Goal: Task Accomplishment & Management: Complete application form

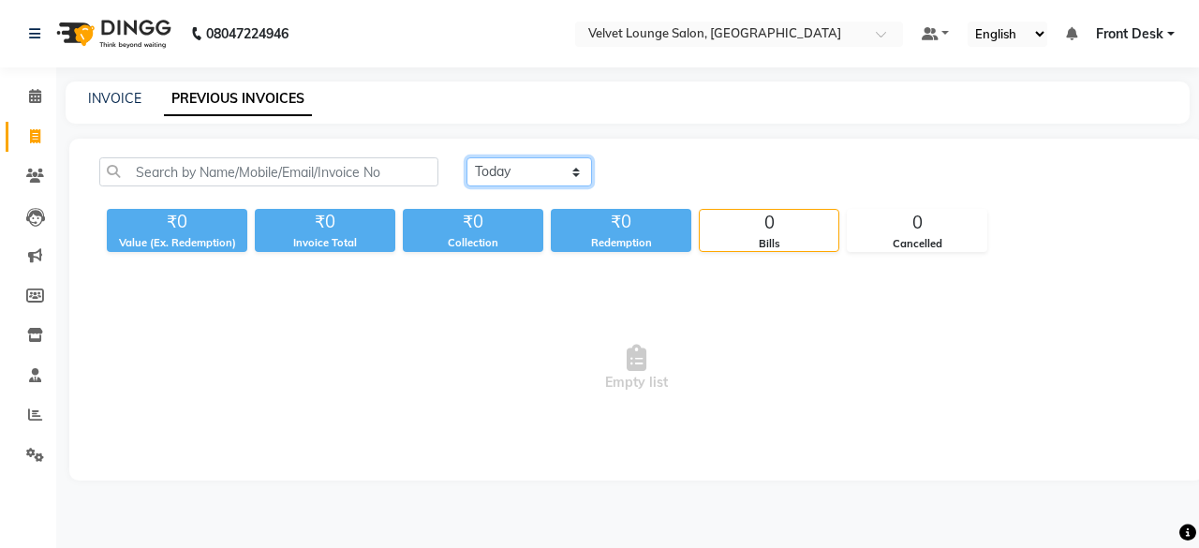
click at [484, 183] on select "[DATE] [DATE] Custom Range" at bounding box center [529, 171] width 126 height 29
select select "[DATE]"
click at [466, 157] on select "[DATE] [DATE] Custom Range" at bounding box center [529, 171] width 126 height 29
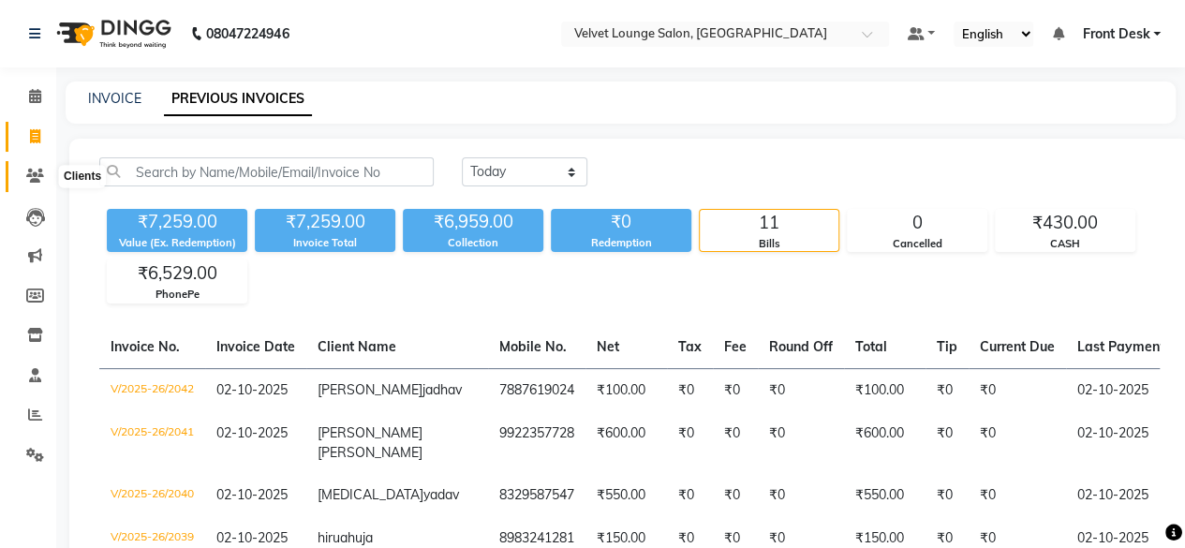
click at [34, 183] on icon at bounding box center [35, 176] width 18 height 14
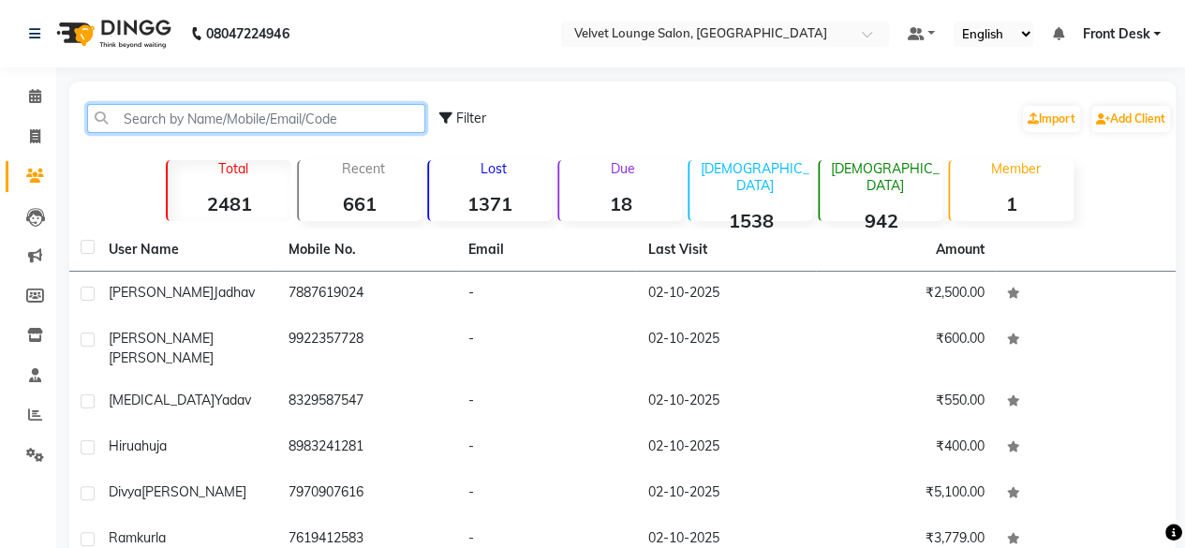
click at [253, 126] on input "text" at bounding box center [256, 118] width 338 height 29
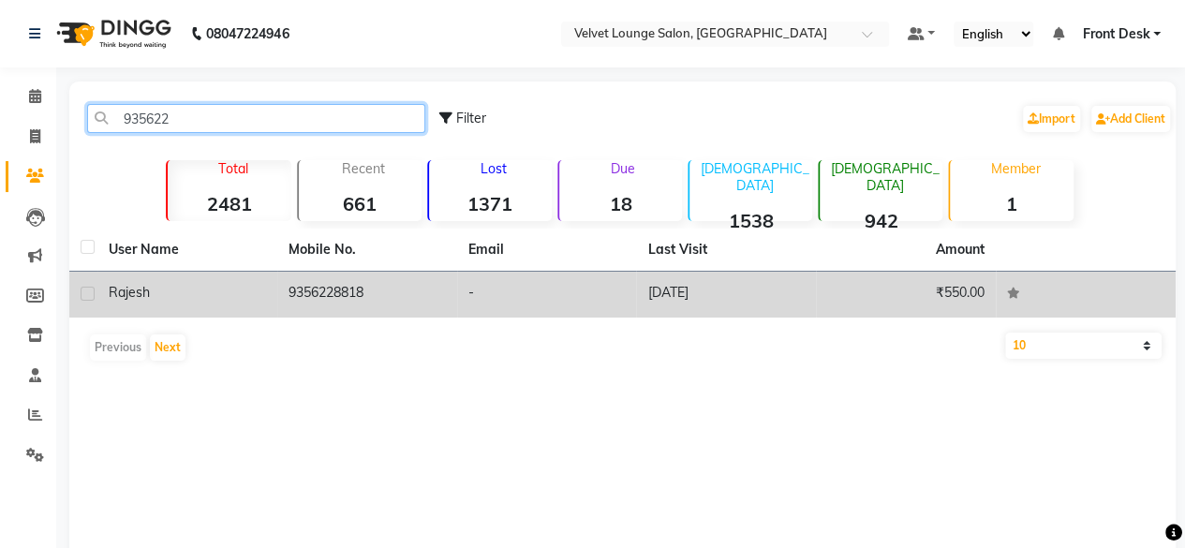
type input "935622"
click at [615, 303] on td "-" at bounding box center [547, 295] width 180 height 46
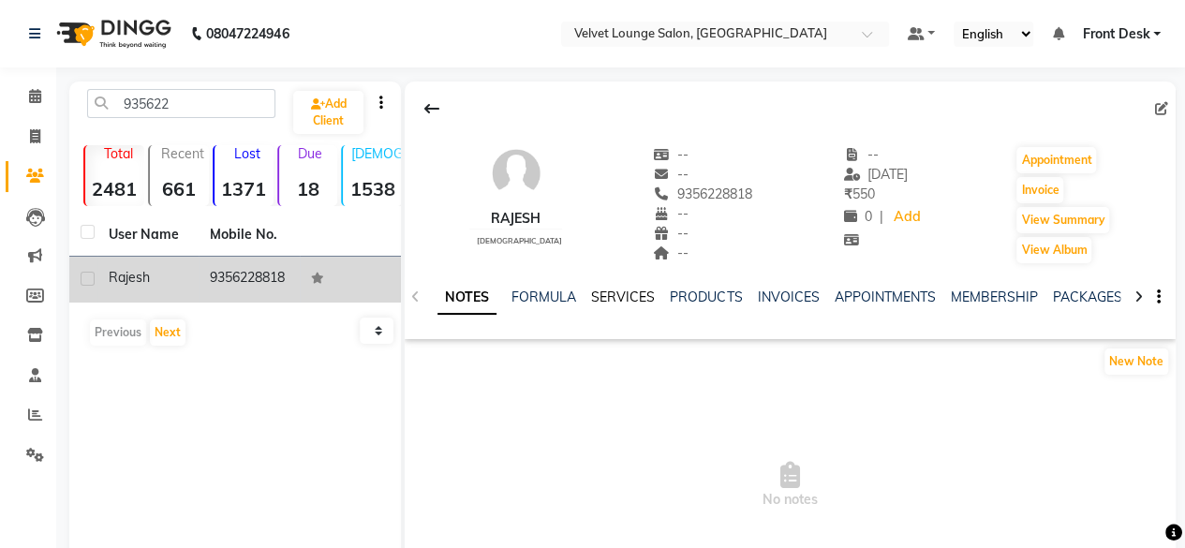
click at [623, 302] on link "SERVICES" at bounding box center [623, 297] width 64 height 17
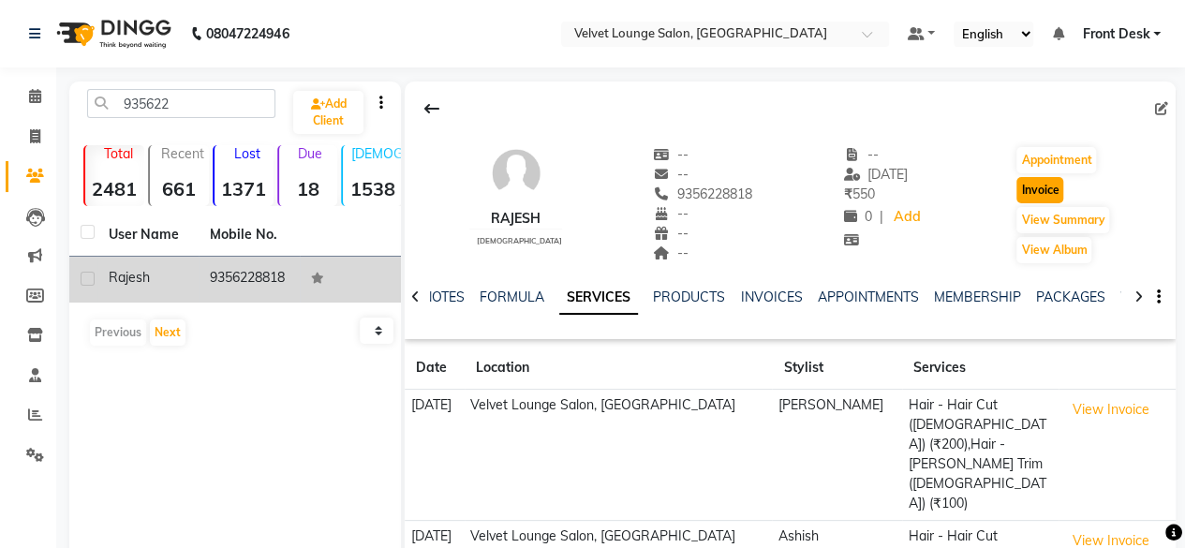
click at [1057, 200] on button "Invoice" at bounding box center [1039, 190] width 47 height 26
select select "service"
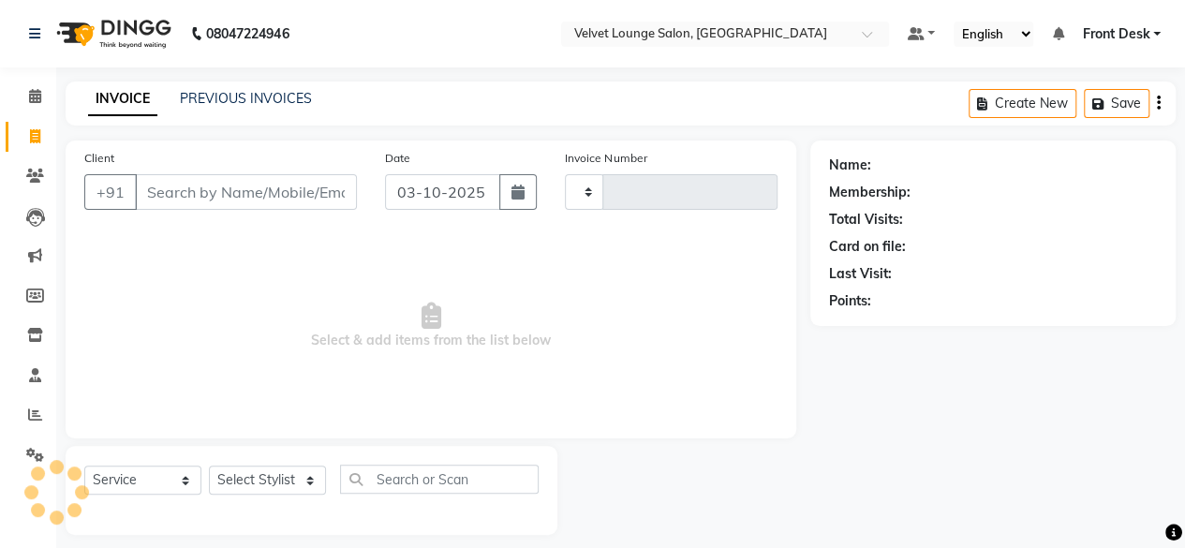
scroll to position [14, 0]
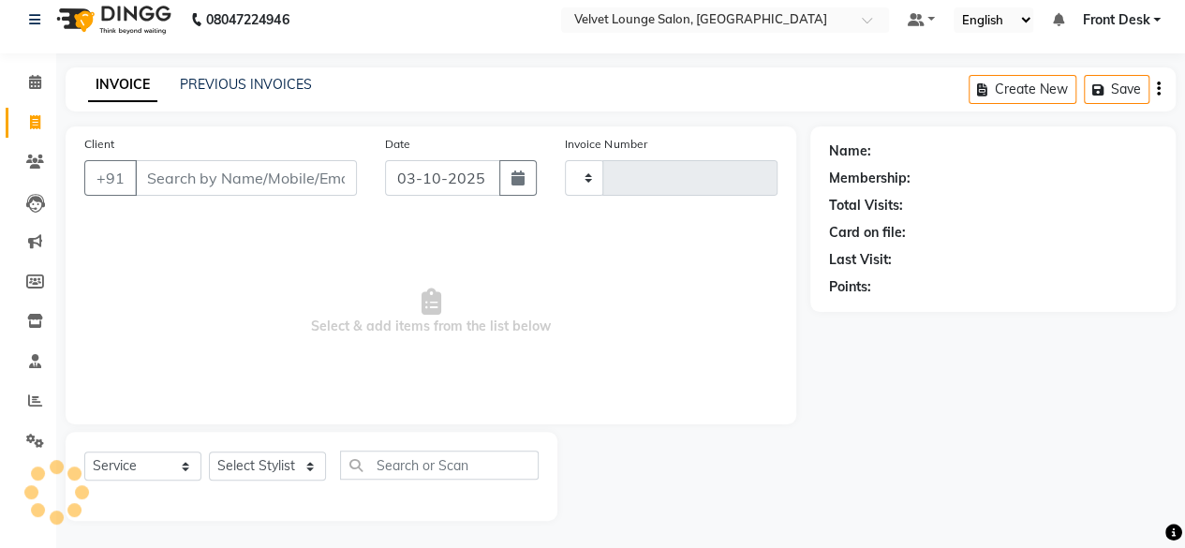
type input "2043"
select select "5962"
type input "9356228818"
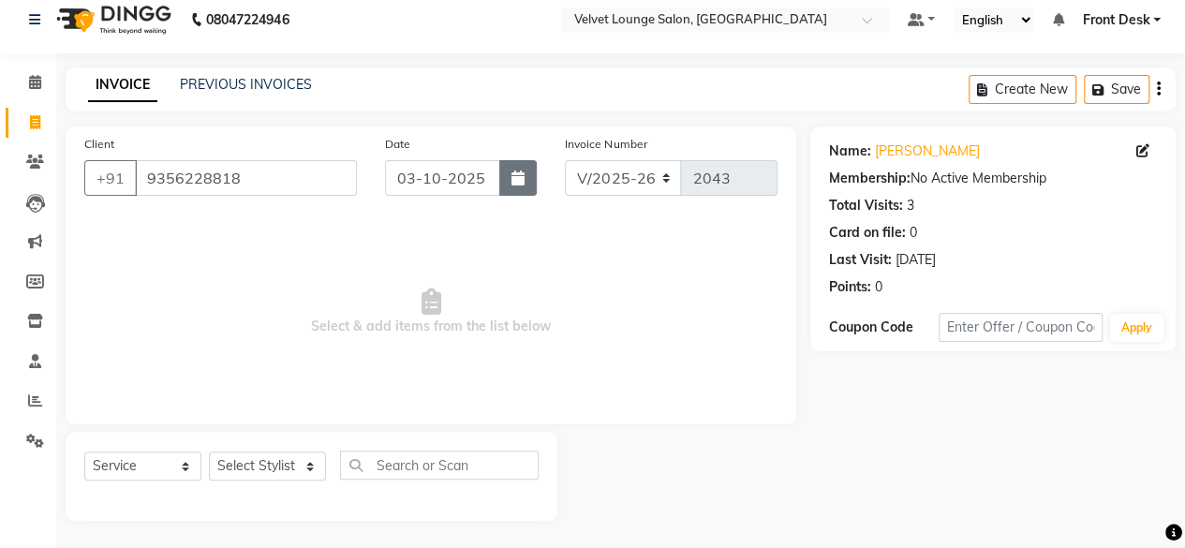
click at [511, 185] on button "button" at bounding box center [517, 178] width 37 height 36
select select "10"
select select "2025"
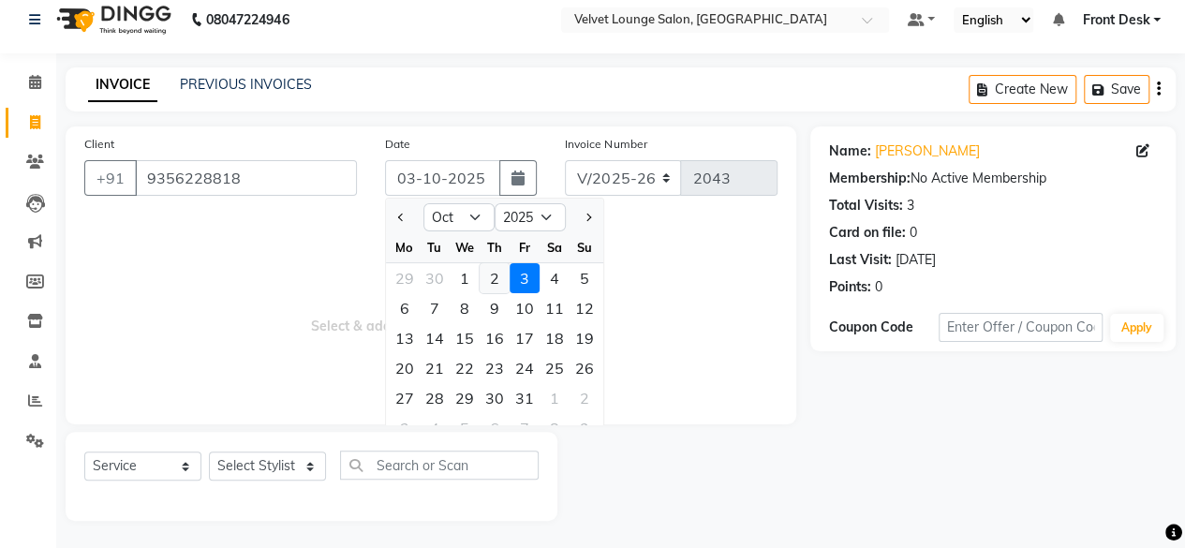
click at [500, 282] on div "2" at bounding box center [495, 278] width 30 height 30
type input "02-10-2025"
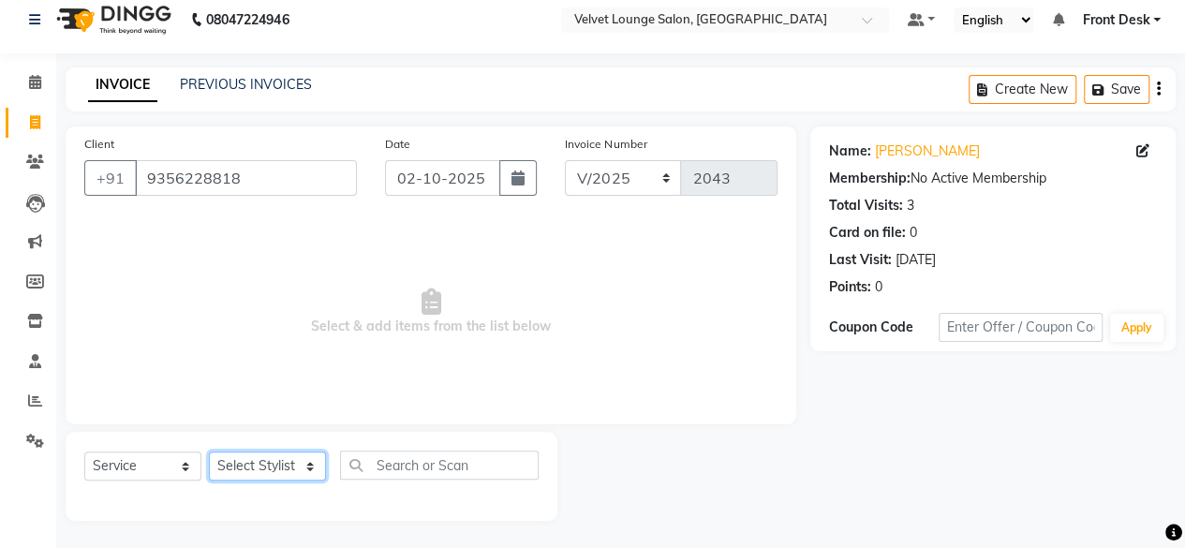
click at [259, 461] on select "Select Stylist [PERSON_NAME] [PERSON_NAME] [PERSON_NAME] Front Desk Jaya jyoti …" at bounding box center [267, 465] width 117 height 29
select select "42846"
click at [209, 451] on select "Select Stylist [PERSON_NAME] [PERSON_NAME] [PERSON_NAME] Front Desk Jaya jyoti …" at bounding box center [267, 465] width 117 height 29
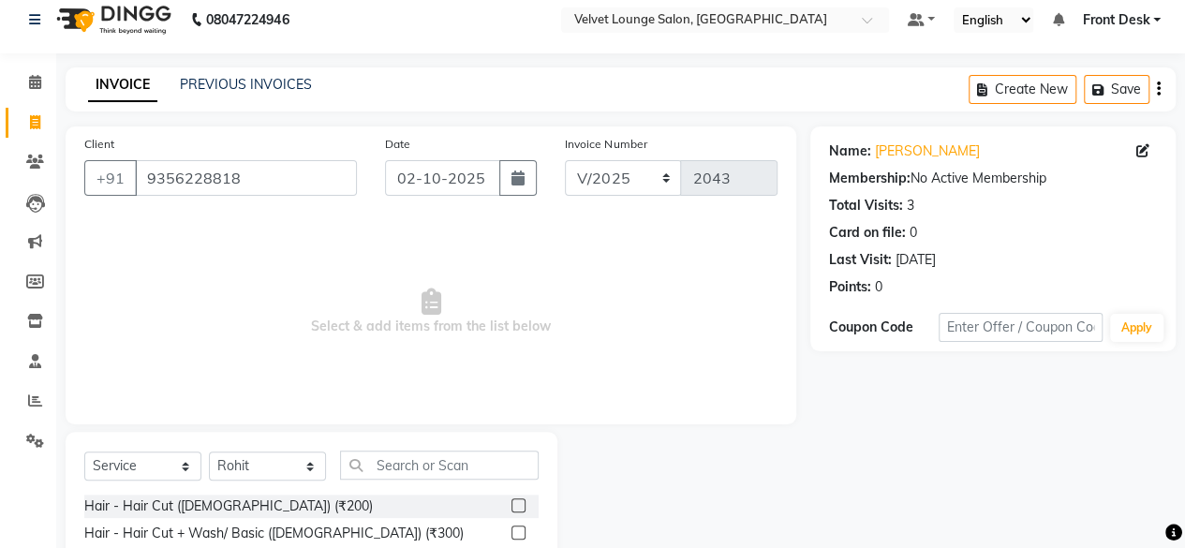
click at [511, 504] on label at bounding box center [518, 505] width 14 height 14
click at [511, 504] on input "checkbox" at bounding box center [517, 506] width 12 height 12
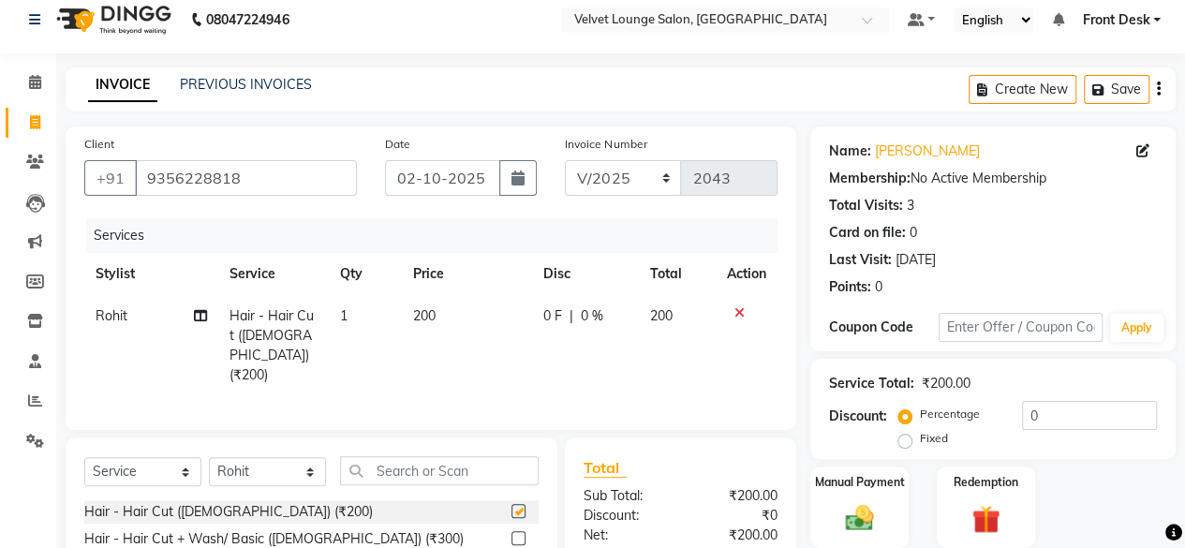
checkbox input "false"
click at [470, 467] on input "text" at bounding box center [439, 470] width 199 height 29
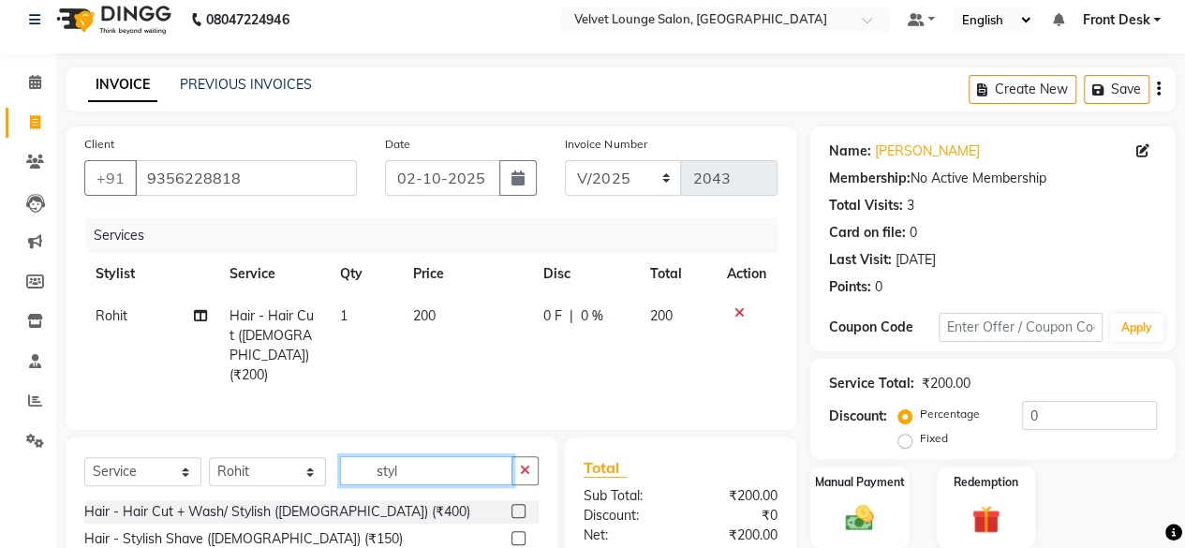
type input "styl"
click at [524, 533] on label at bounding box center [518, 538] width 14 height 14
click at [524, 533] on input "checkbox" at bounding box center [517, 539] width 12 height 12
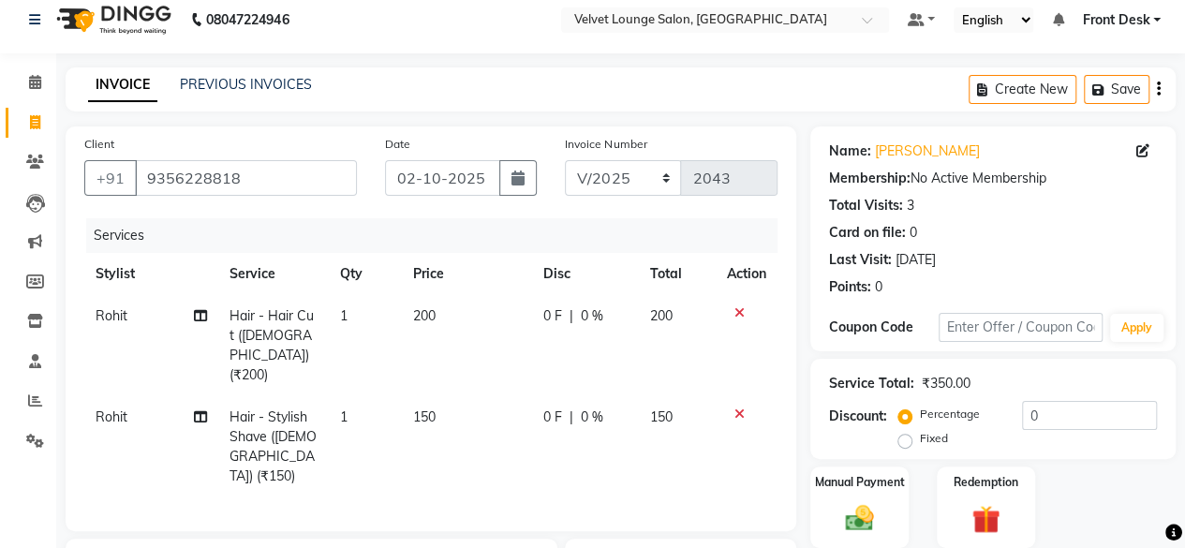
checkbox input "false"
click at [544, 408] on td "0 F | 0 %" at bounding box center [585, 446] width 107 height 101
select select "42846"
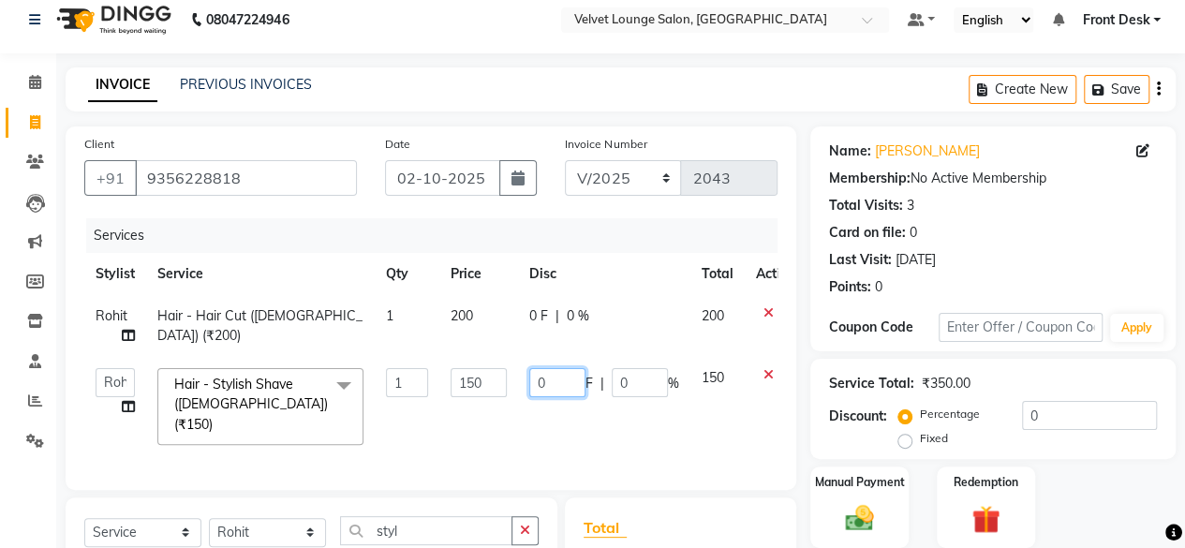
click at [536, 394] on input "0" at bounding box center [557, 382] width 56 height 29
type input "50"
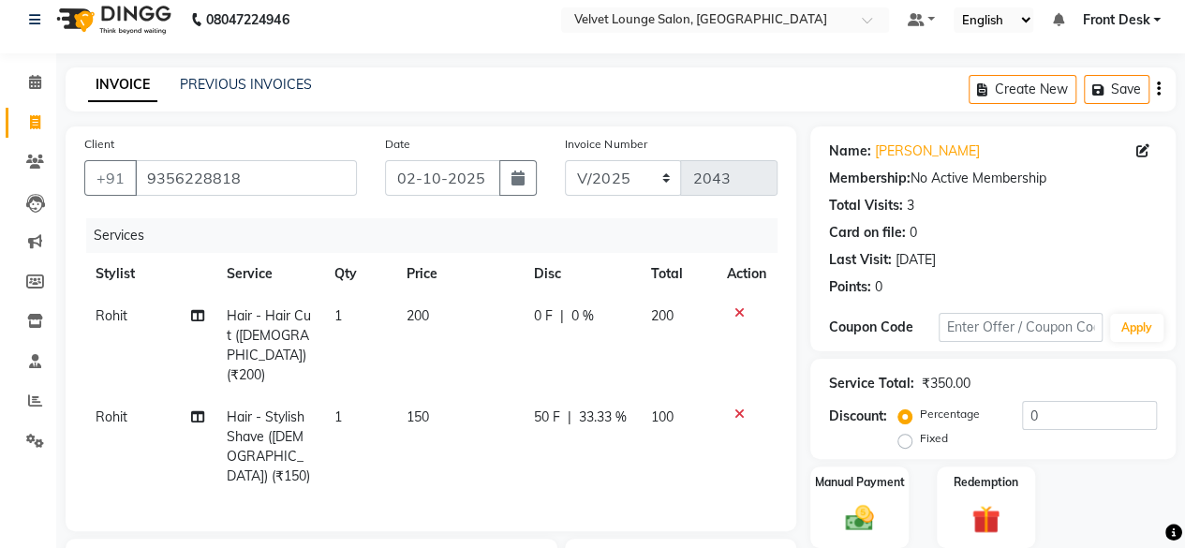
click at [526, 318] on td "0 F | 0 %" at bounding box center [581, 345] width 117 height 101
select select "42846"
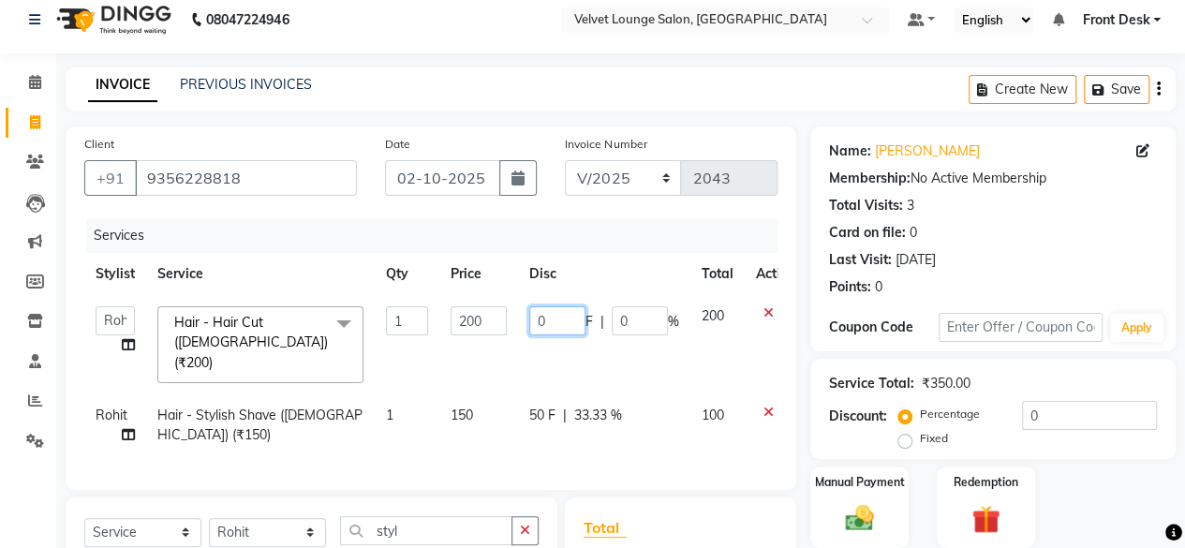
click at [533, 316] on input "0" at bounding box center [557, 320] width 56 height 29
type input "50"
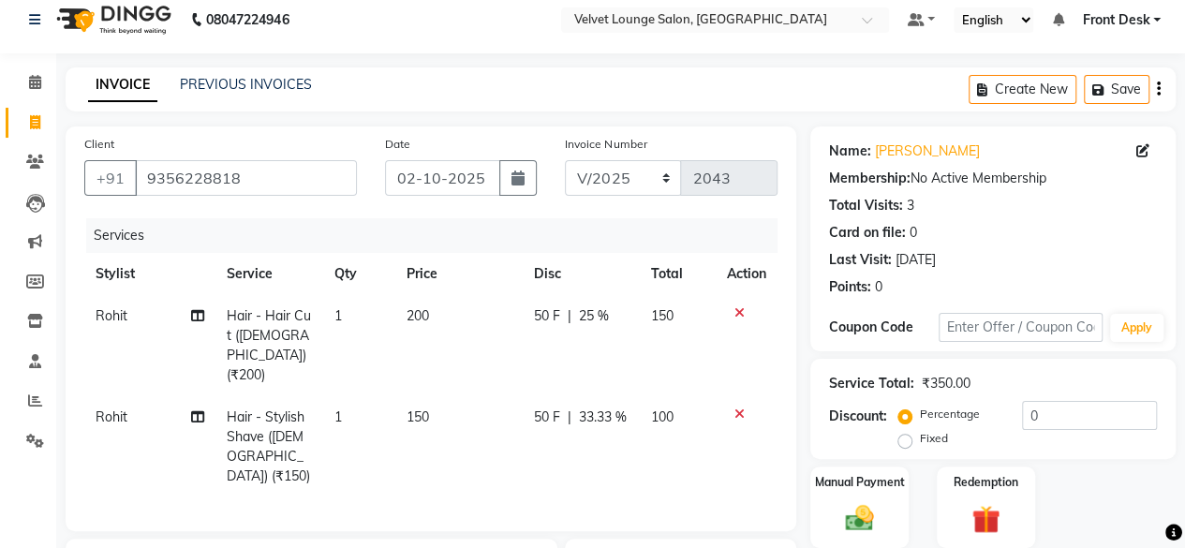
click at [867, 451] on div "Service Total: ₹350.00 Discount: Percentage Fixed 0" at bounding box center [992, 409] width 365 height 100
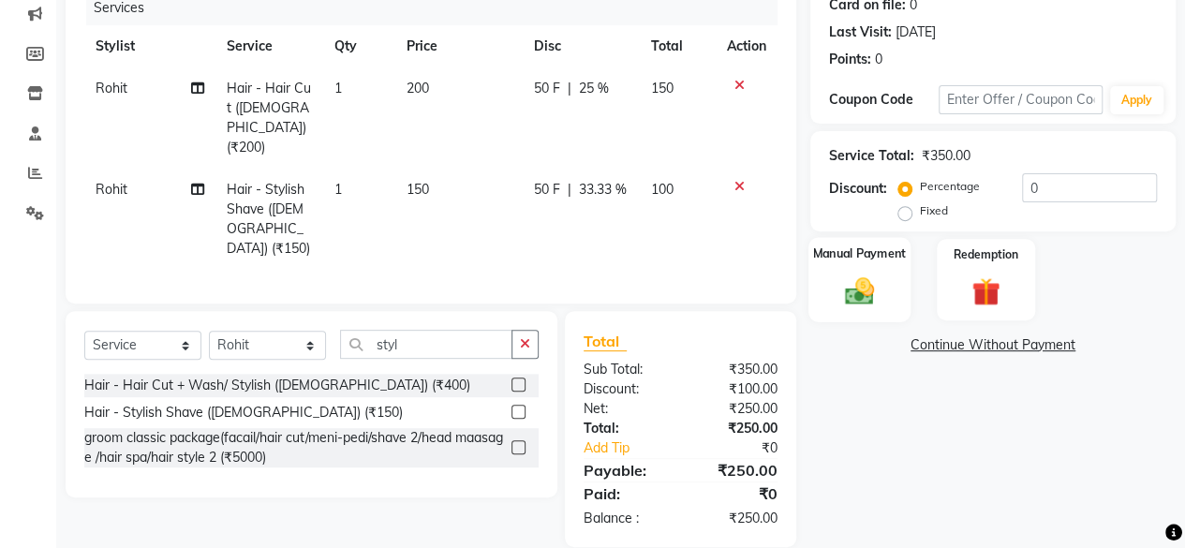
click at [862, 295] on img at bounding box center [860, 291] width 48 height 34
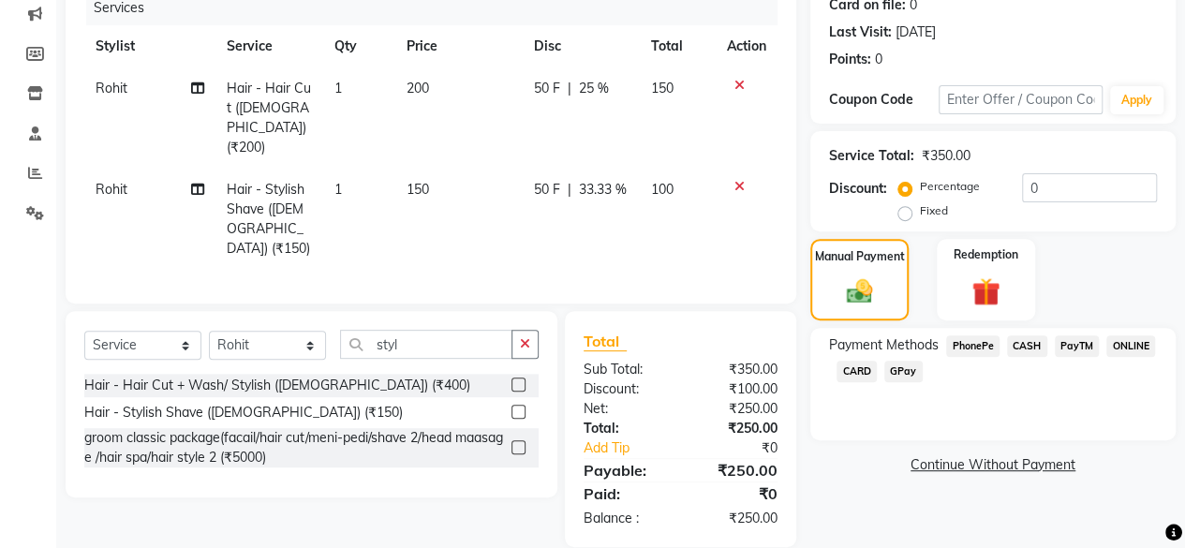
click at [1014, 342] on span "CASH" at bounding box center [1027, 346] width 40 height 22
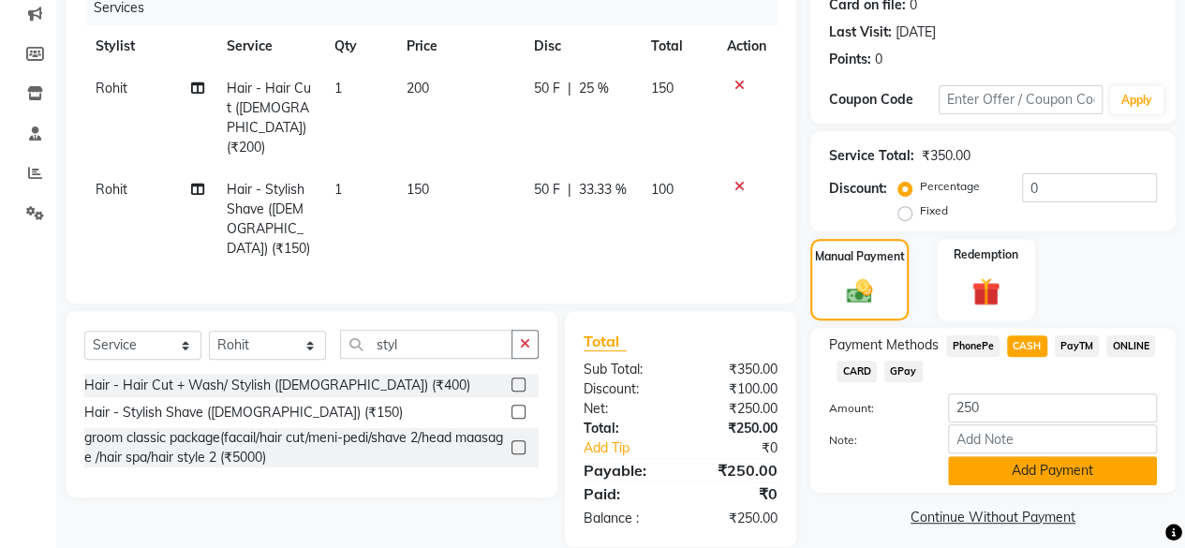
click at [995, 468] on button "Add Payment" at bounding box center [1052, 470] width 209 height 29
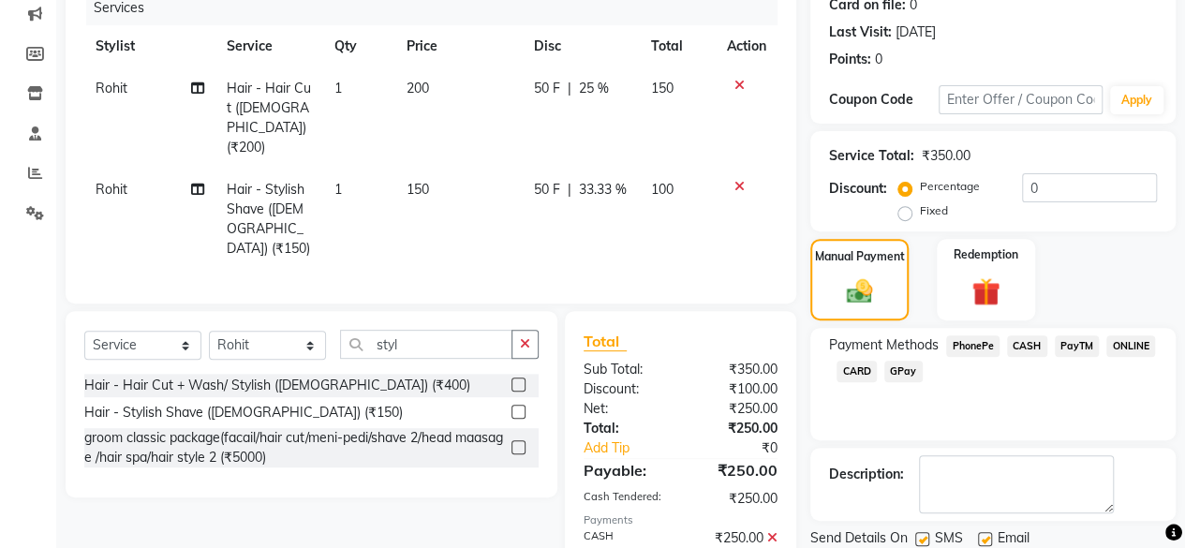
scroll to position [308, 0]
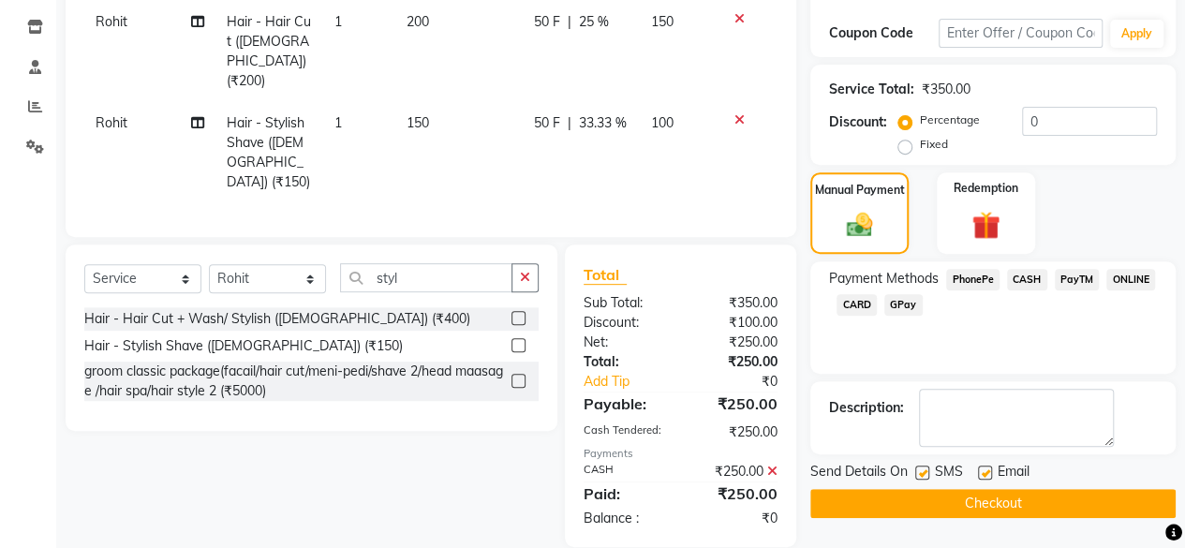
click at [1040, 513] on button "Checkout" at bounding box center [992, 503] width 365 height 29
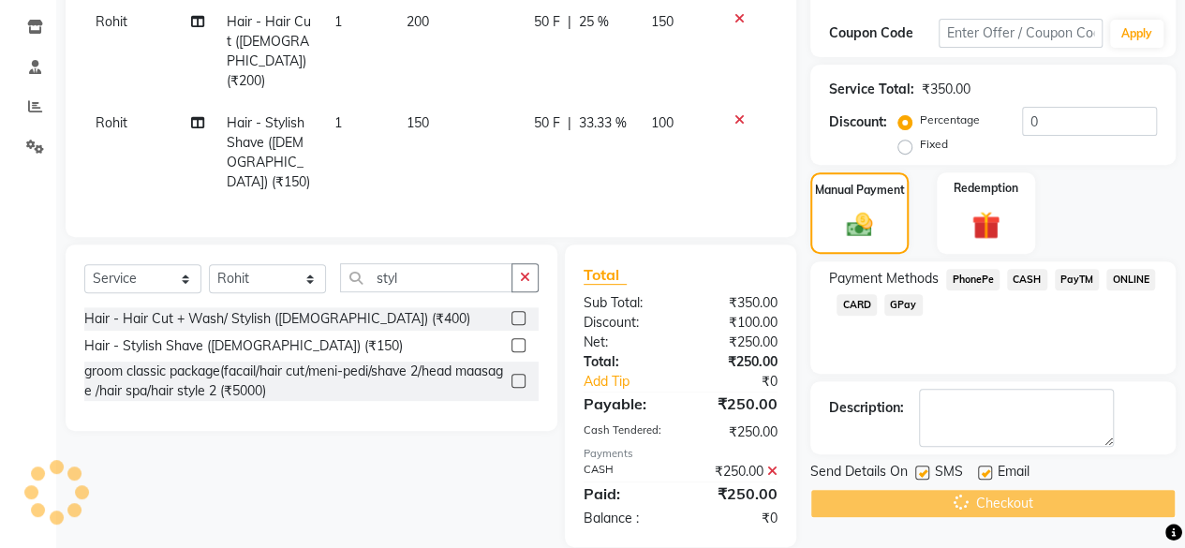
click at [1040, 513] on div "Checkout" at bounding box center [992, 503] width 365 height 29
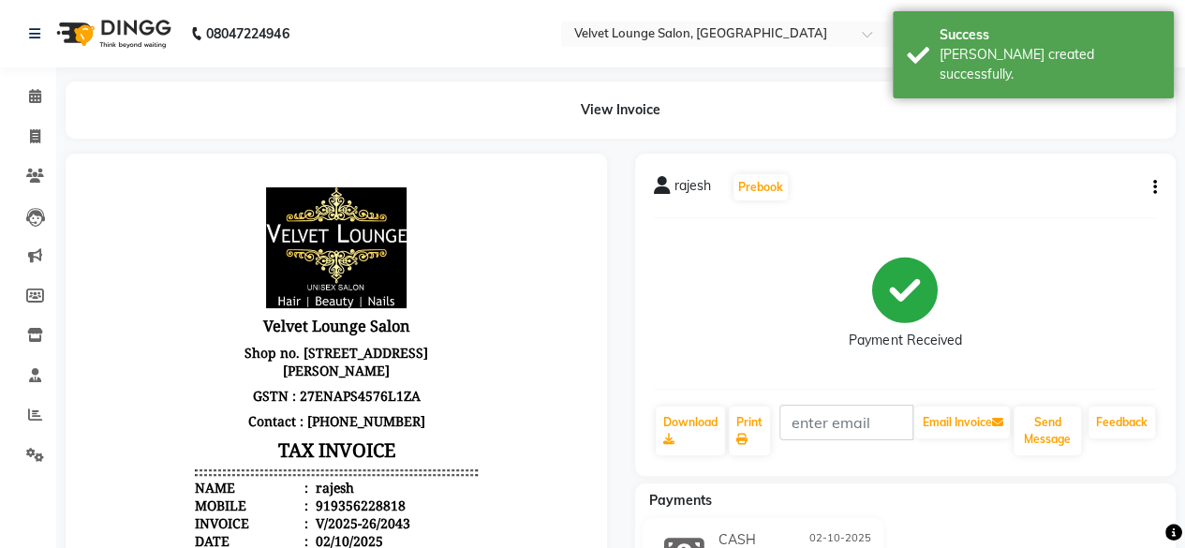
scroll to position [4, 0]
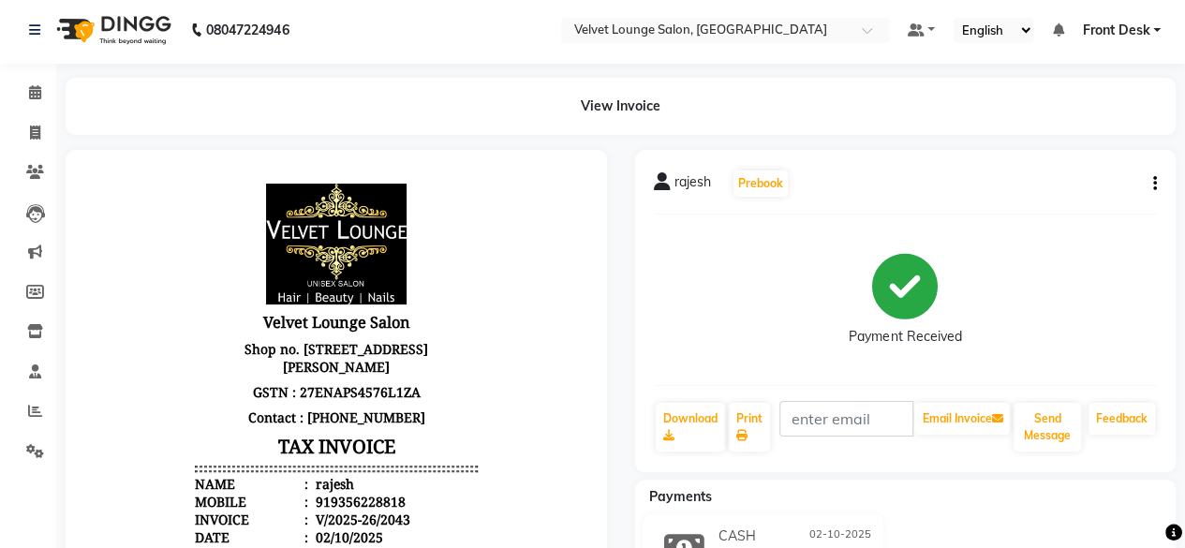
click at [989, 167] on div "rajesh Prebook Payment Received Download Print Email Invoice Send Message Feedb…" at bounding box center [905, 311] width 541 height 322
click at [32, 170] on icon at bounding box center [35, 172] width 18 height 14
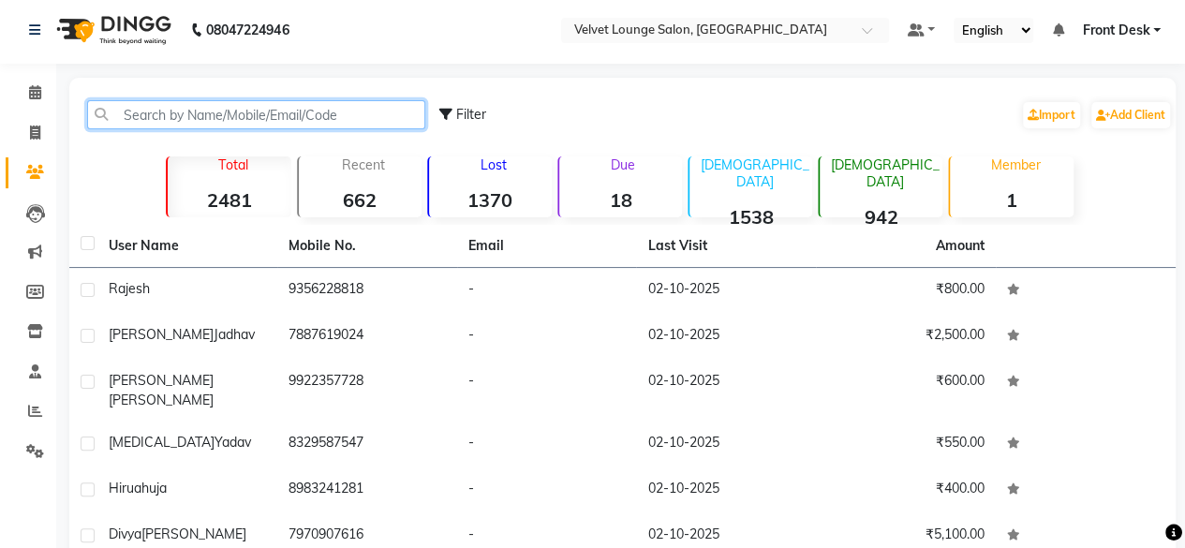
click at [160, 113] on input "text" at bounding box center [256, 114] width 338 height 29
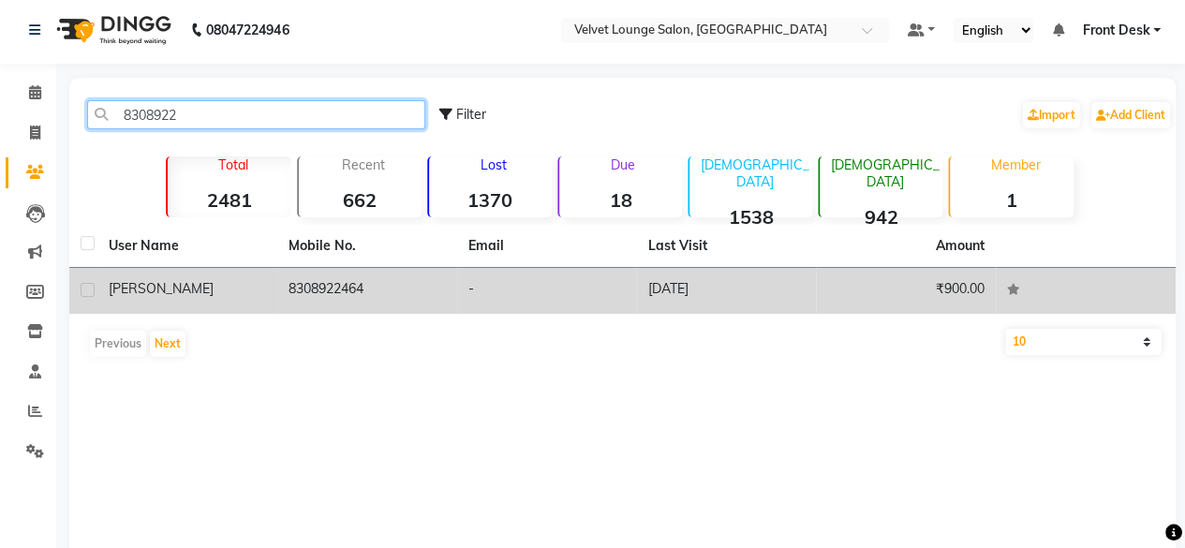
type input "8308922"
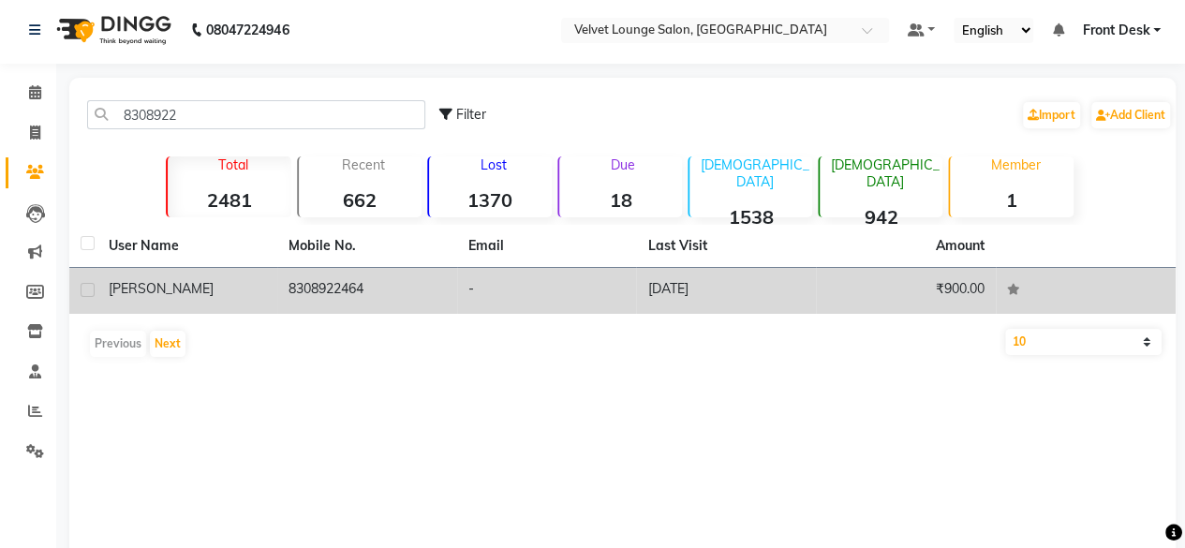
click at [634, 300] on td "-" at bounding box center [547, 291] width 180 height 46
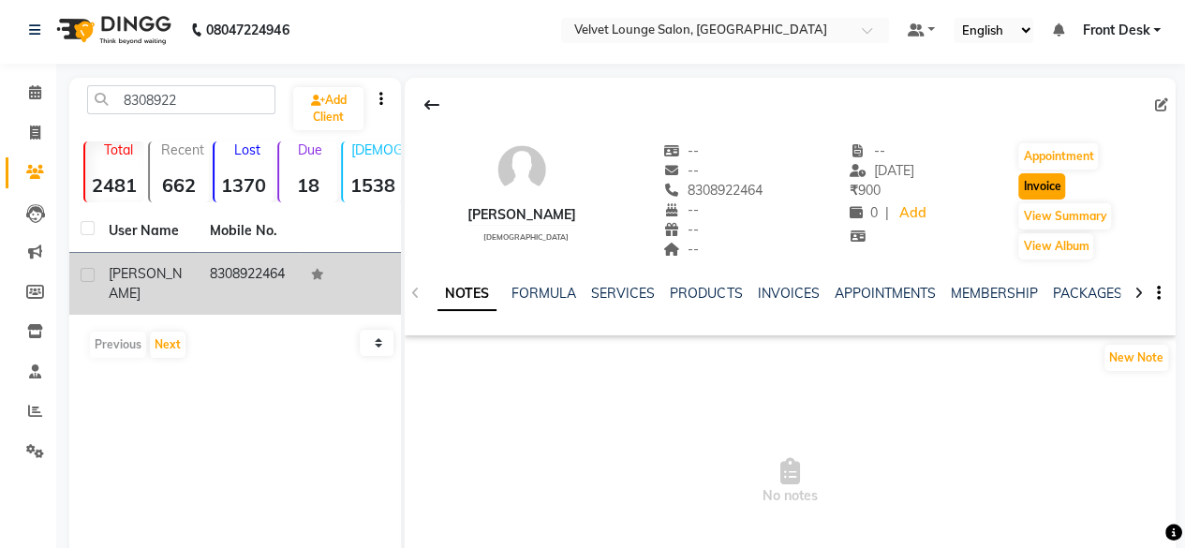
click at [1035, 197] on button "Invoice" at bounding box center [1041, 186] width 47 height 26
select select "service"
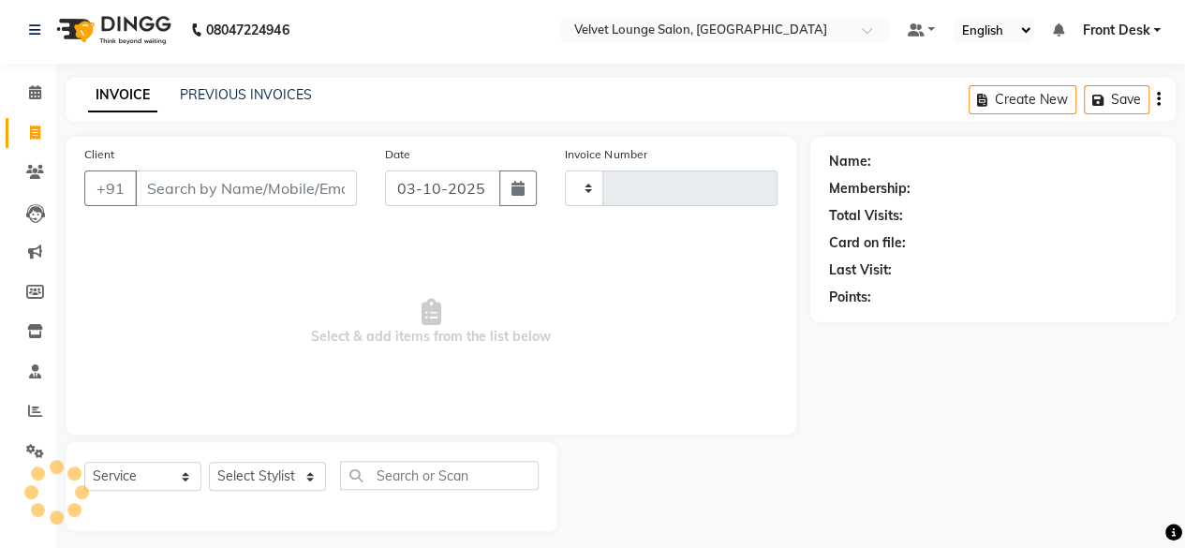
scroll to position [14, 0]
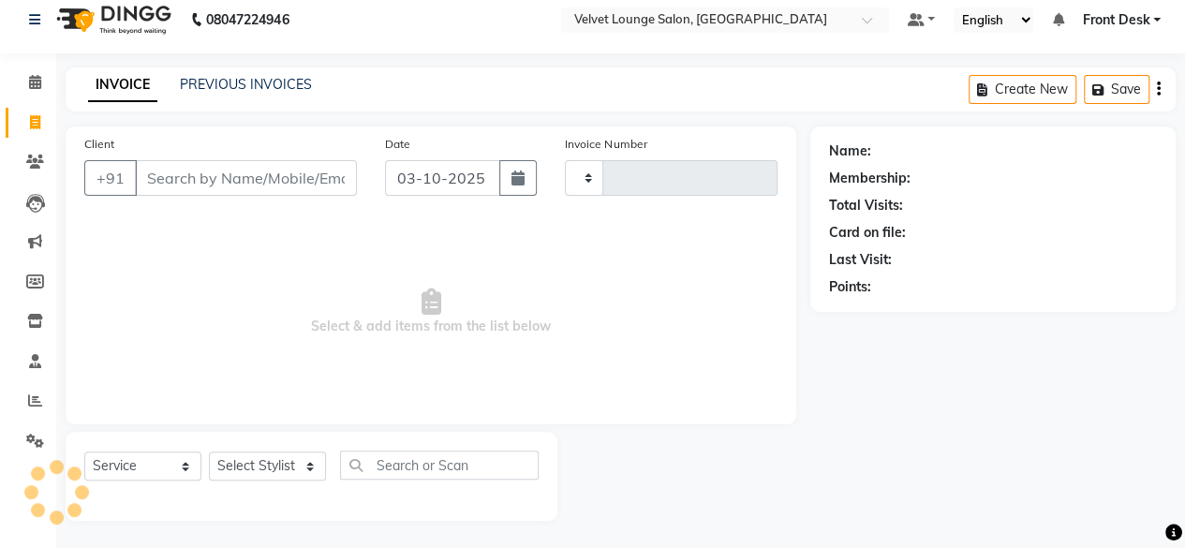
type input "2044"
select select "5962"
click at [259, 471] on select "Select Stylist" at bounding box center [267, 465] width 117 height 29
click at [510, 174] on button "button" at bounding box center [517, 178] width 37 height 36
select select "10"
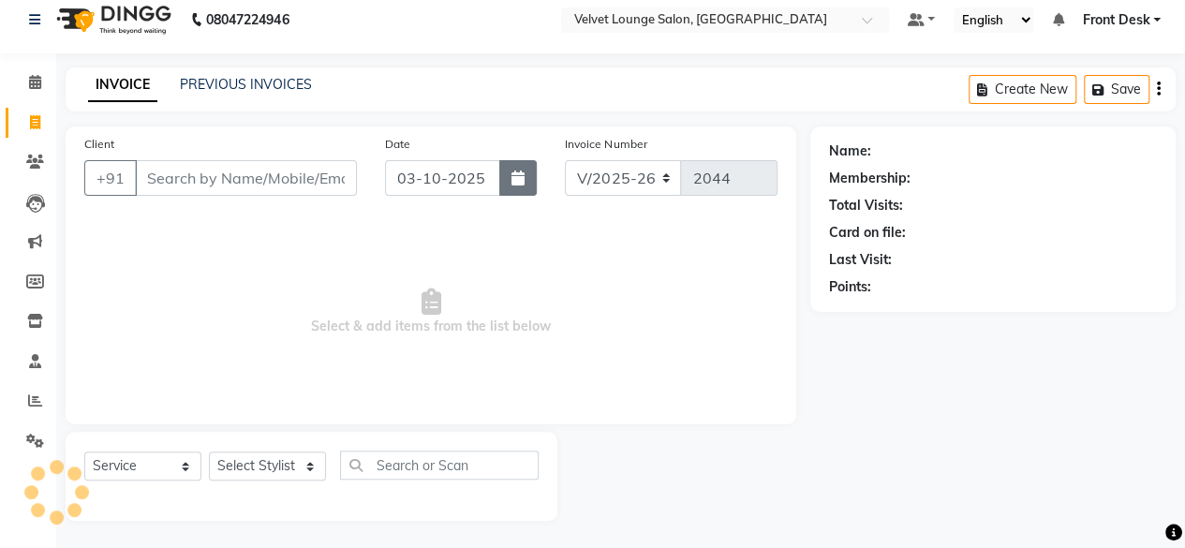
select select "2025"
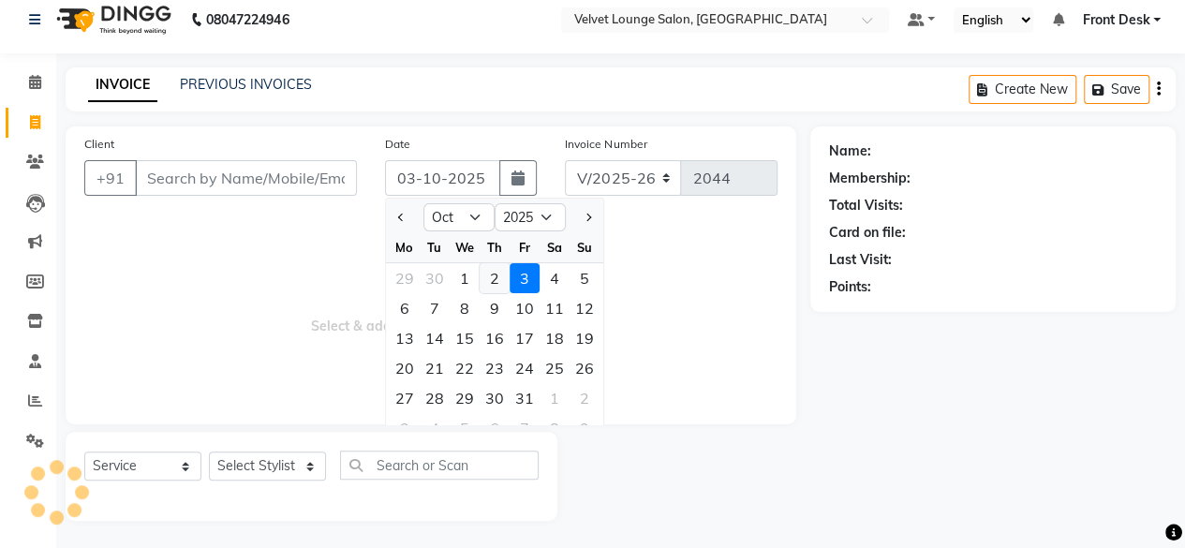
click at [491, 285] on div "2" at bounding box center [495, 278] width 30 height 30
type input "02-10-2025"
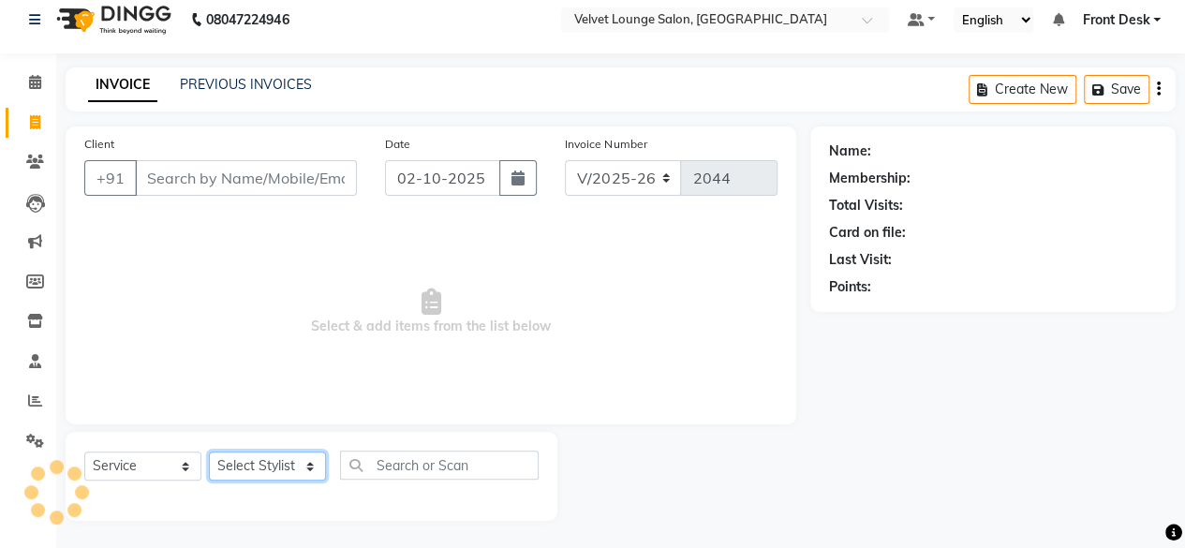
click at [227, 474] on select "Select Stylist" at bounding box center [267, 465] width 117 height 29
click at [234, 377] on span "Select & add items from the list below" at bounding box center [430, 311] width 693 height 187
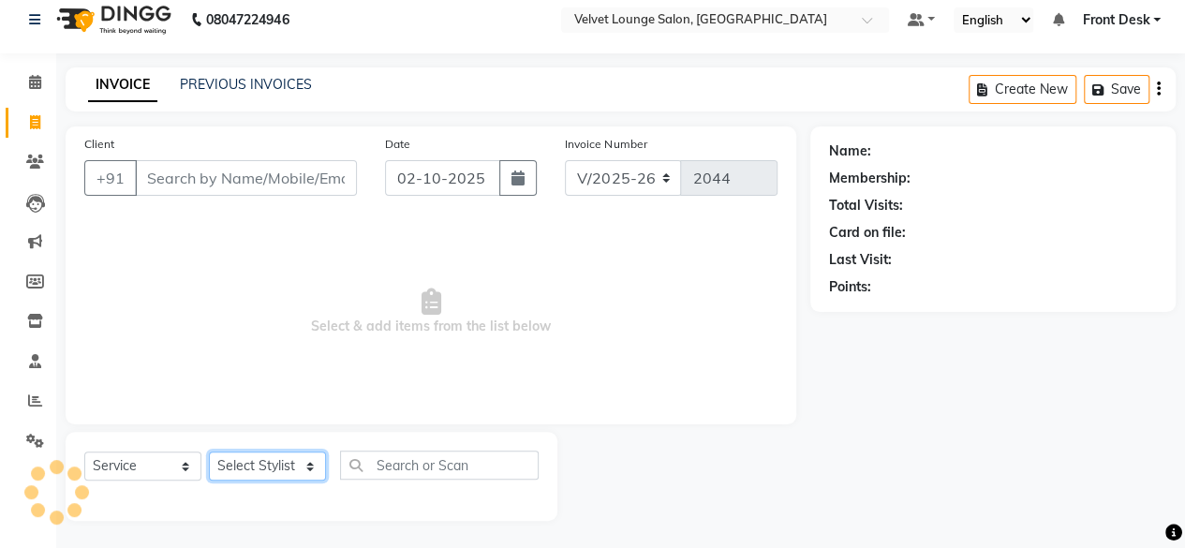
click at [253, 466] on select "Select Stylist" at bounding box center [267, 465] width 117 height 29
type input "8308922464"
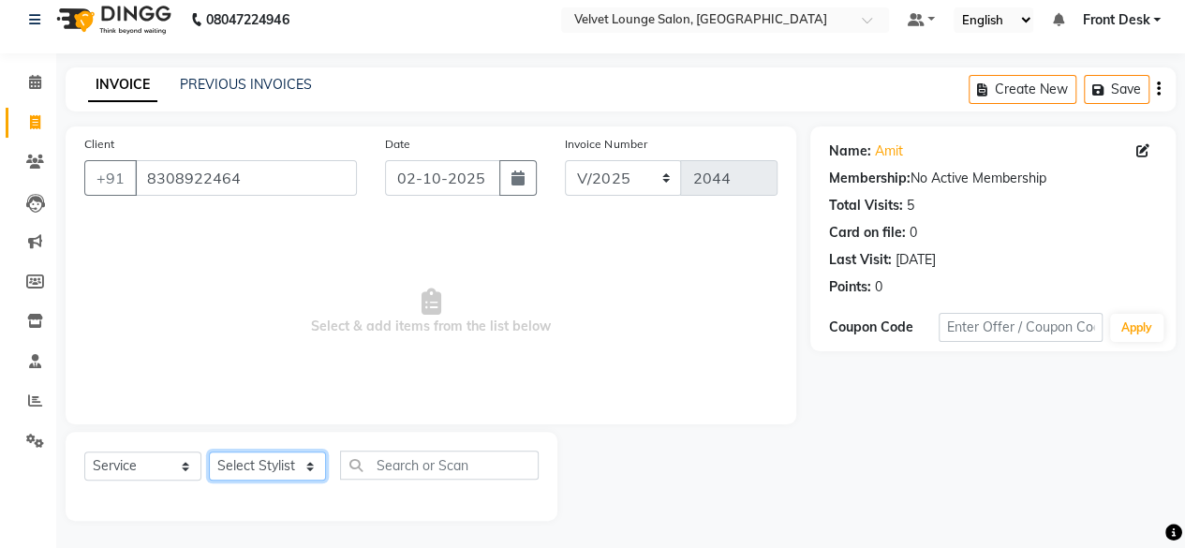
select select "42846"
click at [209, 451] on select "Select Stylist [PERSON_NAME] [PERSON_NAME] [PERSON_NAME] Front Desk Jaya jyoti …" at bounding box center [267, 465] width 117 height 29
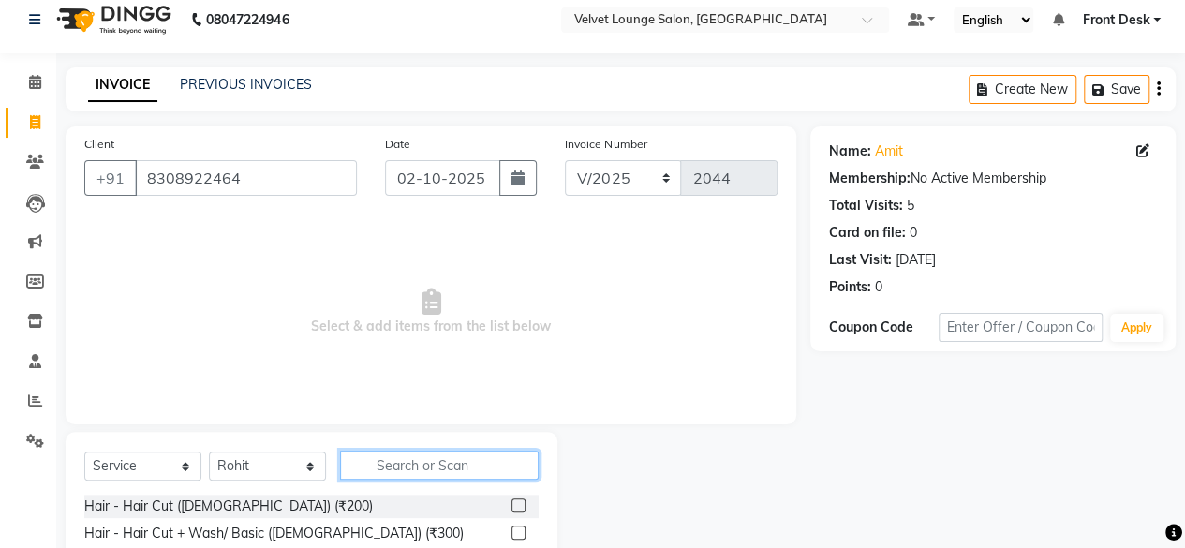
click at [466, 467] on input "text" at bounding box center [439, 465] width 199 height 29
type input "styl"
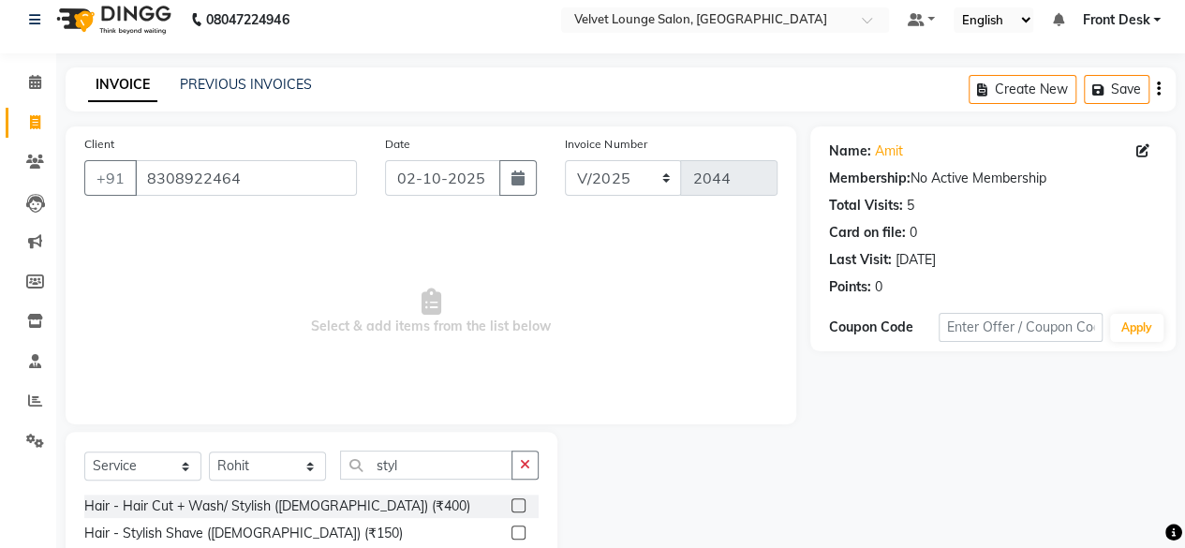
click at [521, 528] on label at bounding box center [518, 532] width 14 height 14
click at [521, 528] on input "checkbox" at bounding box center [517, 533] width 12 height 12
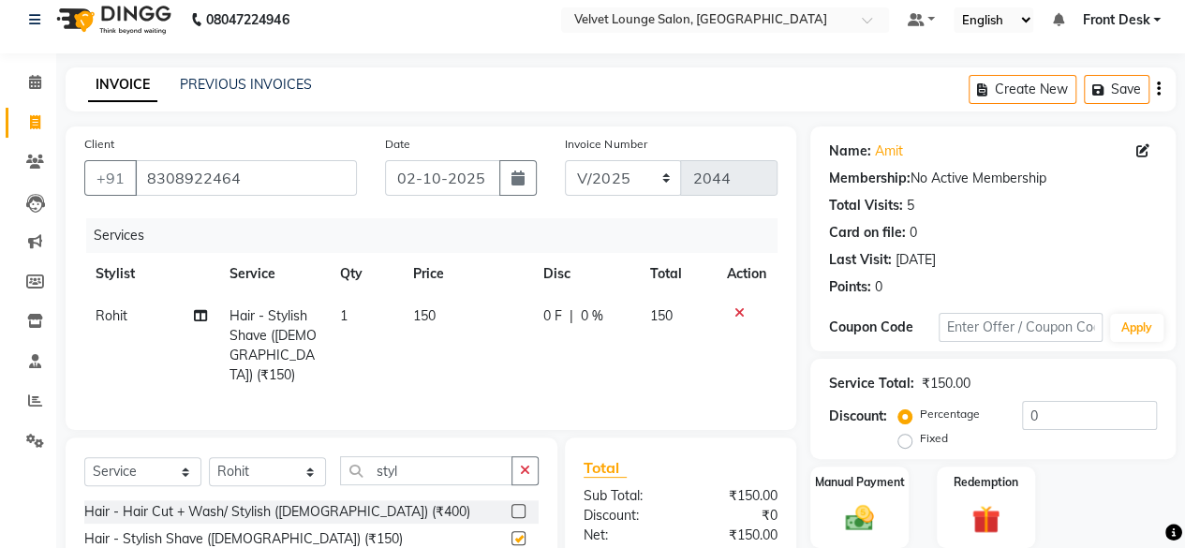
checkbox input "false"
click at [540, 322] on td "0 F | 0 %" at bounding box center [585, 345] width 107 height 101
select select "42846"
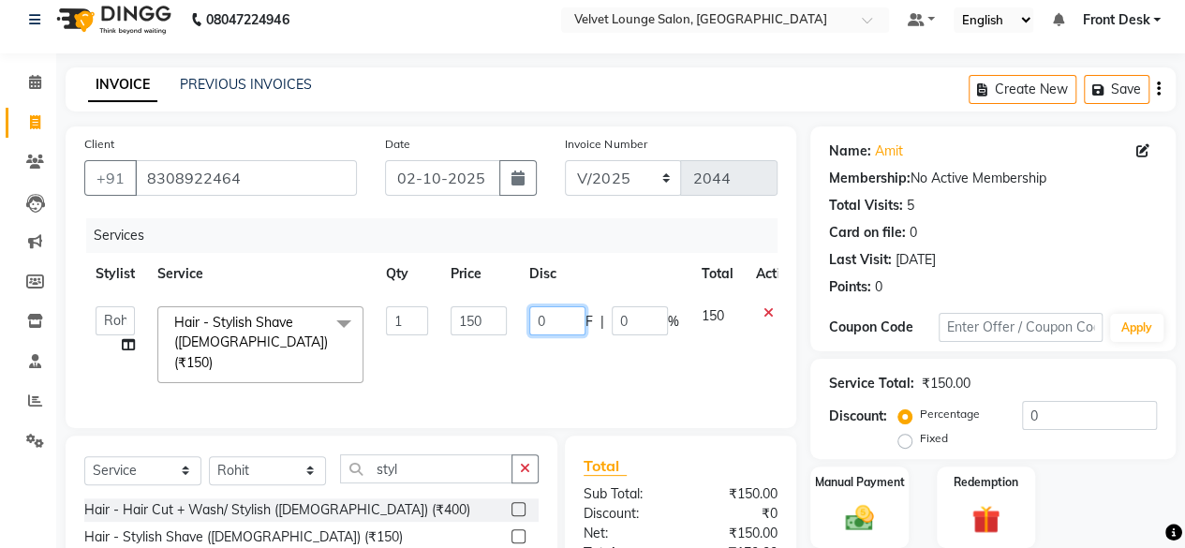
click at [529, 319] on input "0" at bounding box center [557, 320] width 56 height 29
type input "50"
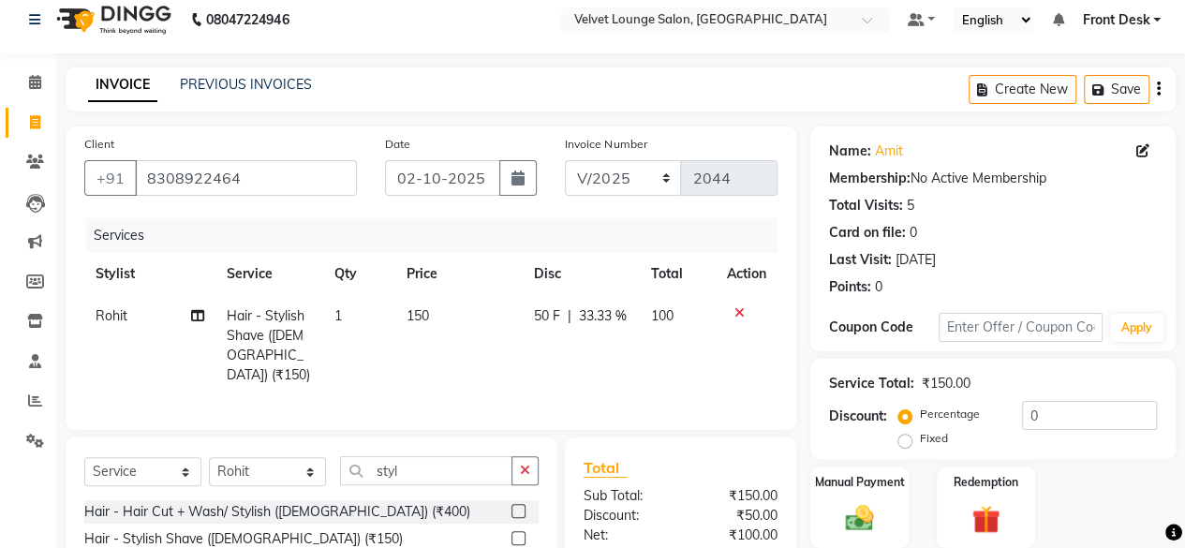
click at [583, 362] on td "50 F | 33.33 %" at bounding box center [581, 345] width 117 height 101
select select "42846"
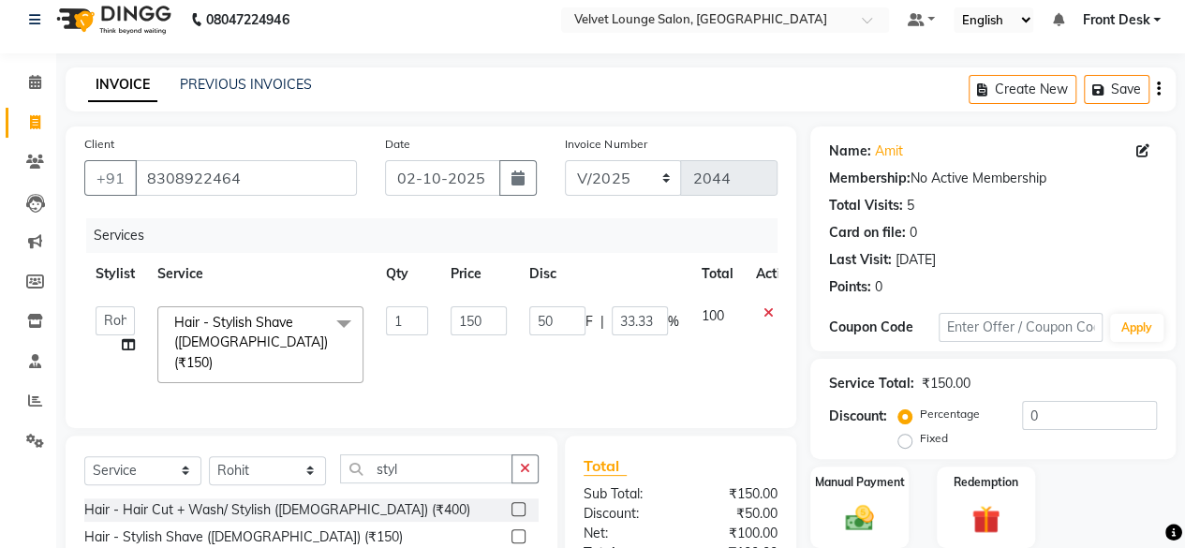
click at [449, 447] on div "Select Service Product Membership Package Voucher Prepaid Gift Card Select Styl…" at bounding box center [312, 529] width 492 height 186
click at [448, 456] on input "styl" at bounding box center [426, 468] width 172 height 29
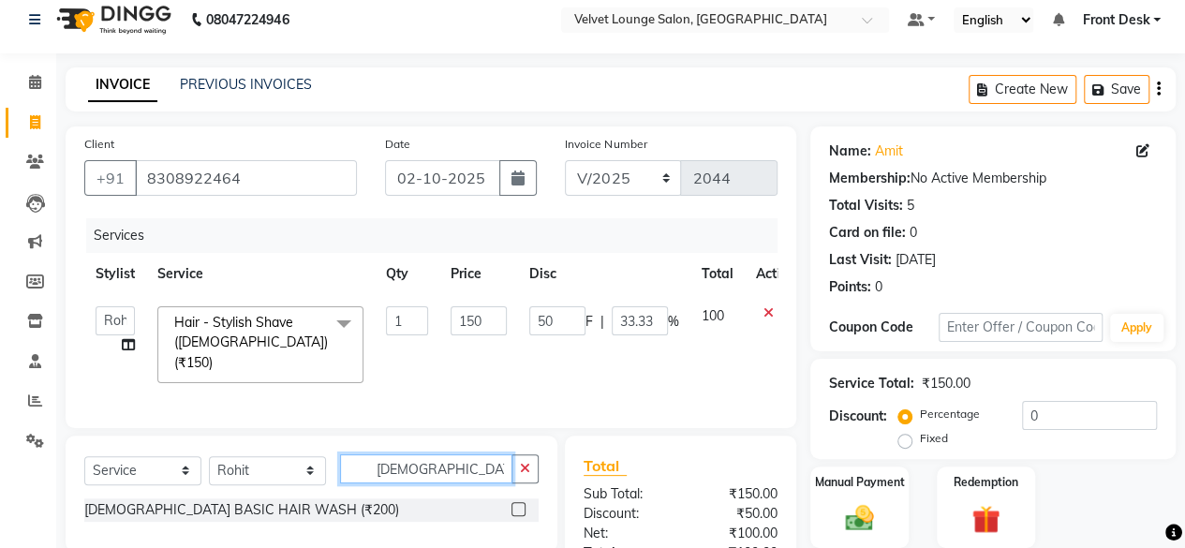
type input "[DEMOGRAPHIC_DATA] wash"
click at [521, 504] on label at bounding box center [518, 509] width 14 height 14
click at [521, 504] on input "checkbox" at bounding box center [517, 510] width 12 height 12
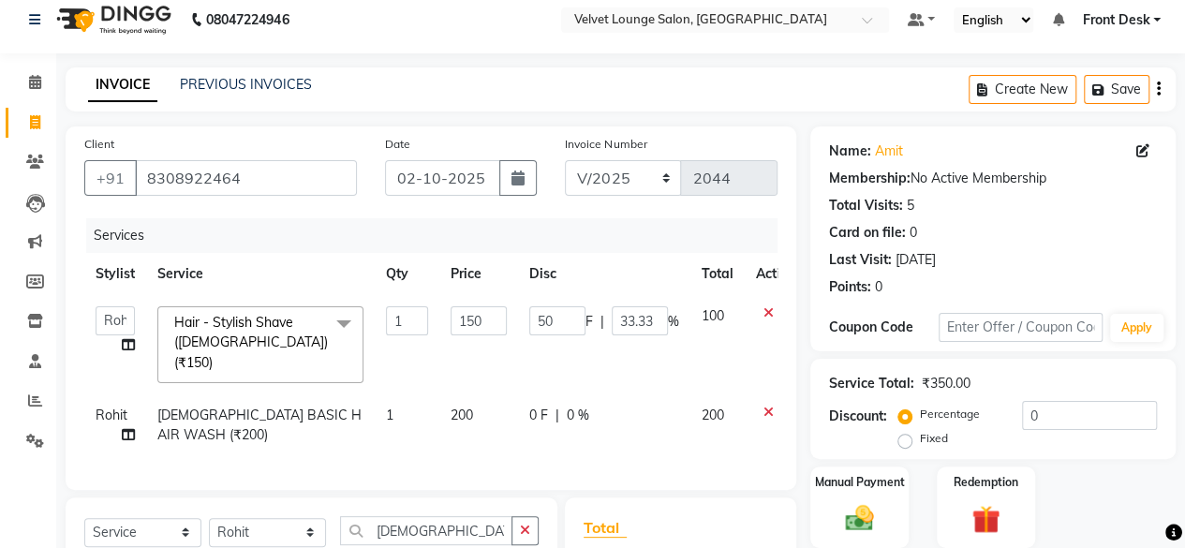
checkbox input "false"
click at [525, 394] on td "0 F | 0 %" at bounding box center [604, 425] width 172 height 62
select select "42846"
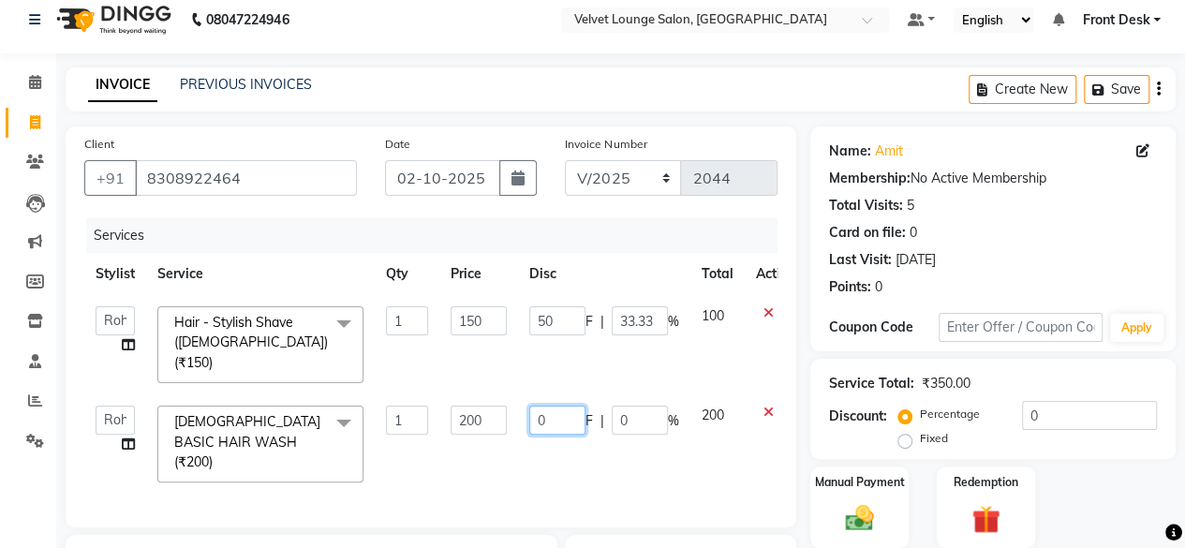
click at [530, 406] on input "0" at bounding box center [557, 420] width 56 height 29
type input "150"
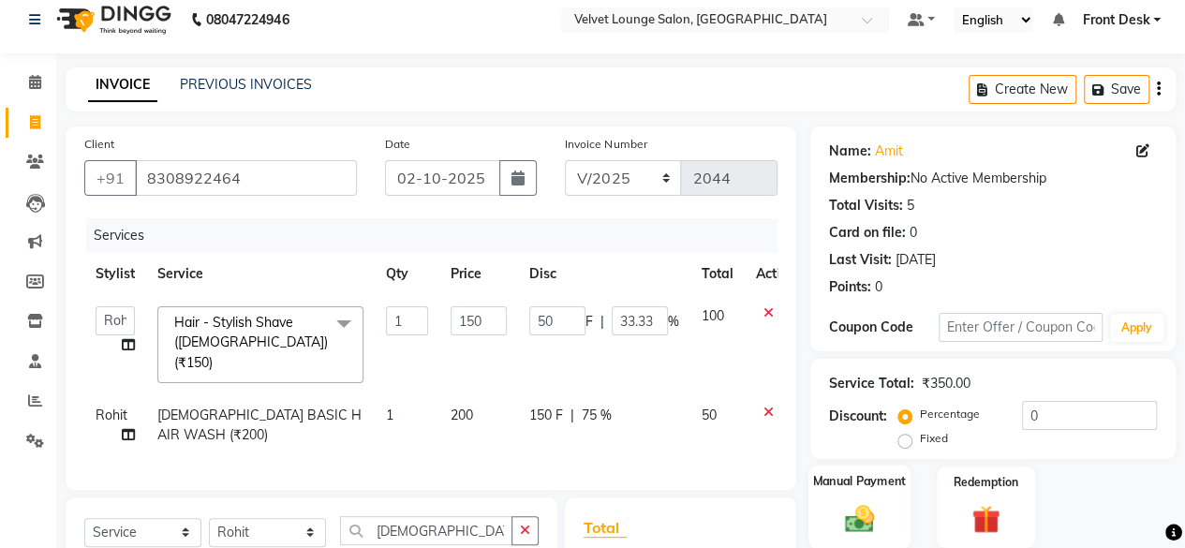
click at [814, 483] on label "Manual Payment" at bounding box center [860, 481] width 94 height 18
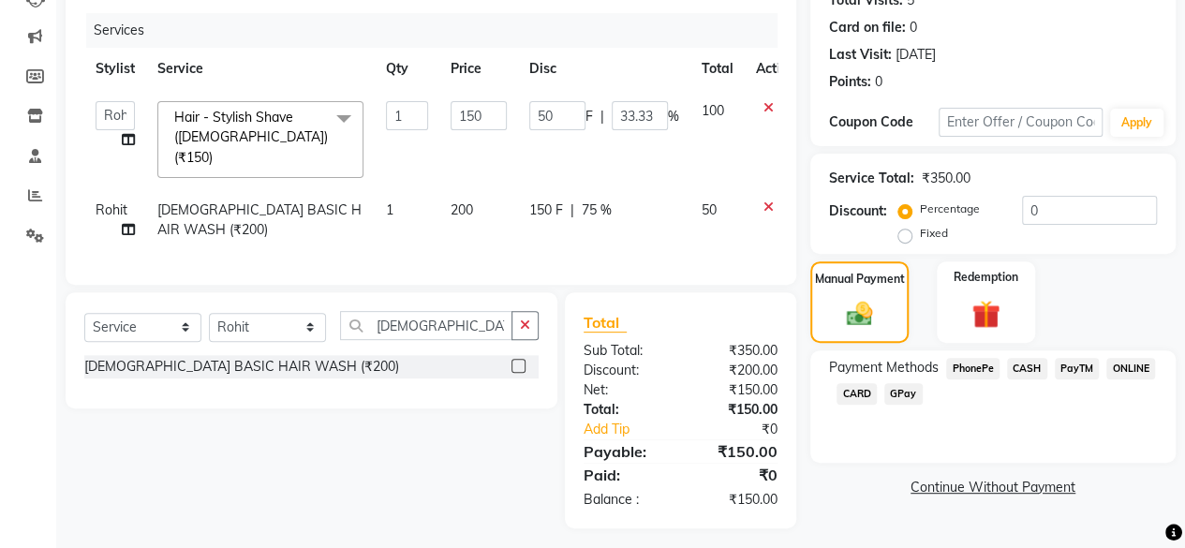
click at [1017, 363] on span "CASH" at bounding box center [1027, 369] width 40 height 22
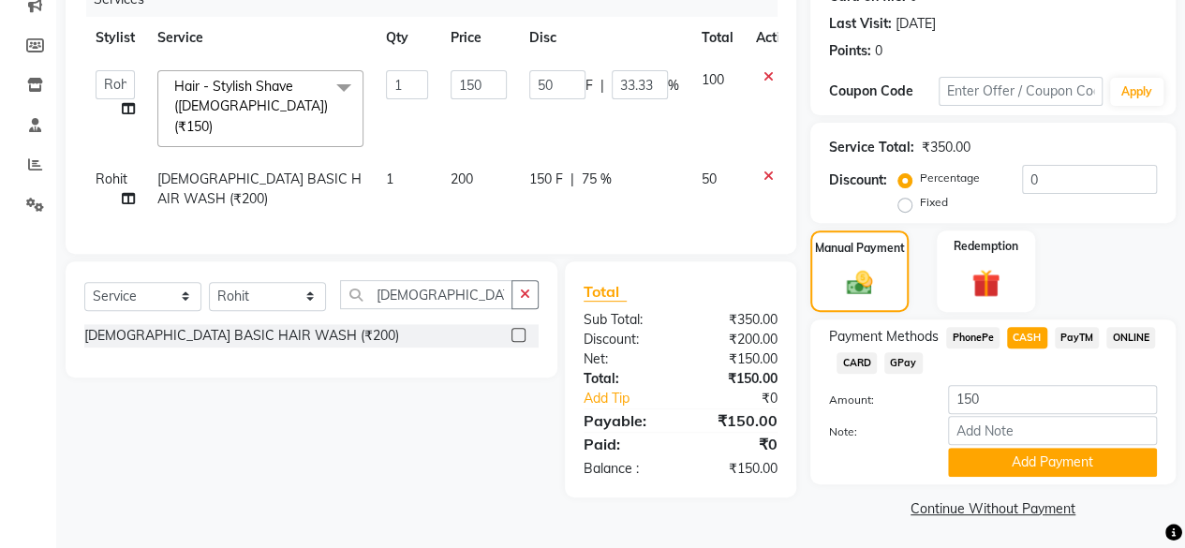
scroll to position [251, 0]
click at [1011, 470] on button "Add Payment" at bounding box center [1052, 461] width 209 height 29
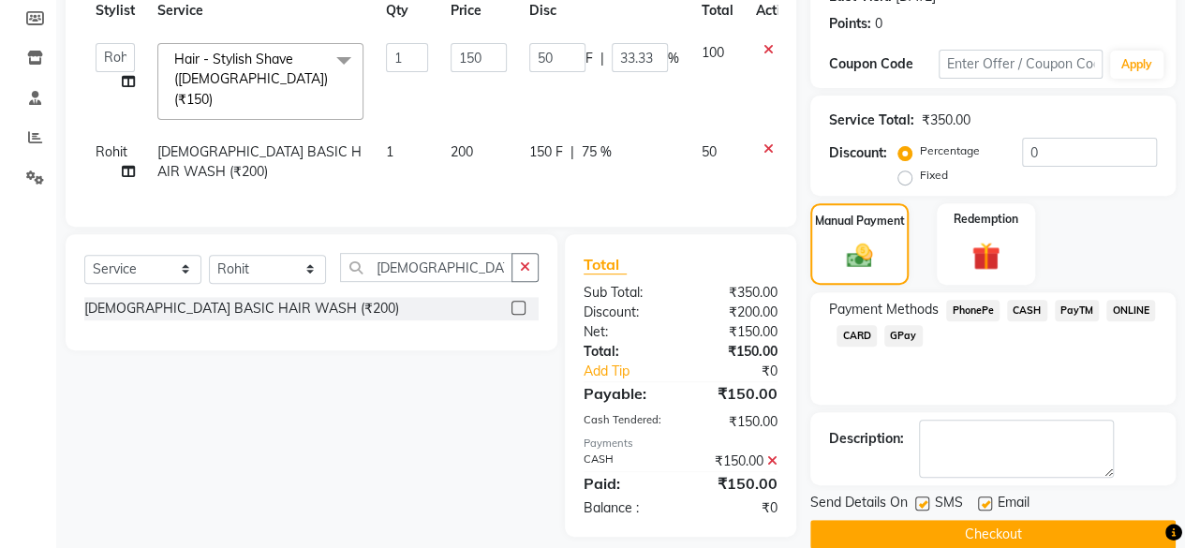
scroll to position [303, 0]
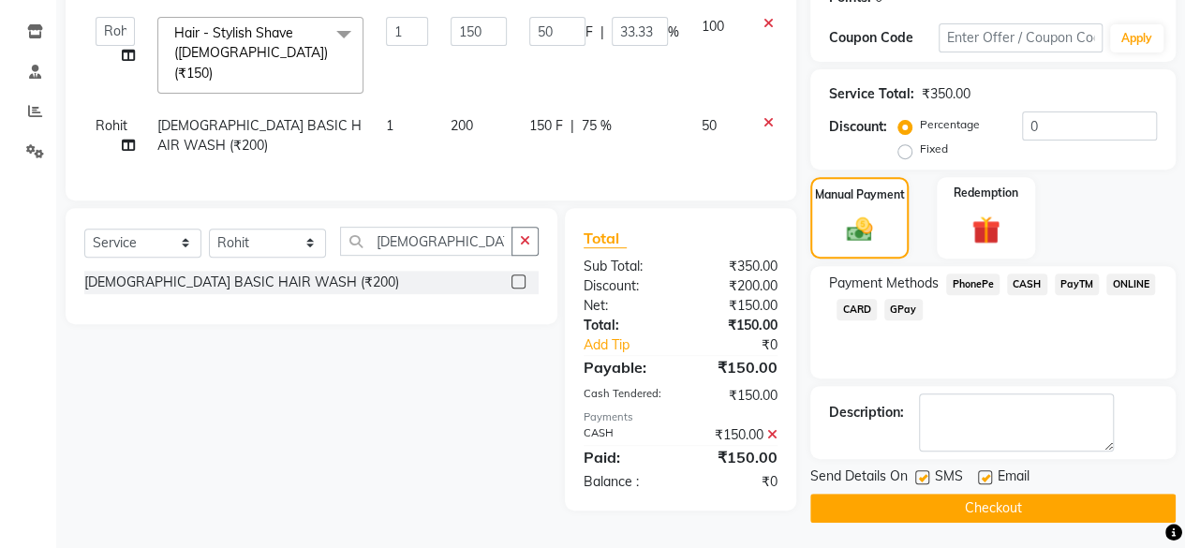
click at [1076, 516] on button "Checkout" at bounding box center [992, 508] width 365 height 29
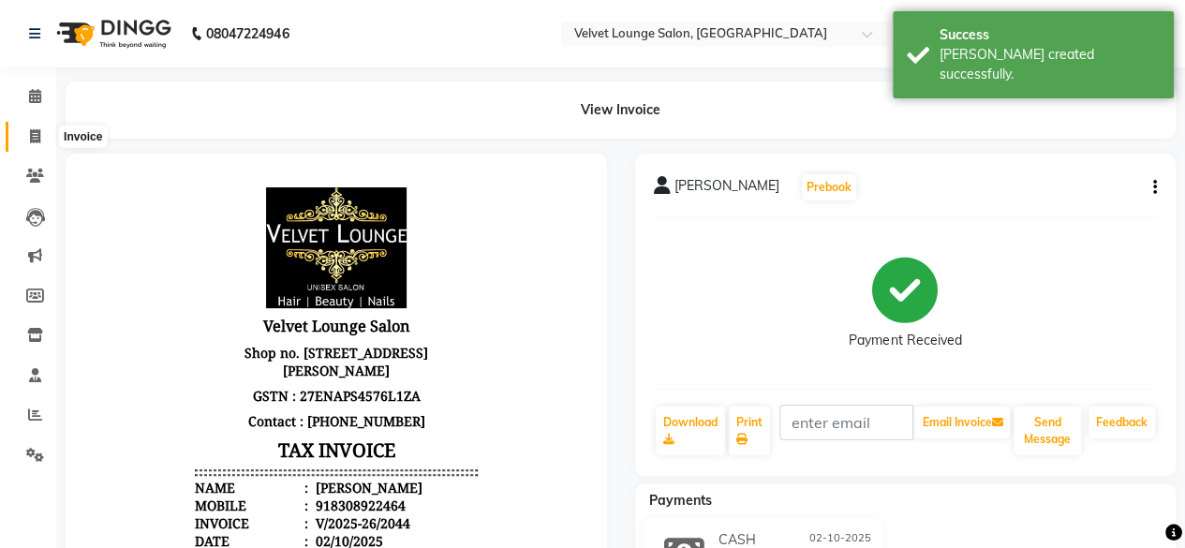
click at [31, 140] on icon at bounding box center [35, 136] width 10 height 14
select select "5962"
select select "service"
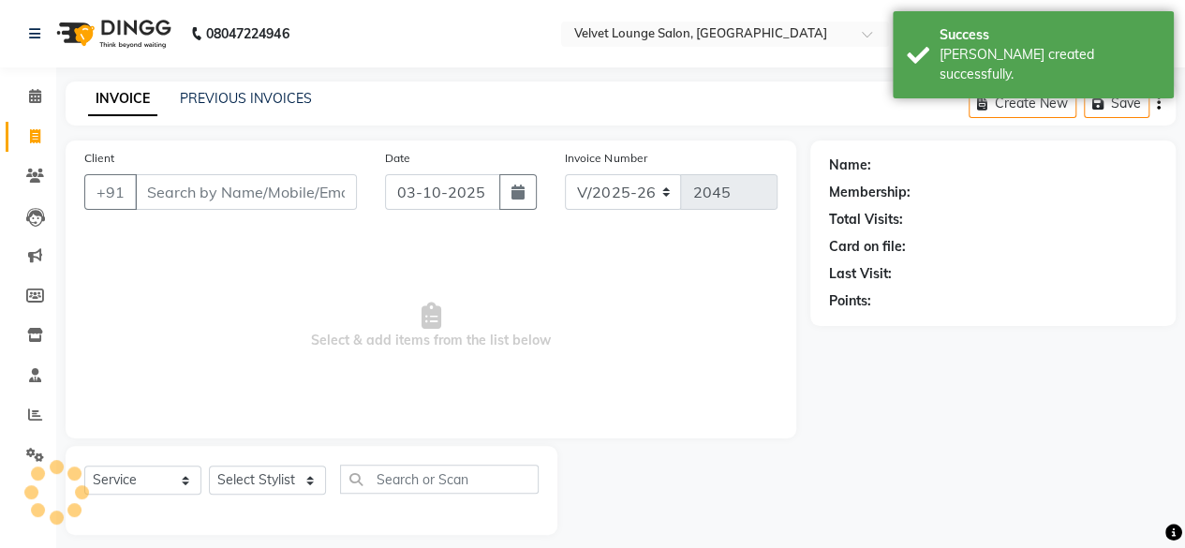
scroll to position [14, 0]
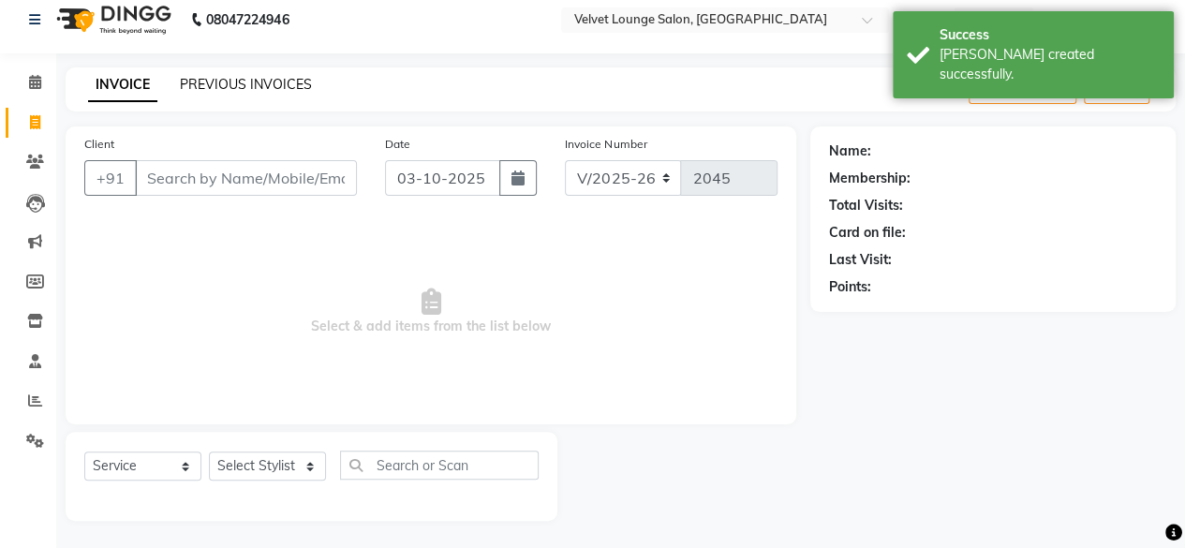
click at [253, 84] on link "PREVIOUS INVOICES" at bounding box center [246, 84] width 132 height 17
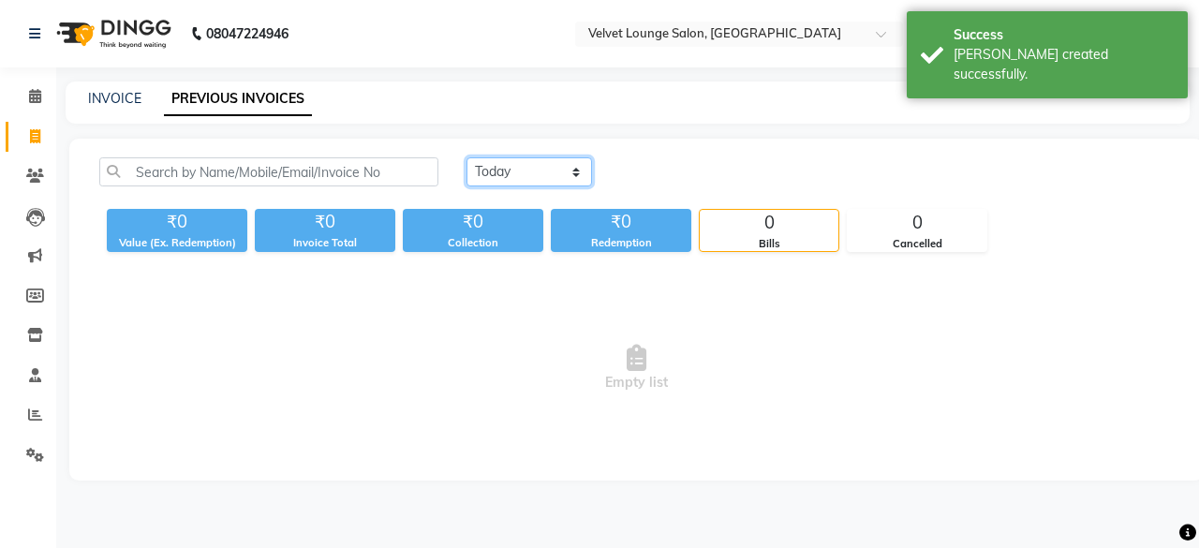
click at [534, 183] on select "[DATE] [DATE] Custom Range" at bounding box center [529, 171] width 126 height 29
select select "[DATE]"
click at [466, 157] on select "[DATE] [DATE] Custom Range" at bounding box center [529, 171] width 126 height 29
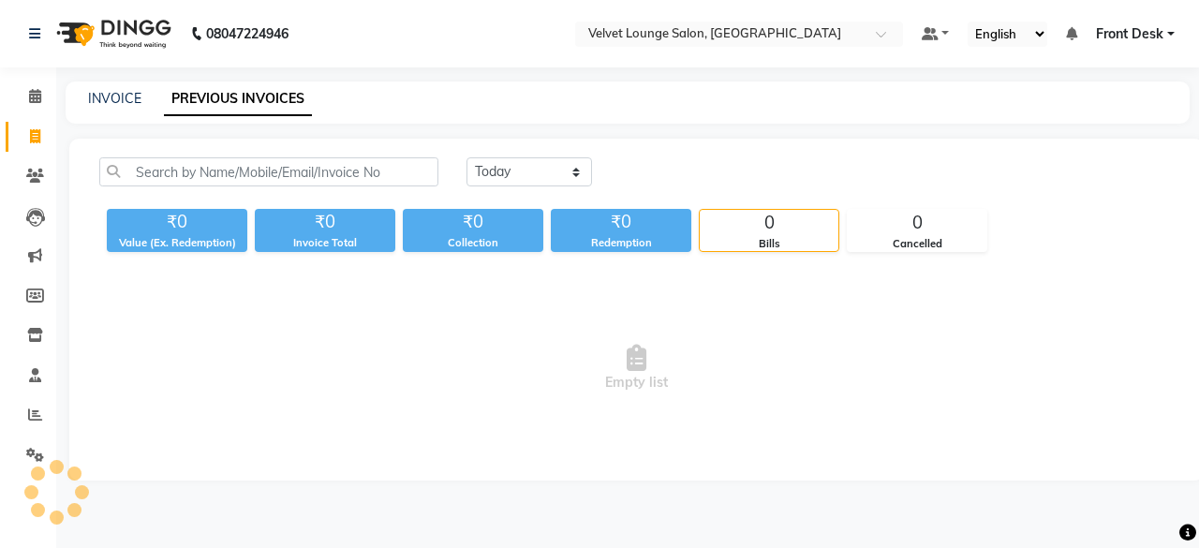
click at [556, 220] on div "₹0" at bounding box center [621, 222] width 141 height 26
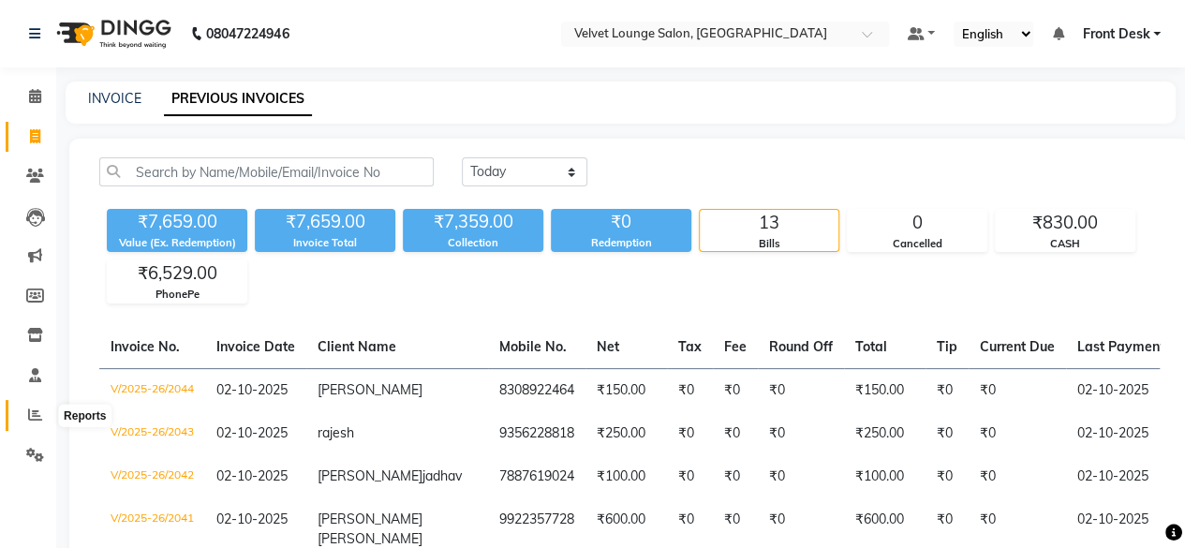
click at [40, 417] on icon at bounding box center [35, 414] width 14 height 14
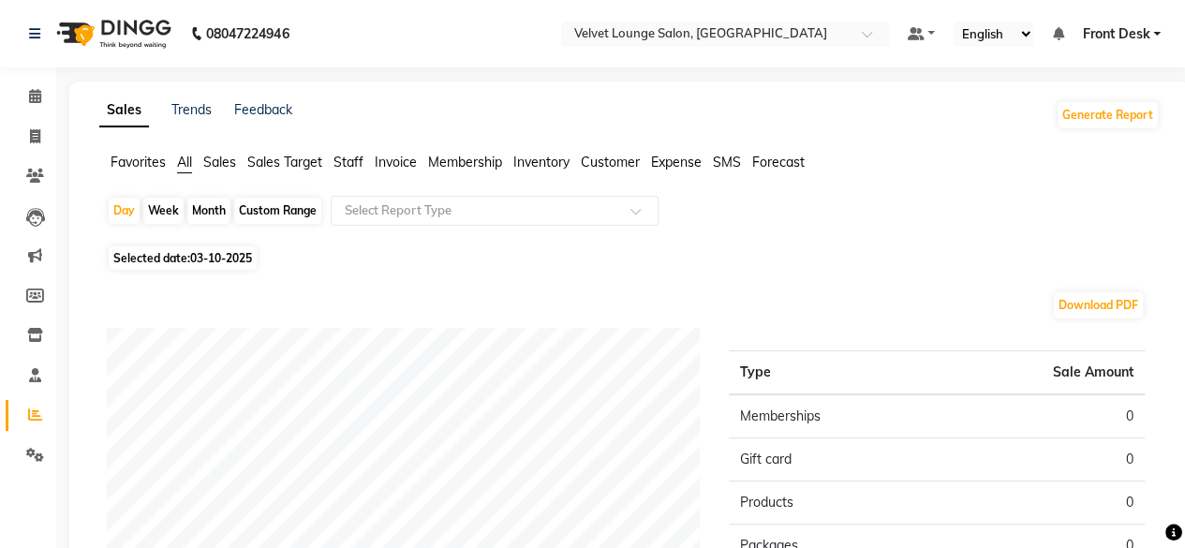
click at [215, 211] on div "Month" at bounding box center [208, 211] width 43 height 26
select select "10"
select select "2025"
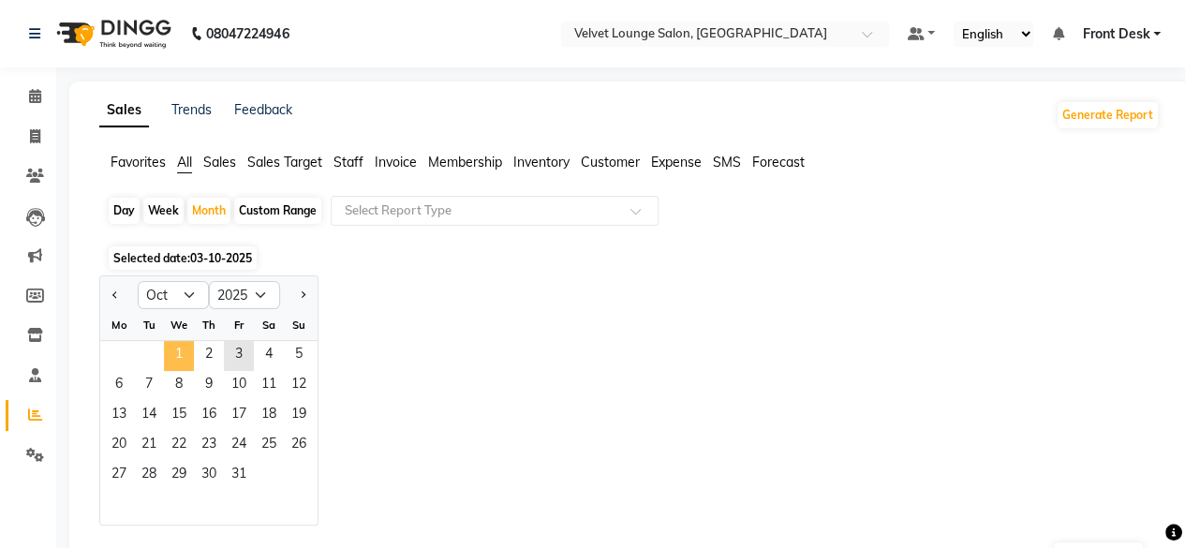
click at [184, 346] on span "1" at bounding box center [179, 356] width 30 height 30
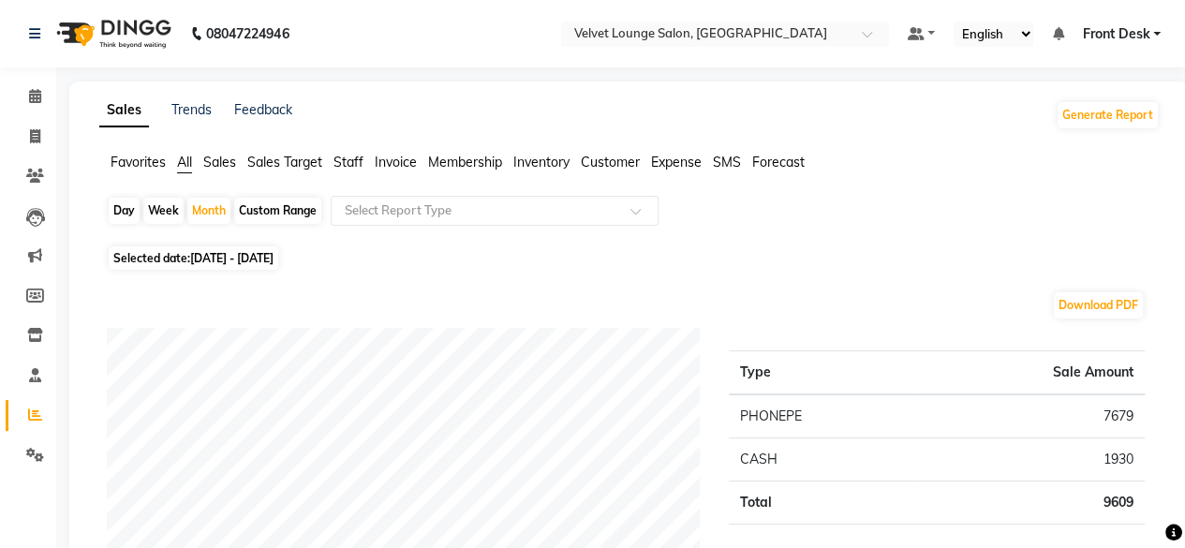
click at [346, 159] on span "Staff" at bounding box center [348, 162] width 30 height 17
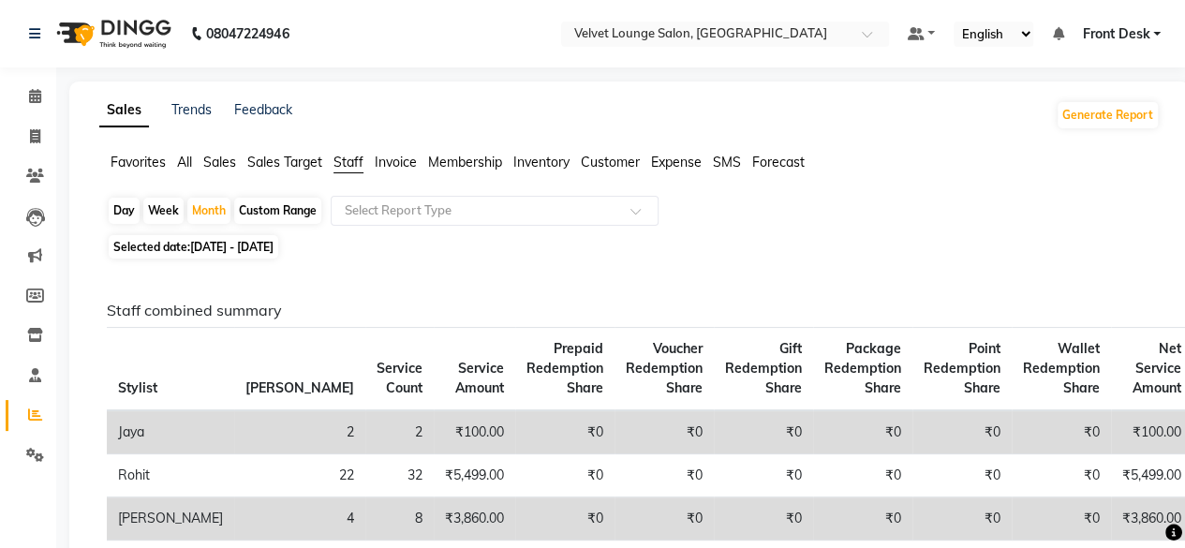
click at [127, 216] on div "Day" at bounding box center [124, 211] width 31 height 26
select select "10"
select select "2025"
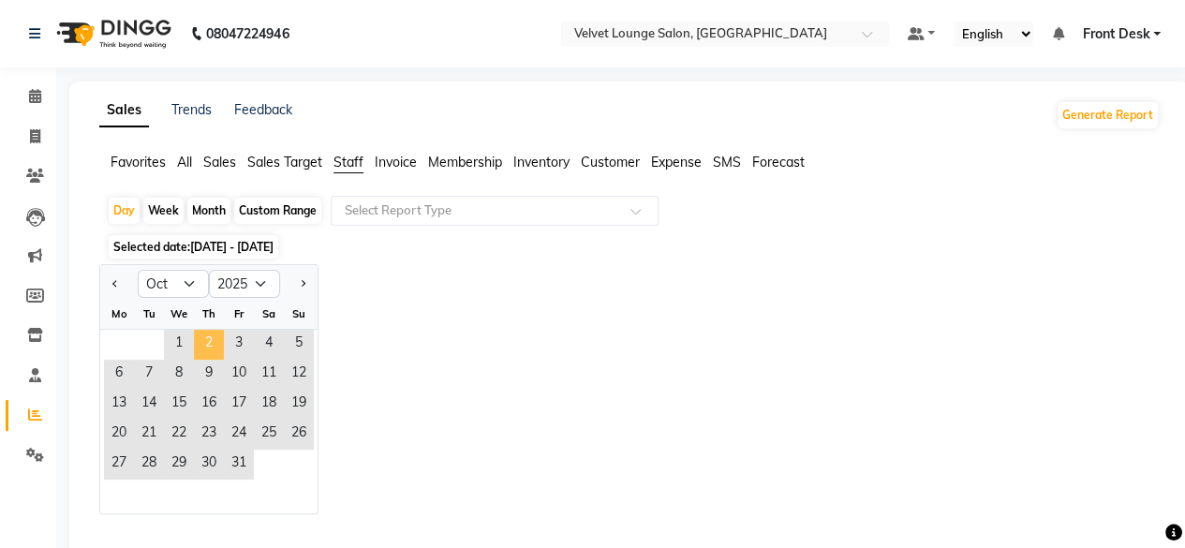
click at [207, 349] on span "2" at bounding box center [209, 345] width 30 height 30
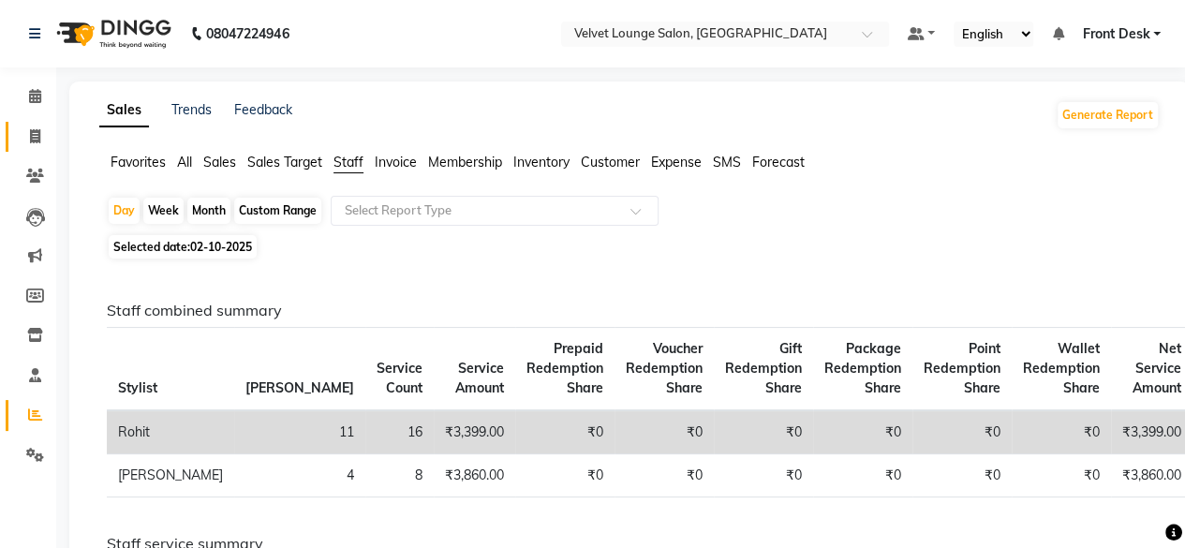
click at [41, 149] on link "Invoice" at bounding box center [28, 137] width 45 height 31
select select "service"
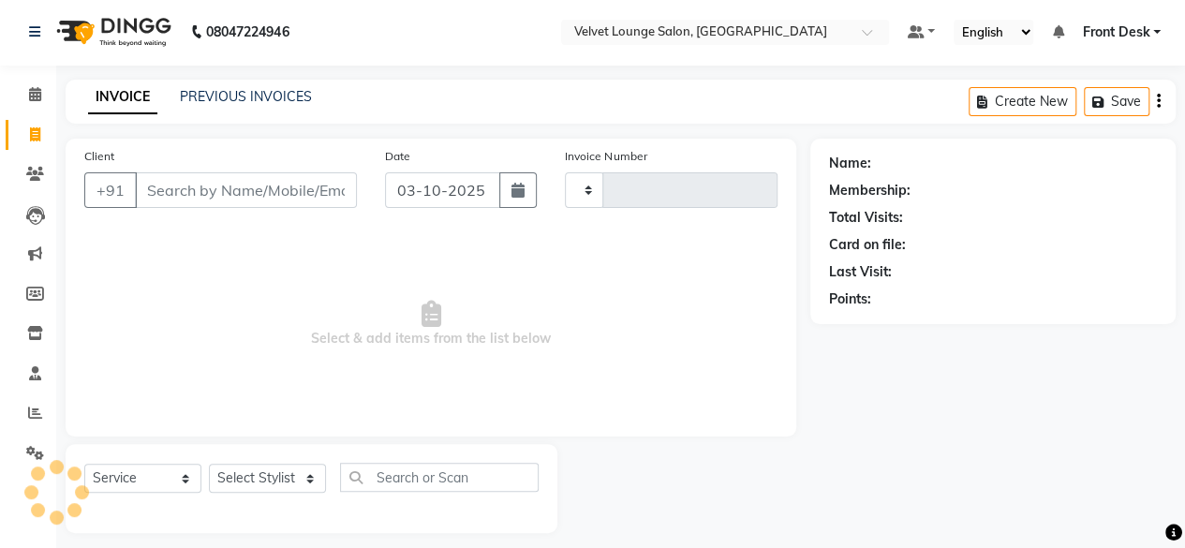
type input "2045"
select select "5962"
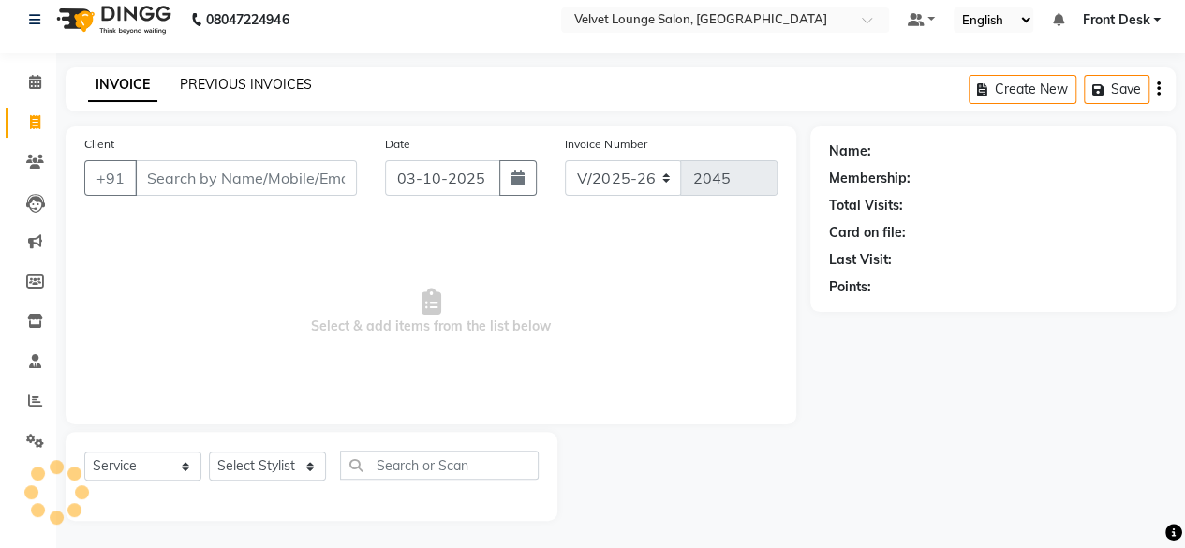
click at [234, 89] on link "PREVIOUS INVOICES" at bounding box center [246, 84] width 132 height 17
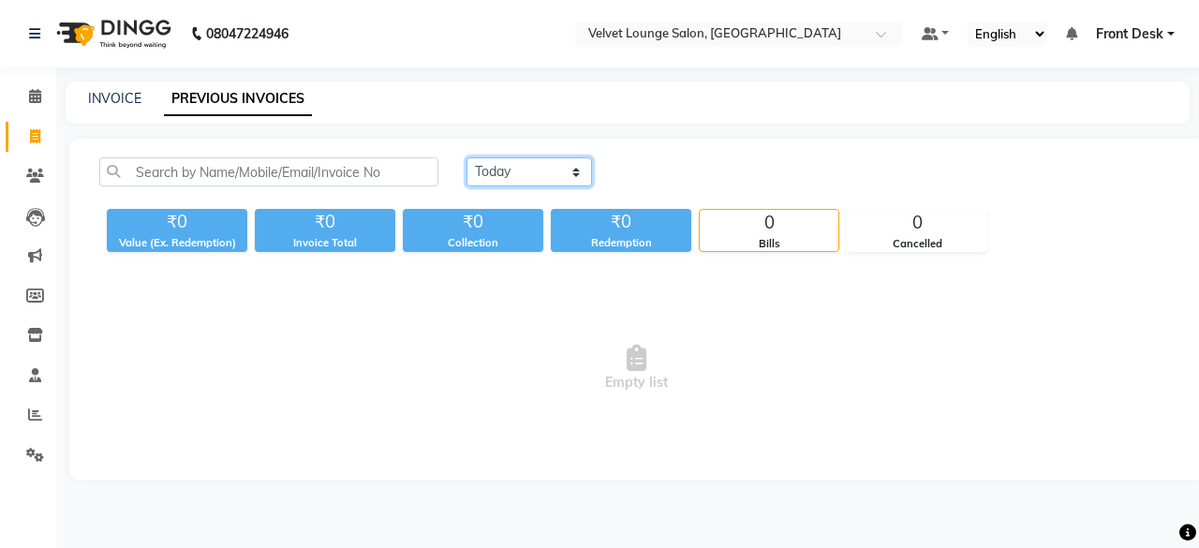
click at [487, 173] on select "[DATE] [DATE] Custom Range" at bounding box center [529, 171] width 126 height 29
select select "[DATE]"
click at [466, 157] on select "[DATE] [DATE] Custom Range" at bounding box center [529, 171] width 126 height 29
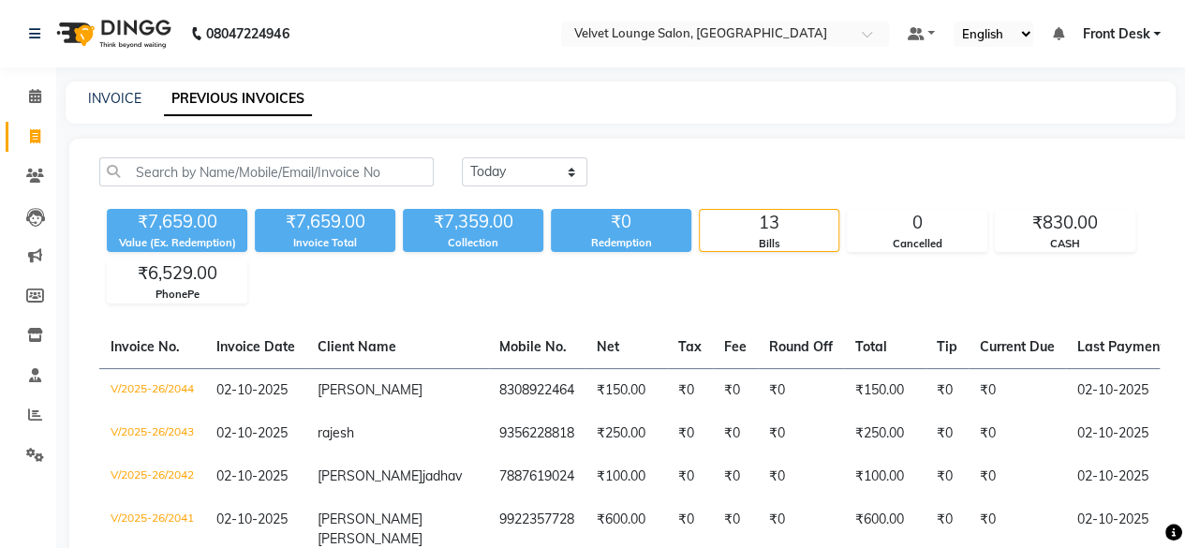
click at [615, 110] on div "INVOICE PREVIOUS INVOICES" at bounding box center [621, 102] width 1110 height 42
click at [658, 119] on div "INVOICE PREVIOUS INVOICES" at bounding box center [621, 102] width 1110 height 42
click at [843, 159] on div "[DATE] [DATE] Custom Range" at bounding box center [811, 171] width 698 height 29
click at [29, 181] on icon at bounding box center [35, 176] width 18 height 14
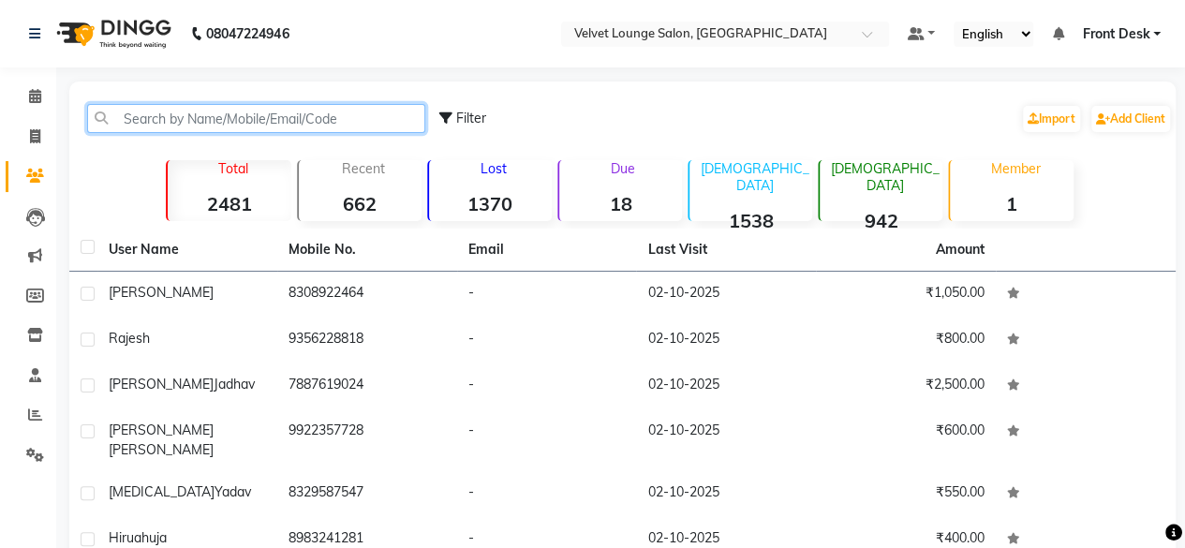
click at [157, 111] on input "text" at bounding box center [256, 118] width 338 height 29
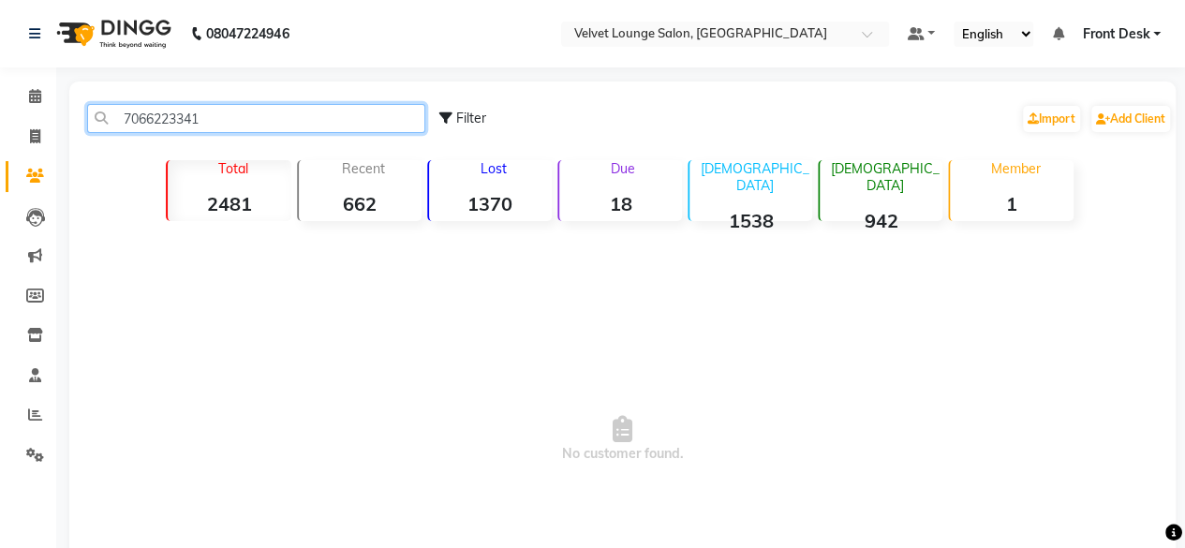
click at [253, 121] on input "7066223341" at bounding box center [256, 118] width 338 height 29
type input "7066223341"
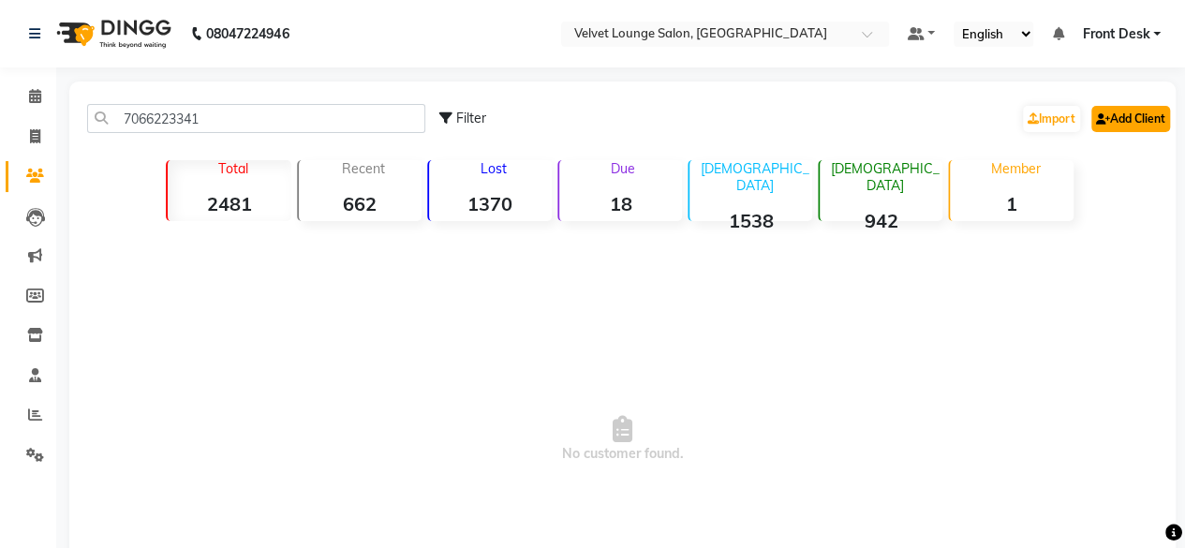
click at [1147, 119] on link "Add Client" at bounding box center [1130, 119] width 79 height 26
select select "22"
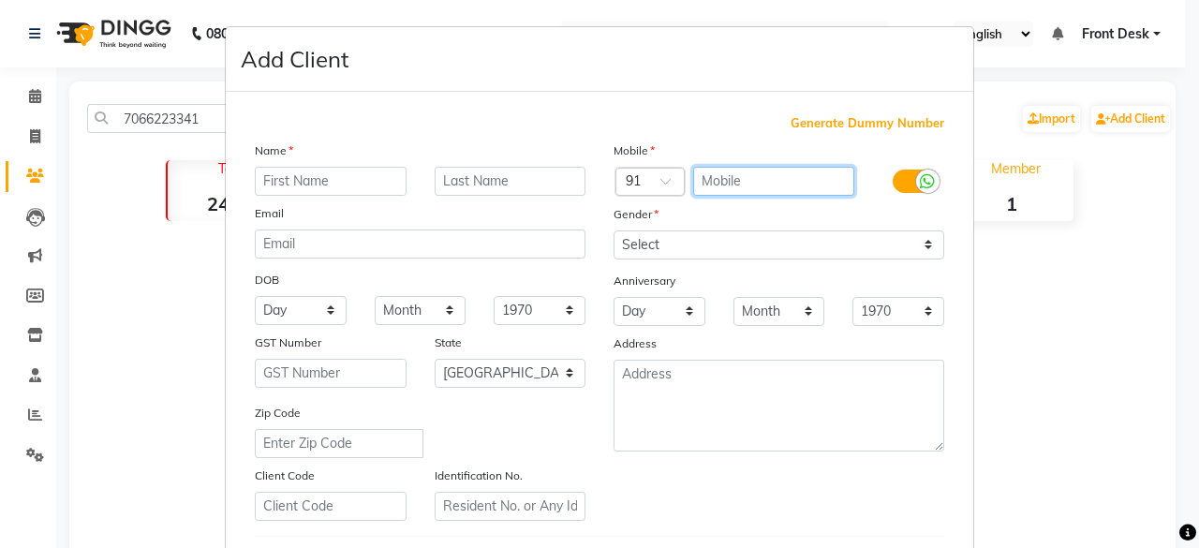
click at [736, 186] on input "text" at bounding box center [774, 181] width 162 height 29
paste input "7066223341"
type input "7066223341"
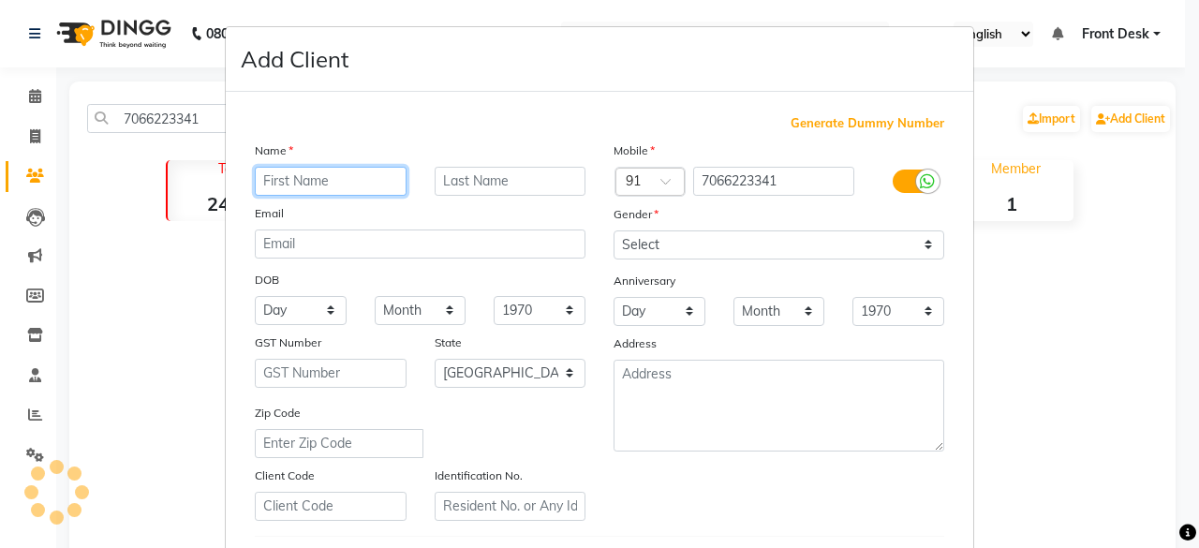
click at [283, 188] on input "text" at bounding box center [331, 181] width 152 height 29
type input "xyz"
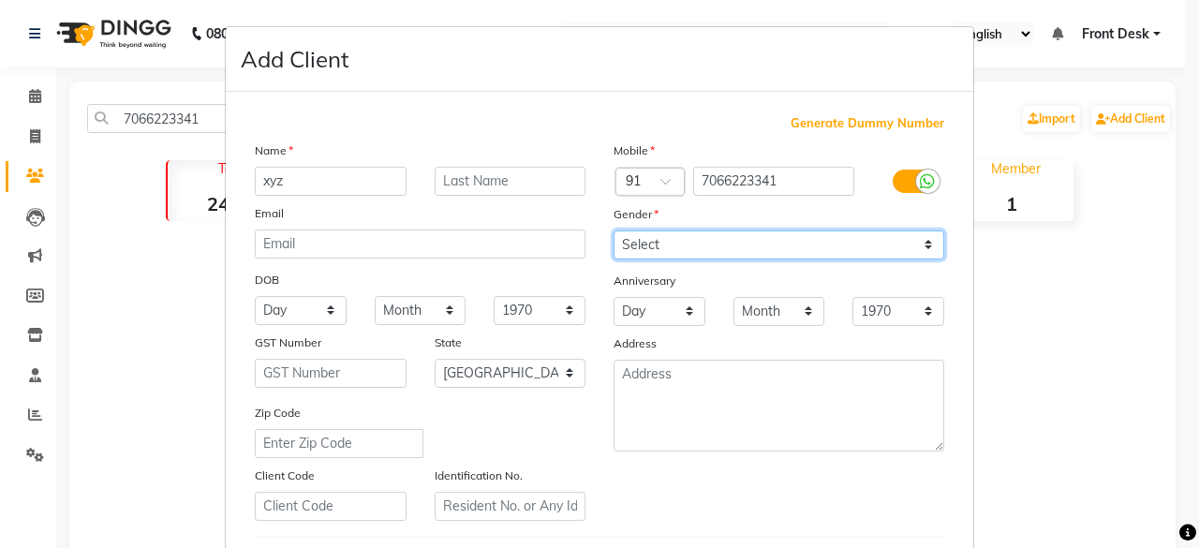
click at [631, 235] on select "Select [DEMOGRAPHIC_DATA] [DEMOGRAPHIC_DATA] Other Prefer Not To Say" at bounding box center [779, 244] width 331 height 29
select select "[DEMOGRAPHIC_DATA]"
click at [614, 230] on select "Select [DEMOGRAPHIC_DATA] [DEMOGRAPHIC_DATA] Other Prefer Not To Say" at bounding box center [779, 244] width 331 height 29
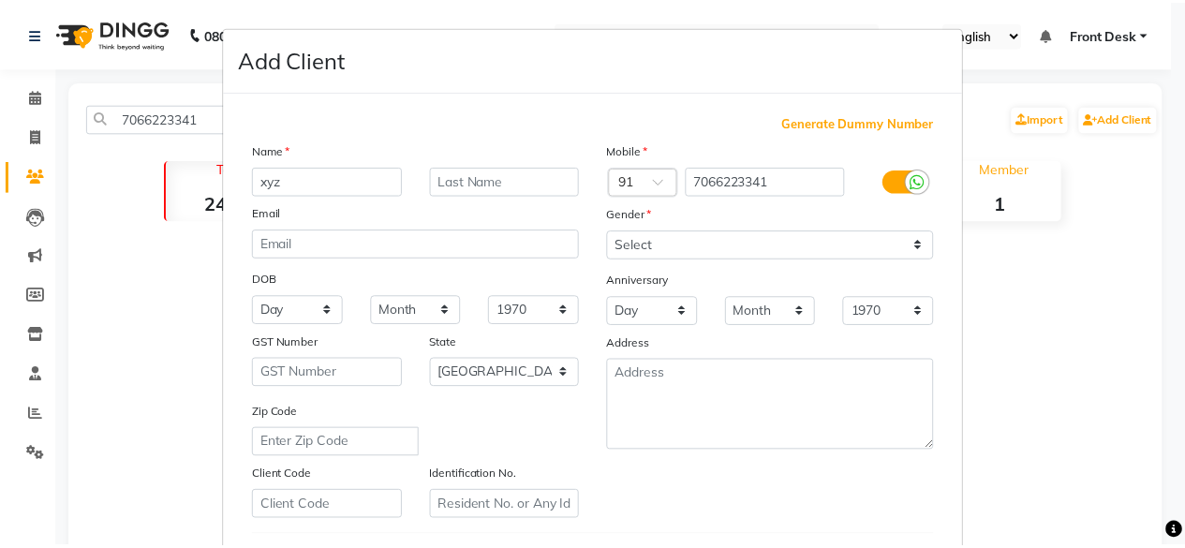
scroll to position [313, 0]
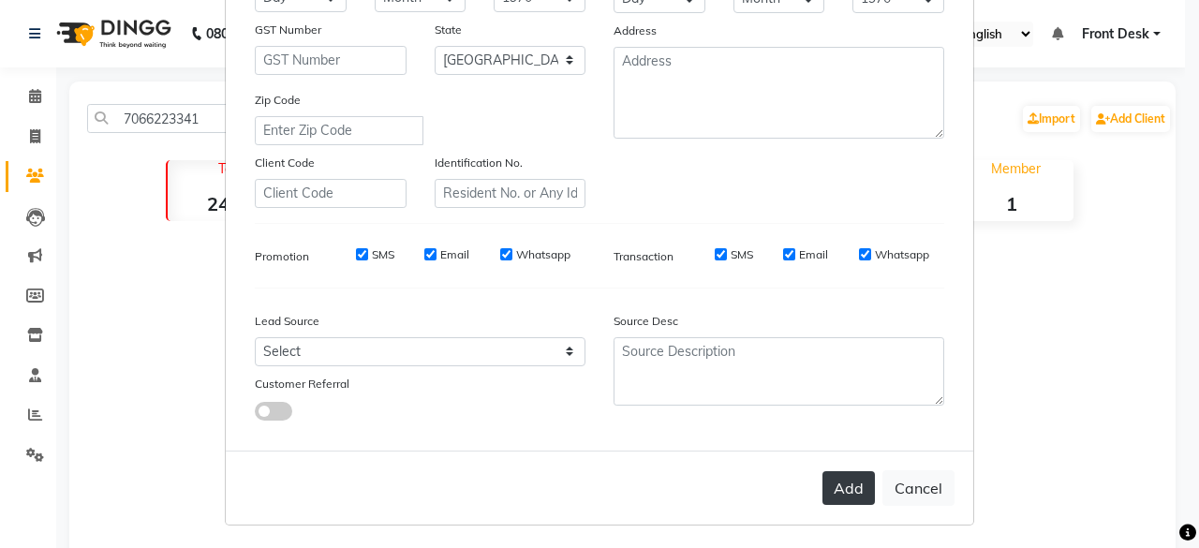
click at [849, 492] on button "Add" at bounding box center [848, 488] width 52 height 34
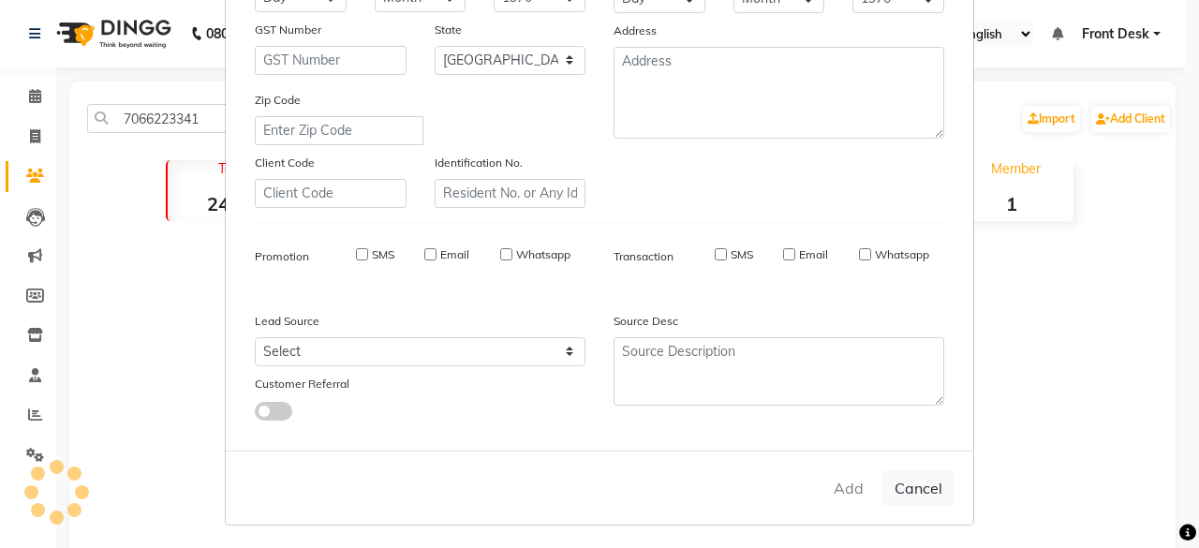
select select
select select "null"
select select
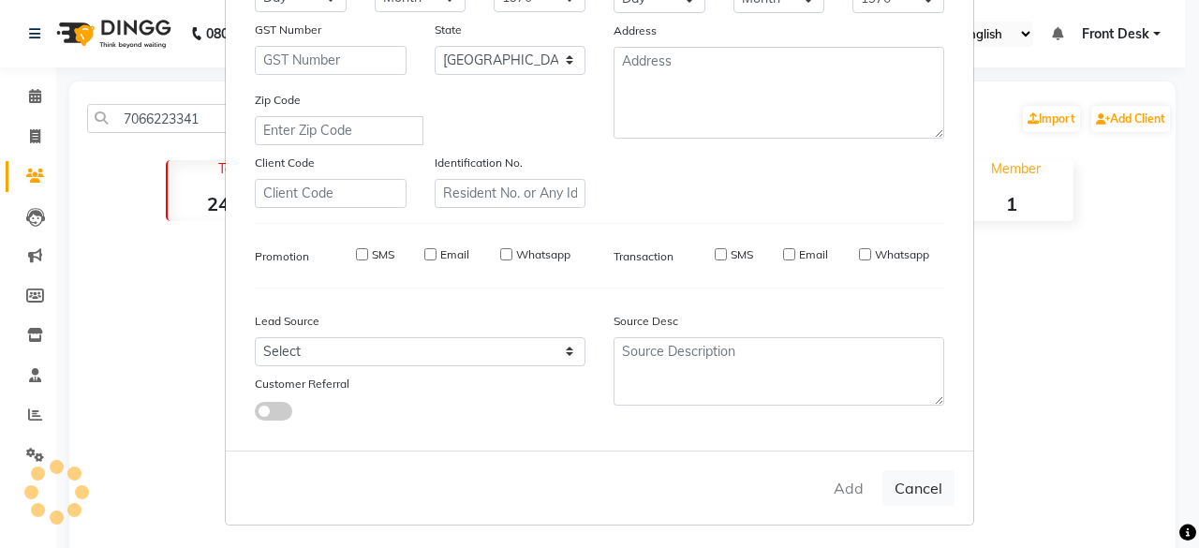
select select
checkbox input "false"
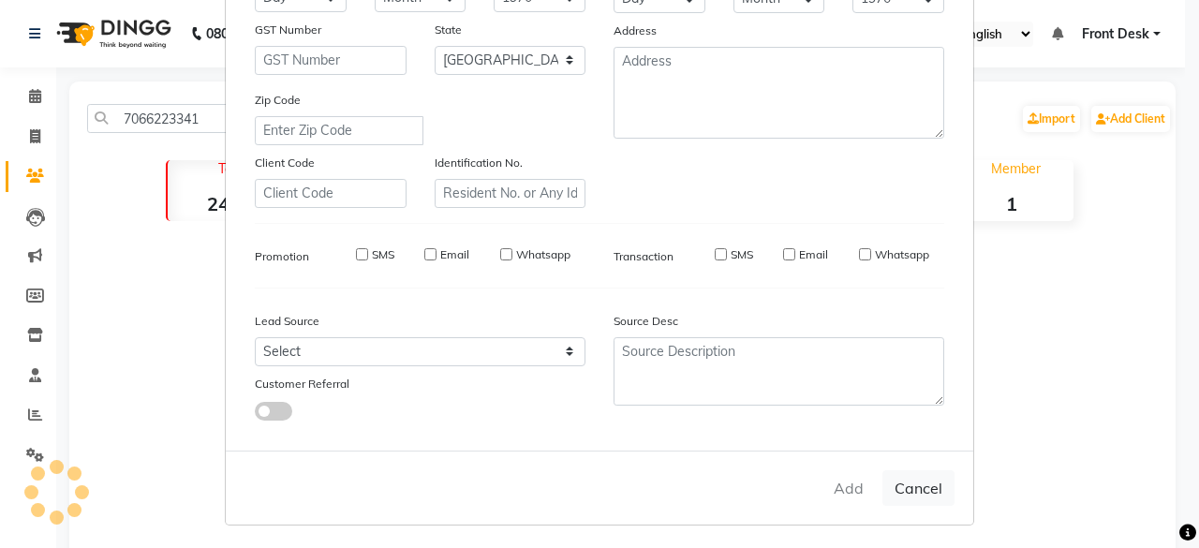
checkbox input "false"
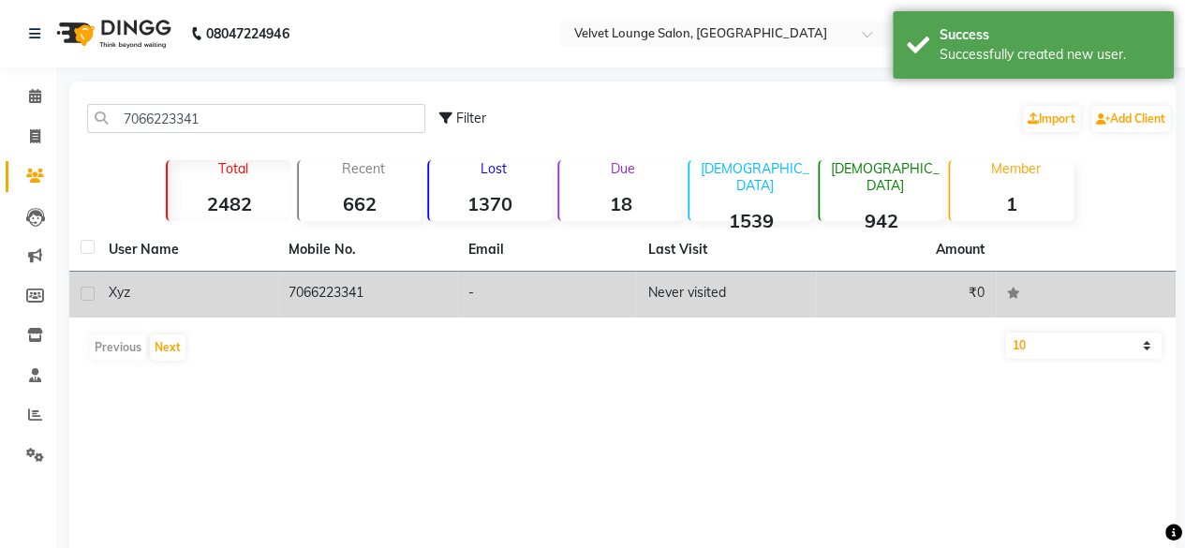
click at [664, 281] on td "Never visited" at bounding box center [726, 295] width 180 height 46
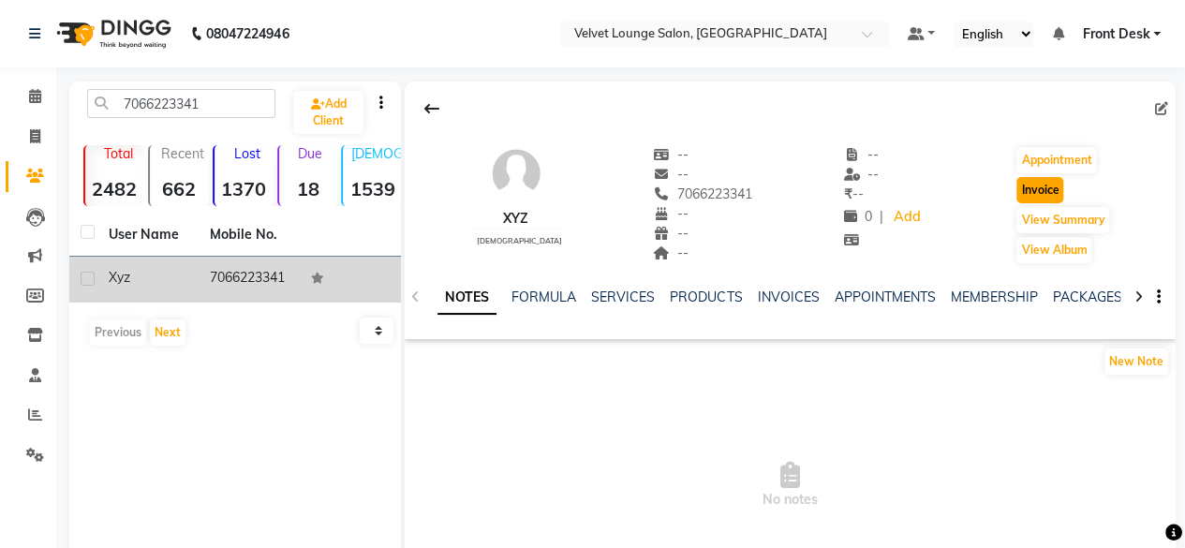
click at [1039, 197] on button "Invoice" at bounding box center [1039, 190] width 47 height 26
select select "service"
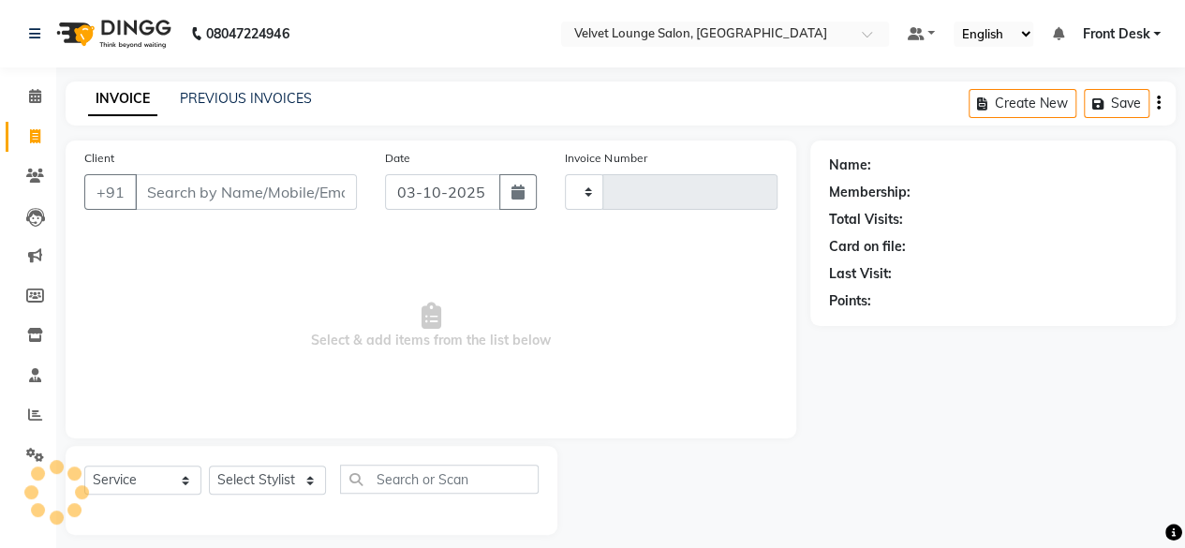
type input "2045"
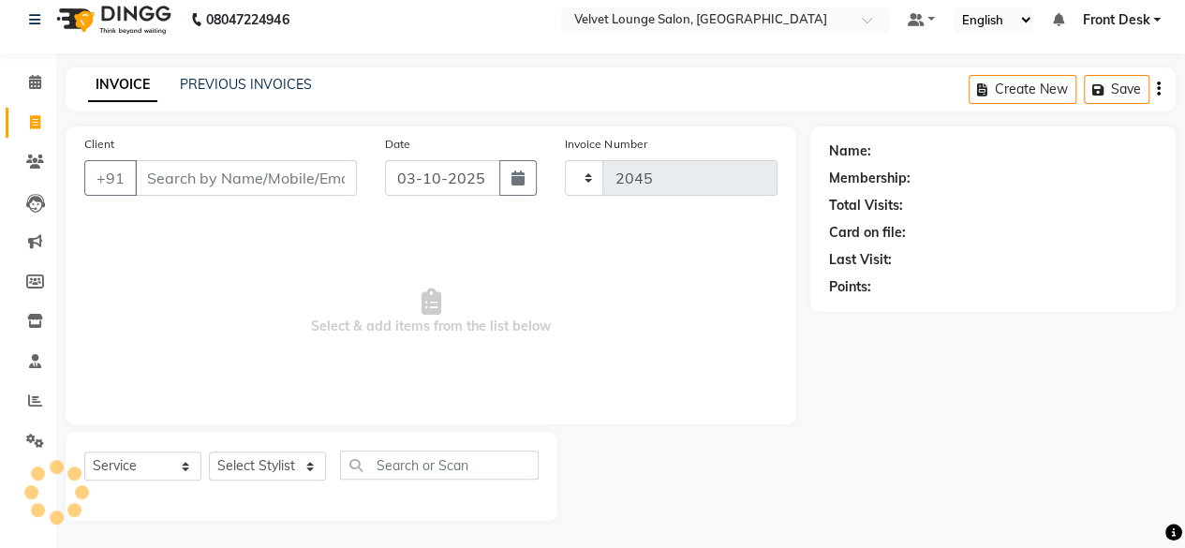
select select "5962"
type input "7066223341"
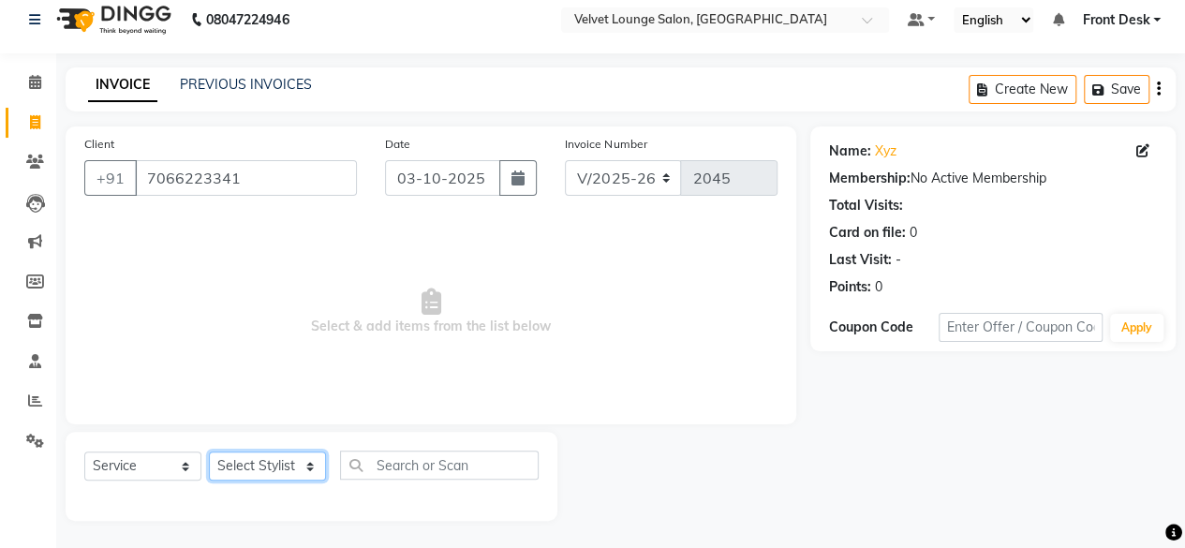
click at [249, 466] on select "Select Stylist [PERSON_NAME] [PERSON_NAME] [PERSON_NAME] Front Desk Jaya jyoti …" at bounding box center [267, 465] width 117 height 29
select select "42846"
click at [209, 451] on select "Select Stylist [PERSON_NAME] [PERSON_NAME] [PERSON_NAME] Front Desk Jaya jyoti …" at bounding box center [267, 465] width 117 height 29
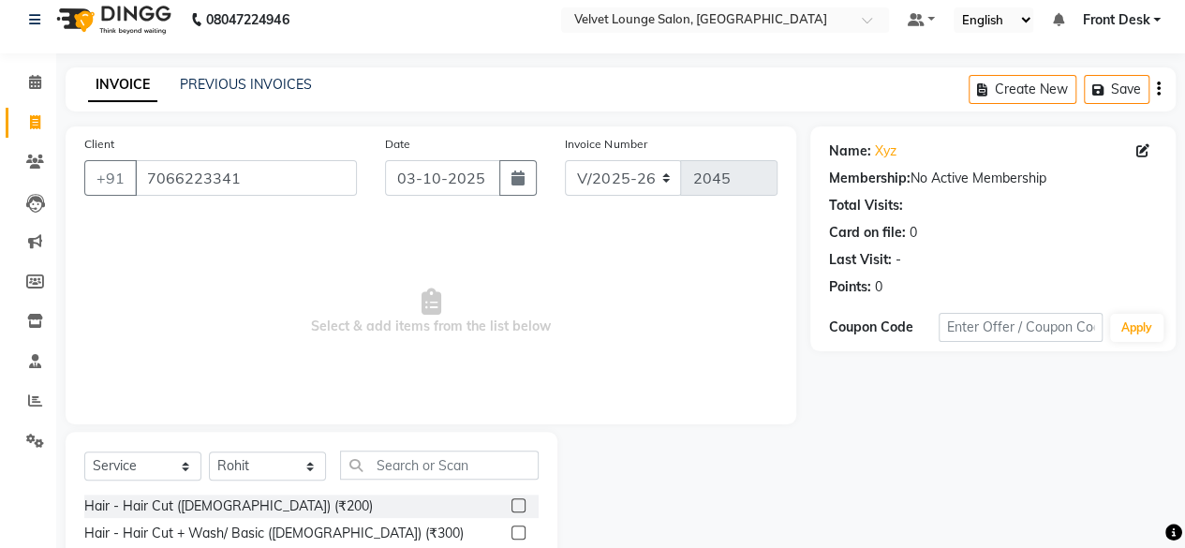
click at [511, 504] on label at bounding box center [518, 505] width 14 height 14
click at [511, 504] on input "checkbox" at bounding box center [517, 506] width 12 height 12
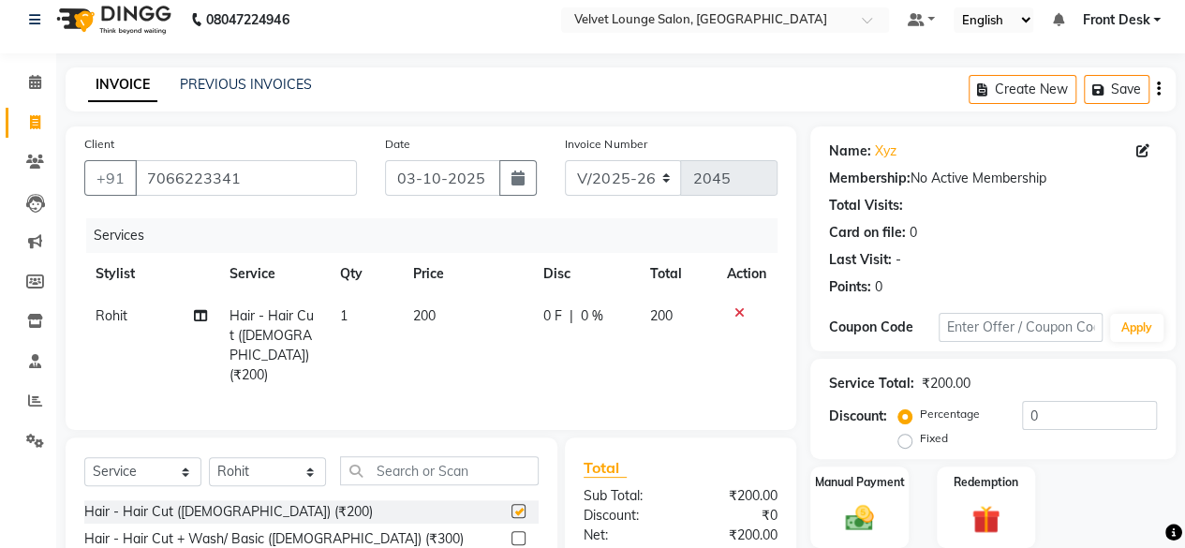
checkbox input "false"
click at [543, 308] on span "0 F" at bounding box center [552, 316] width 19 height 20
select select "42846"
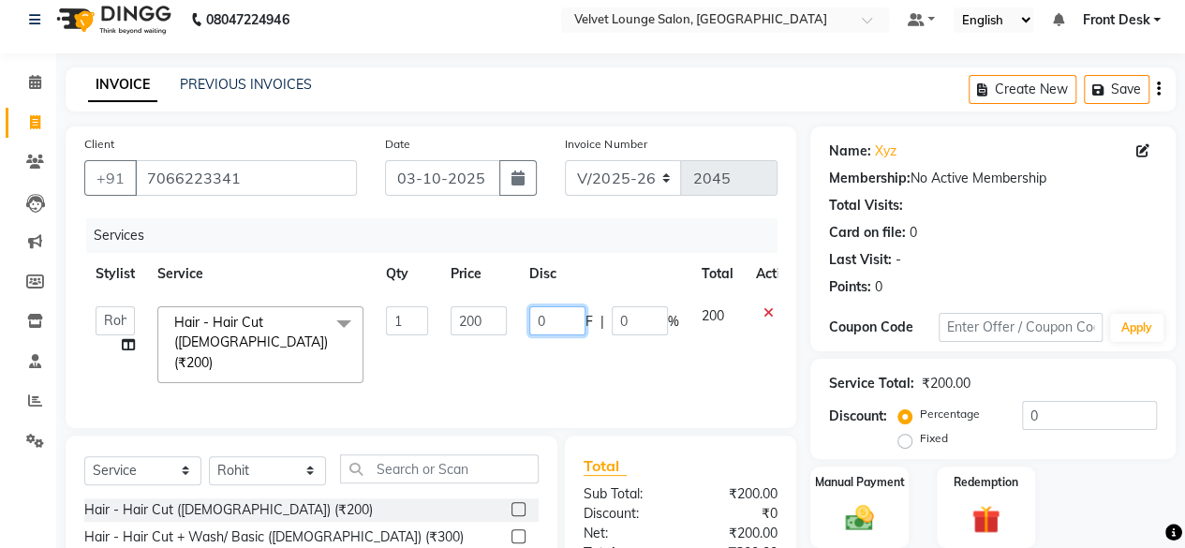
click at [529, 321] on input "0" at bounding box center [557, 320] width 56 height 29
type input "50"
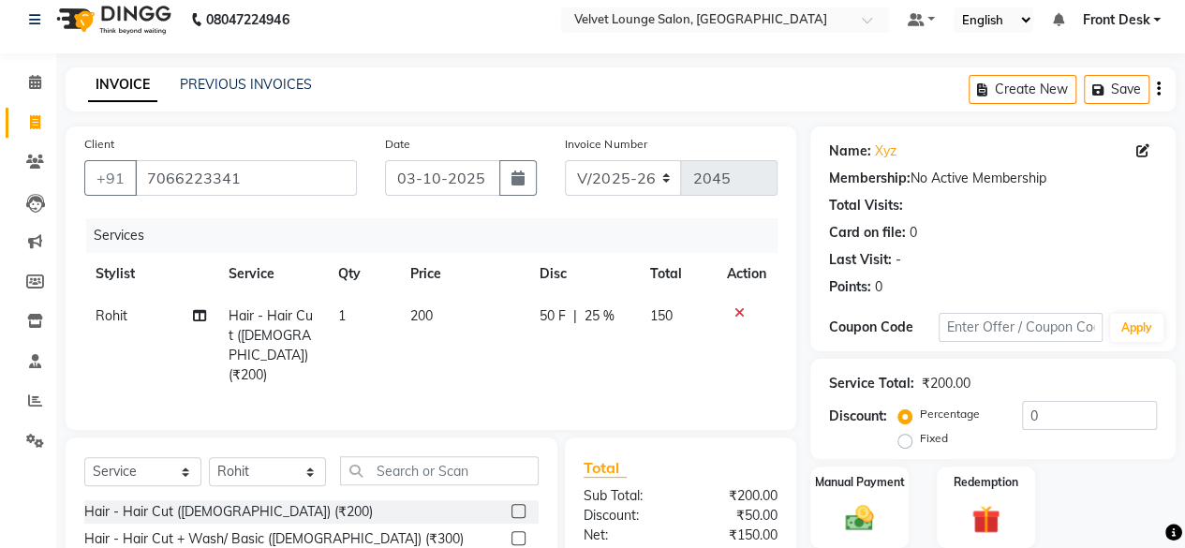
click at [837, 504] on img at bounding box center [860, 518] width 48 height 34
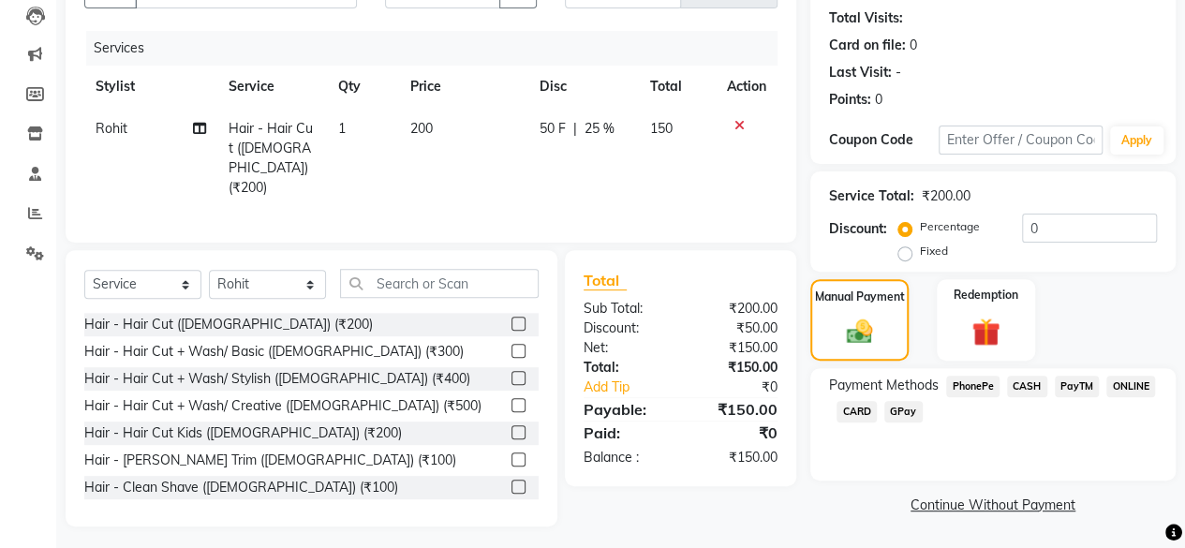
click at [1009, 387] on span "CASH" at bounding box center [1027, 387] width 40 height 22
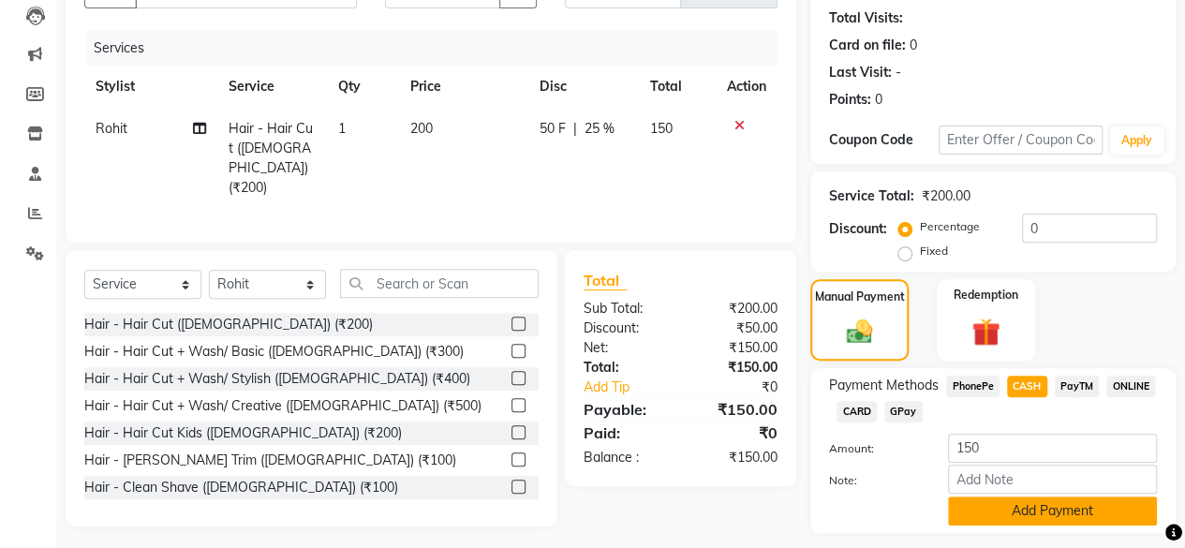
click at [1055, 509] on button "Add Payment" at bounding box center [1052, 510] width 209 height 29
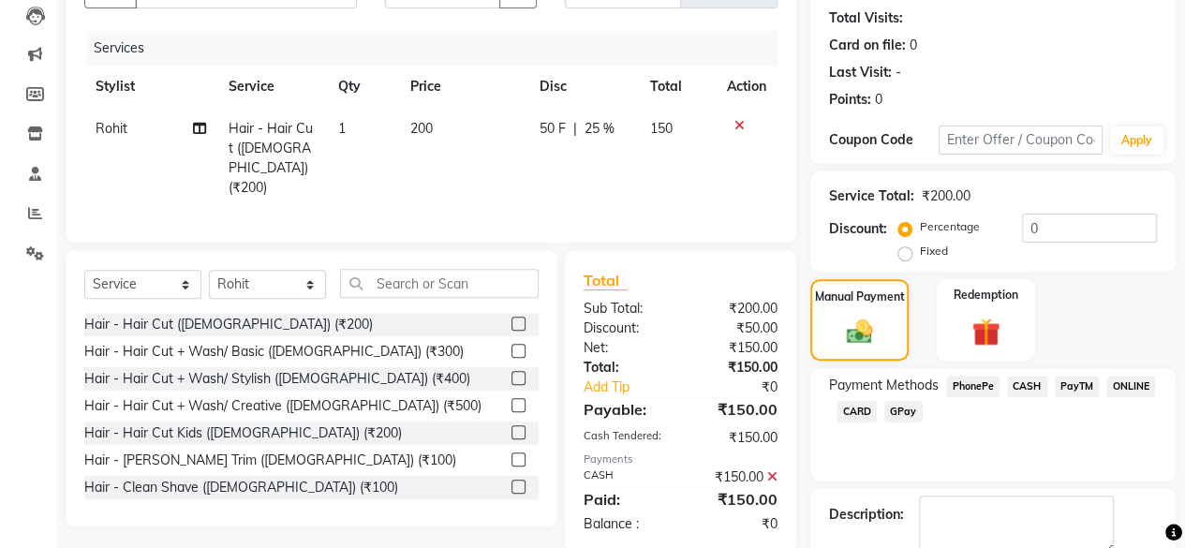
scroll to position [303, 0]
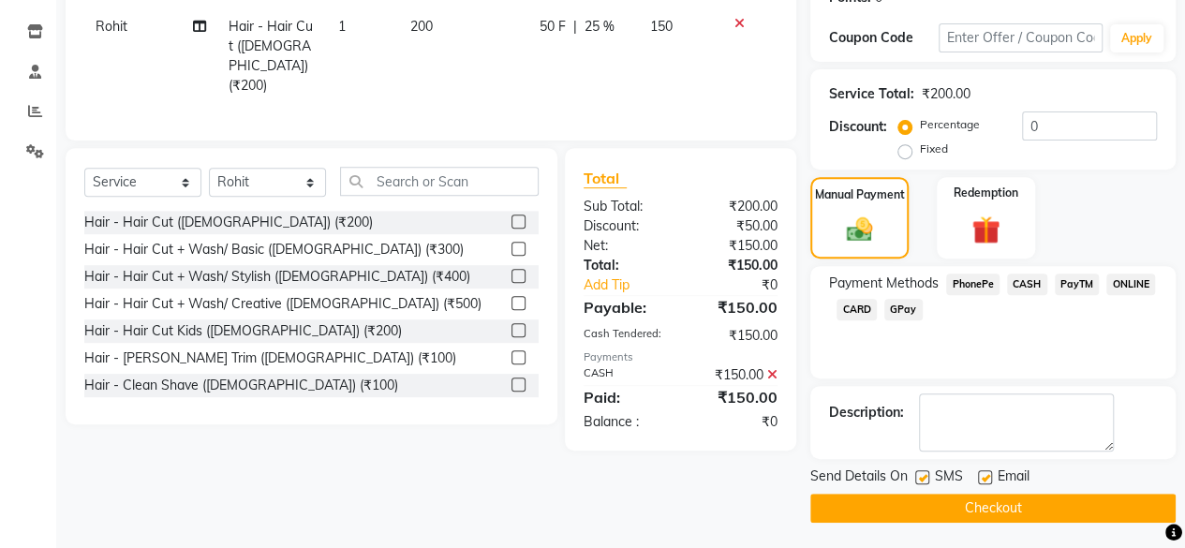
click at [982, 494] on button "Checkout" at bounding box center [992, 508] width 365 height 29
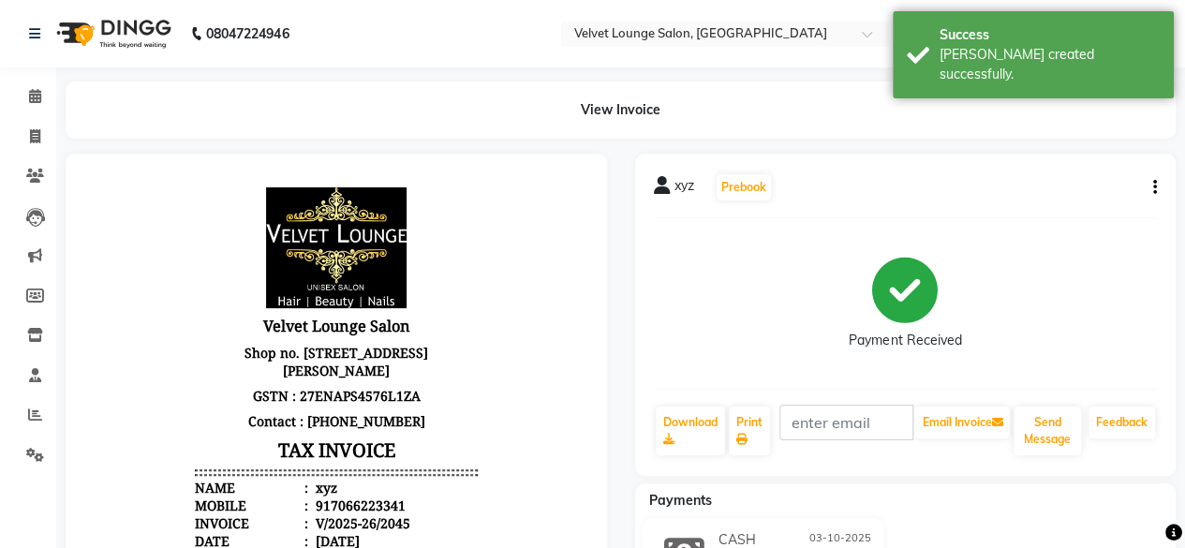
click at [854, 149] on main "View Invoice xyz Prebook Payment Received Download Print Email Invoice Send Mes…" at bounding box center [620, 512] width 1129 height 863
click at [35, 140] on icon at bounding box center [35, 136] width 10 height 14
select select "service"
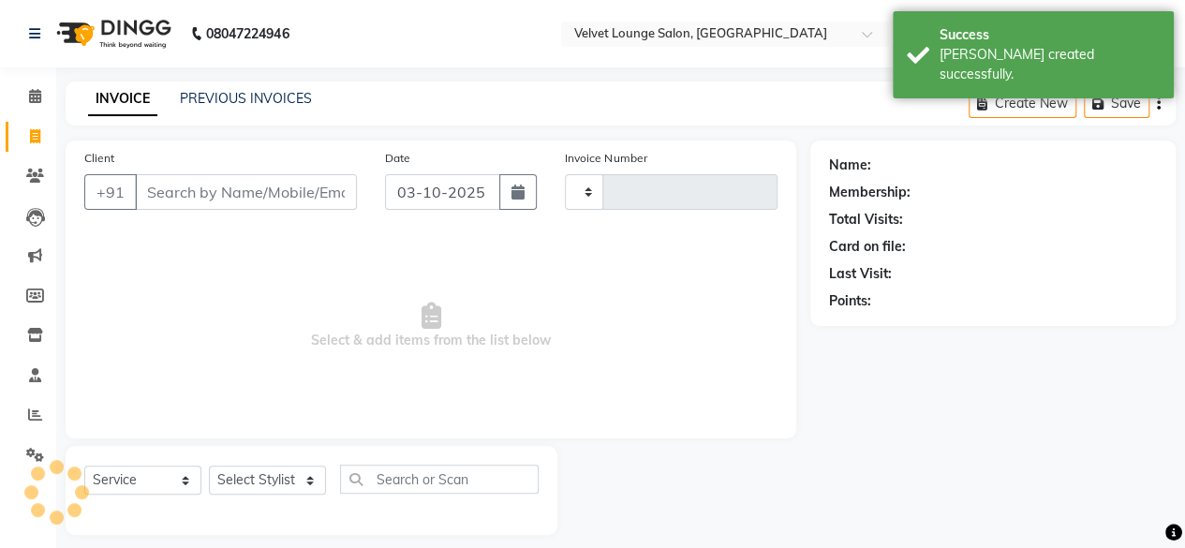
scroll to position [14, 0]
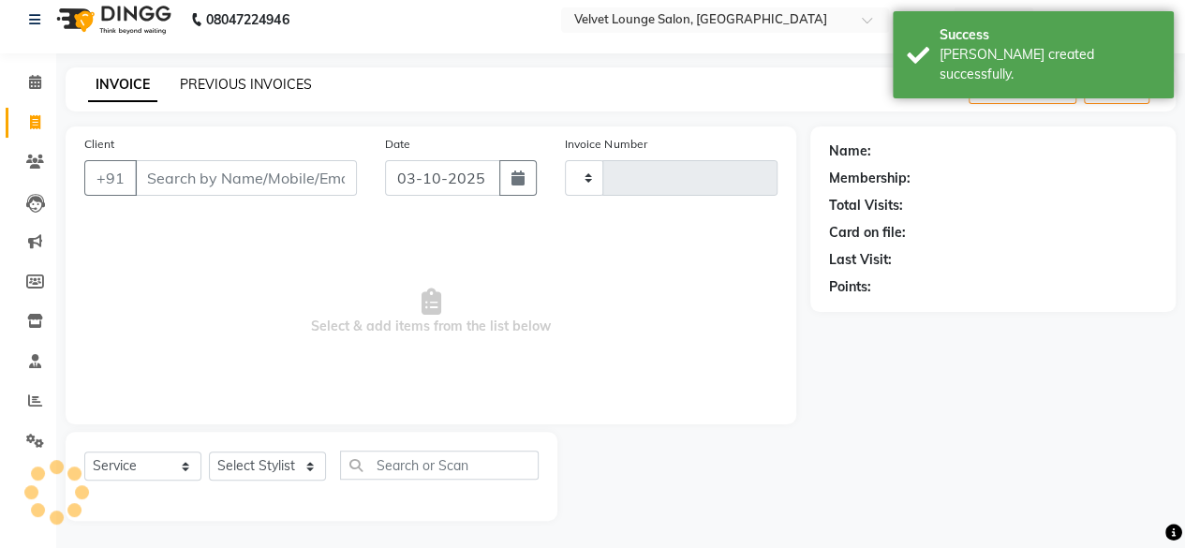
type input "2046"
select select "5962"
click at [298, 83] on link "PREVIOUS INVOICES" at bounding box center [246, 84] width 132 height 17
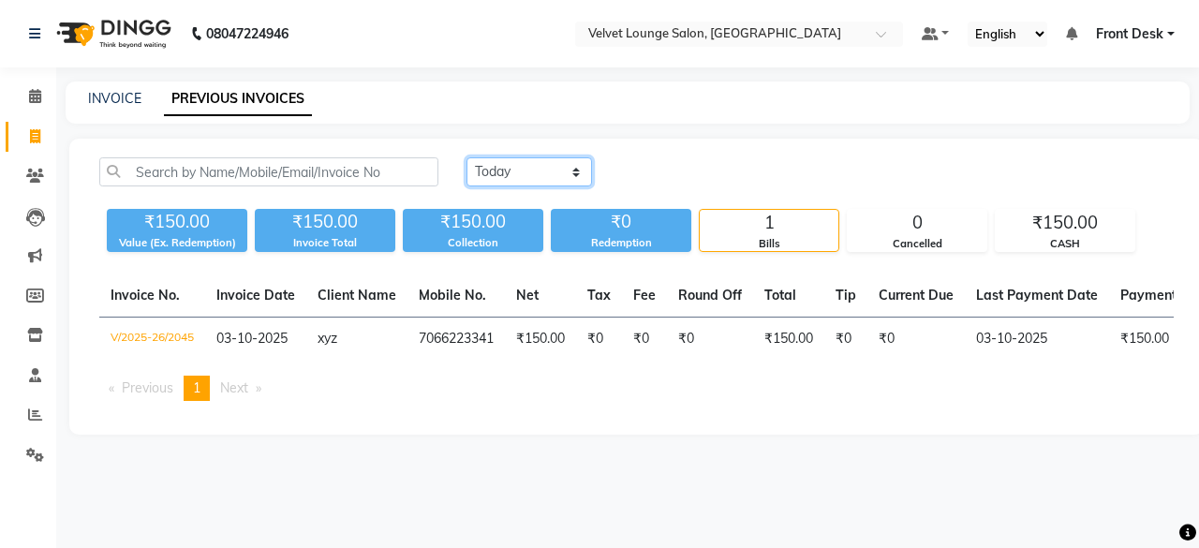
drag, startPoint x: 525, startPoint y: 175, endPoint x: 525, endPoint y: 215, distance: 40.3
click at [525, 215] on div "[DATE] [DATE] Custom Range ₹150.00 Value (Ex. Redemption) ₹150.00 Invoice Total…" at bounding box center [636, 204] width 1097 height 95
select select "[DATE]"
click at [466, 157] on select "[DATE] [DATE] Custom Range" at bounding box center [529, 171] width 126 height 29
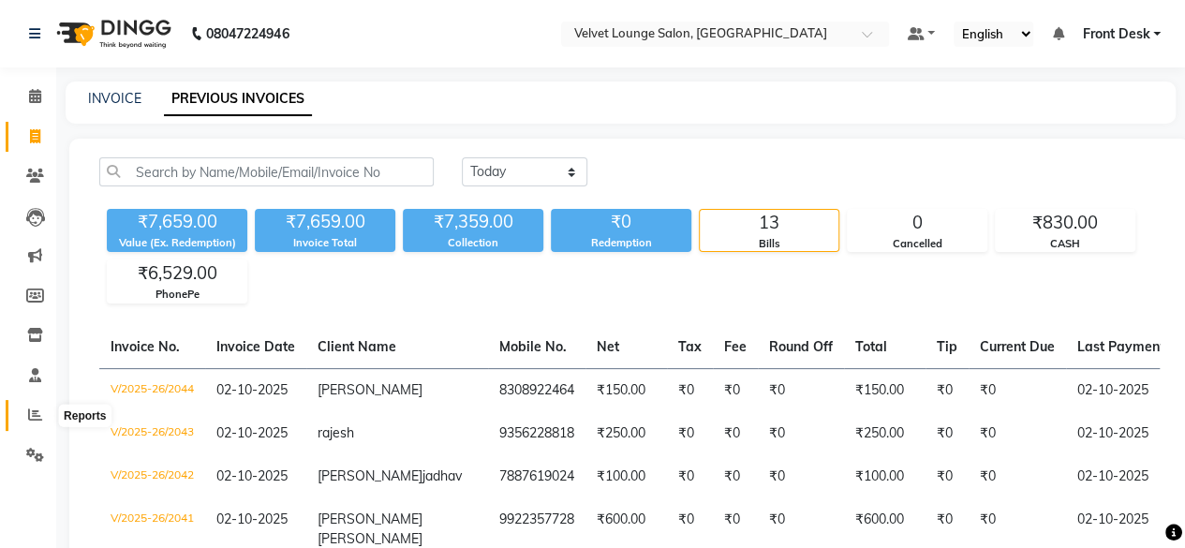
click at [28, 418] on icon at bounding box center [35, 414] width 14 height 14
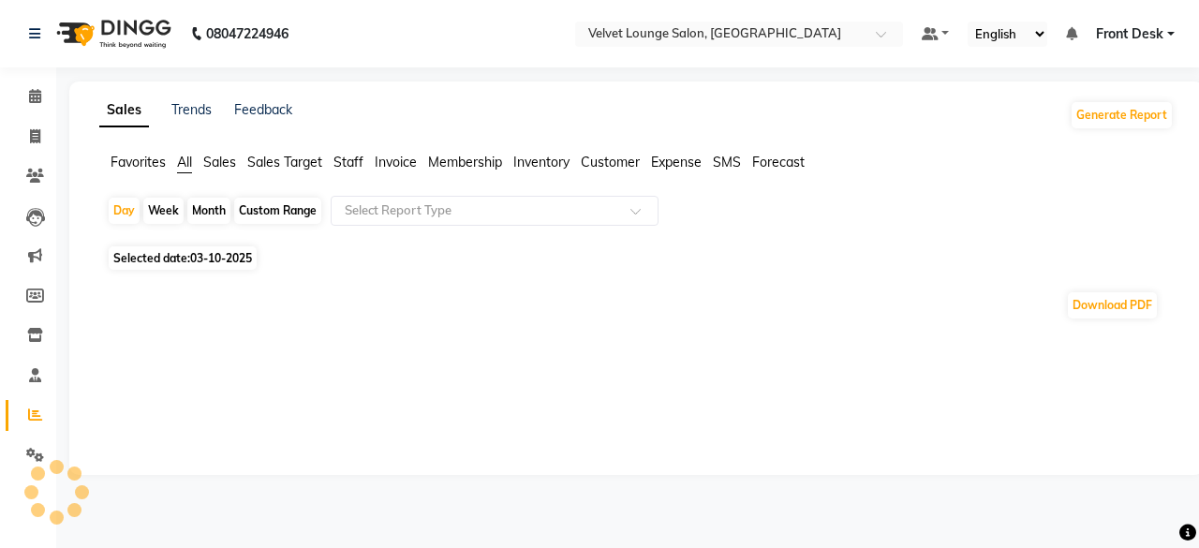
click at [209, 200] on div "Month" at bounding box center [208, 211] width 43 height 26
select select "10"
select select "2025"
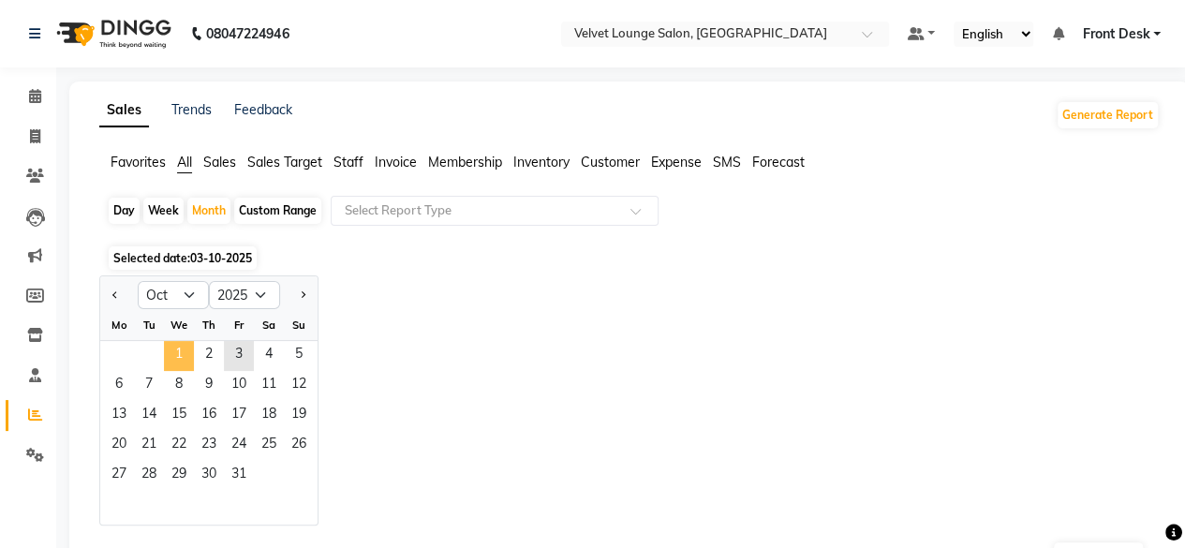
click at [170, 359] on span "1" at bounding box center [179, 356] width 30 height 30
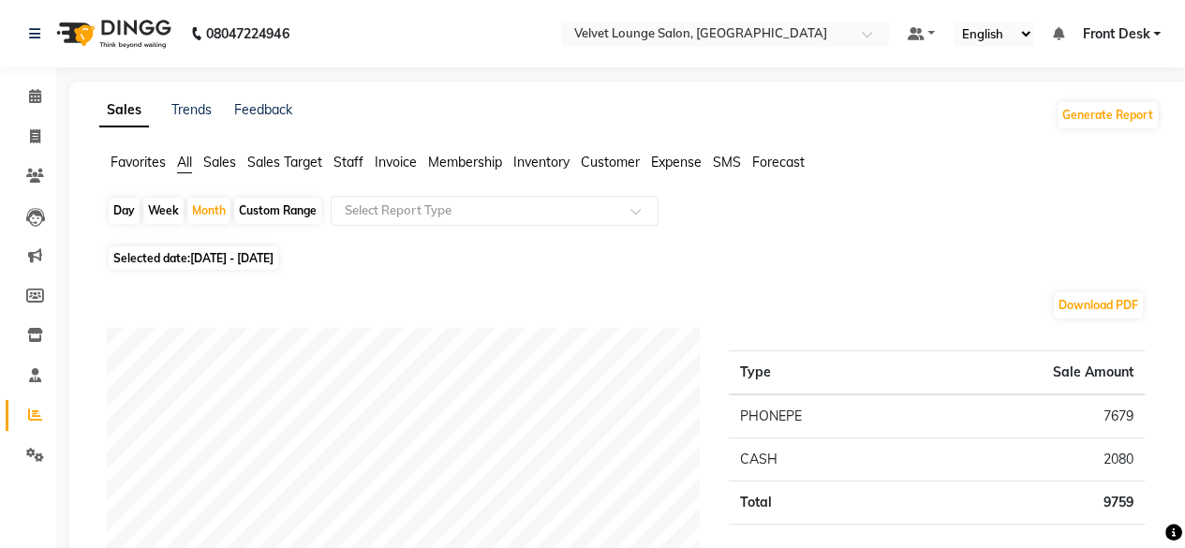
click at [1139, 40] on span "Front Desk" at bounding box center [1115, 34] width 67 height 20
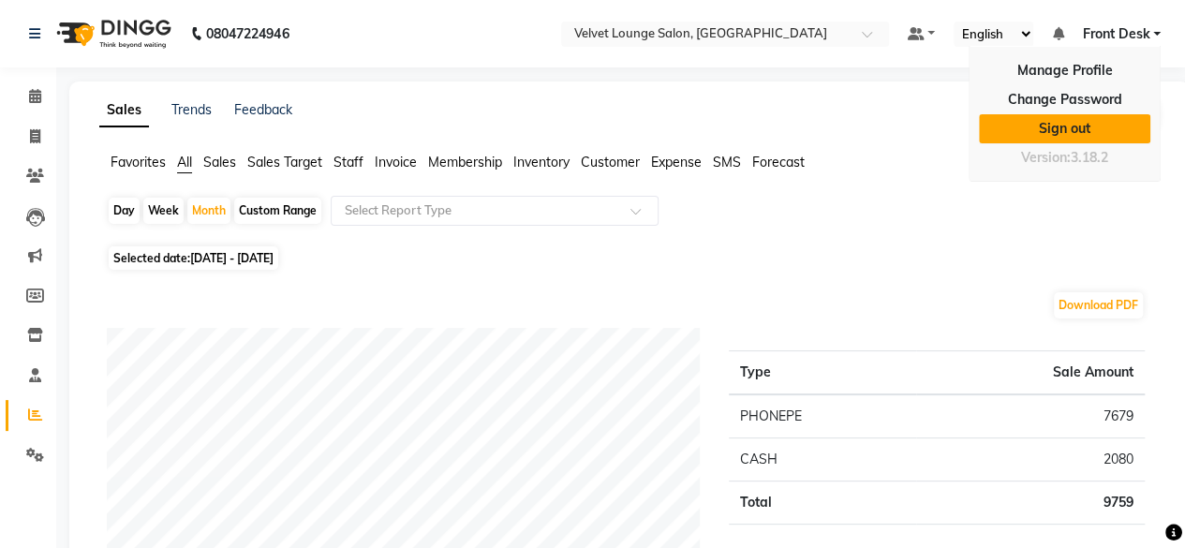
click at [1085, 134] on link "Sign out" at bounding box center [1064, 128] width 171 height 29
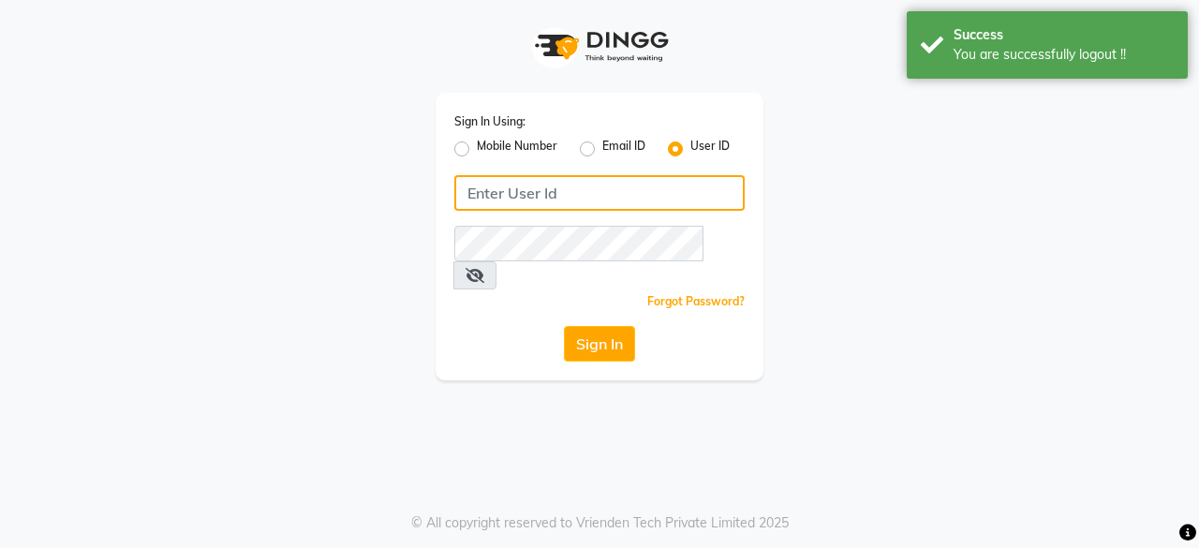
type input "7400009327"
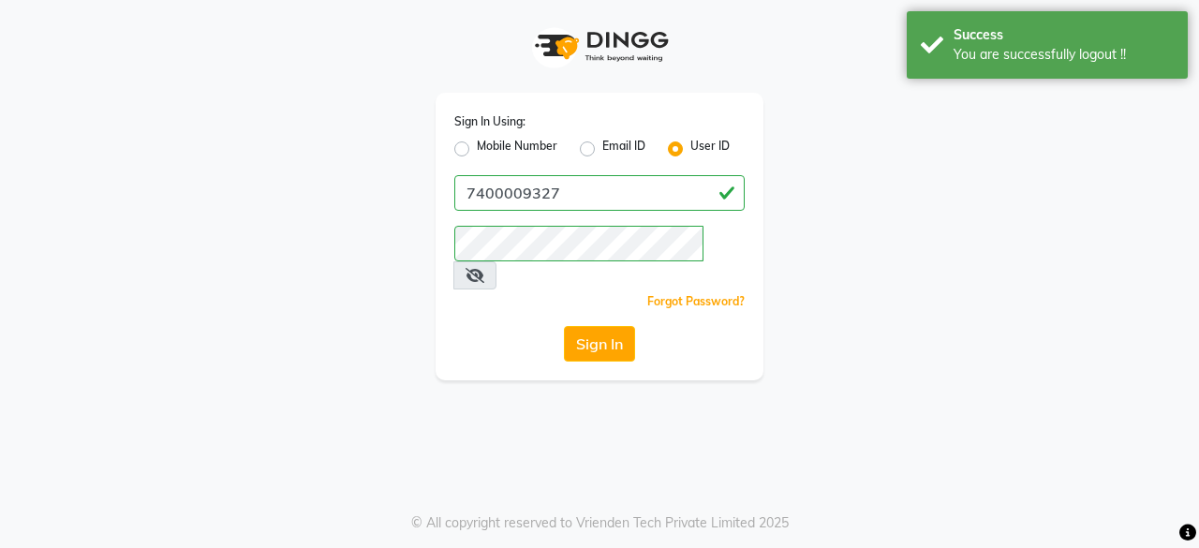
click at [477, 151] on label "Mobile Number" at bounding box center [517, 149] width 81 height 22
click at [477, 150] on input "Mobile Number" at bounding box center [483, 144] width 12 height 12
radio input "true"
radio input "false"
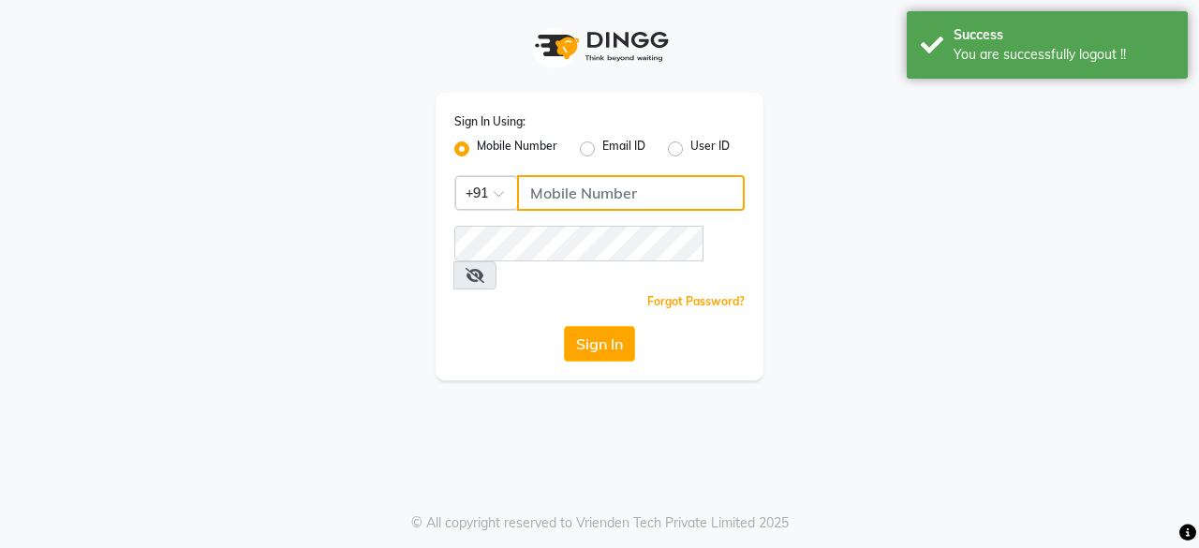
click at [552, 192] on input "Username" at bounding box center [631, 193] width 228 height 36
type input "7400009327"
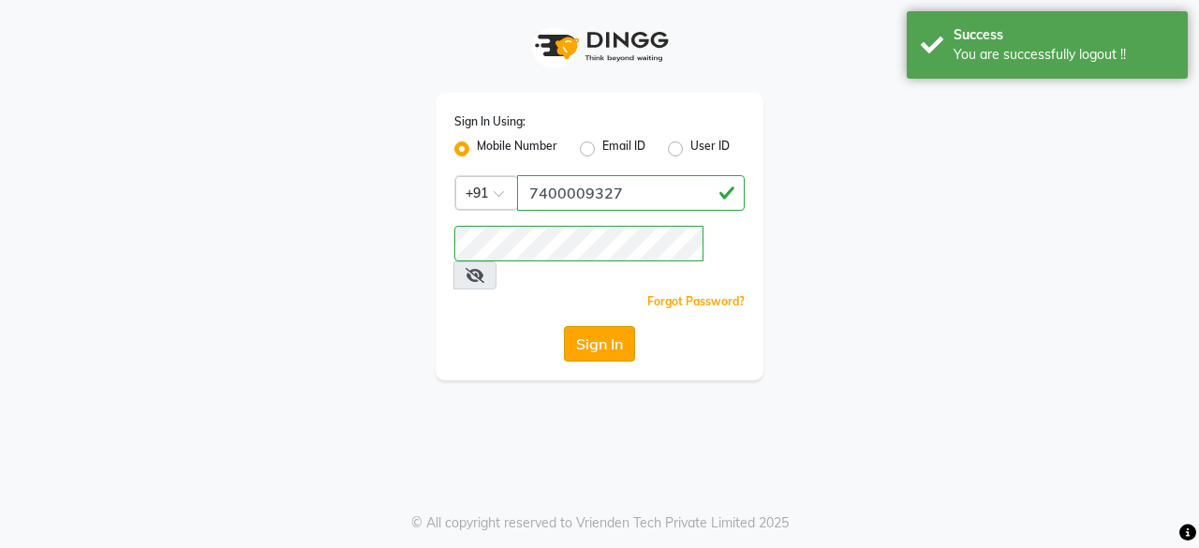
click at [590, 326] on button "Sign In" at bounding box center [599, 344] width 71 height 36
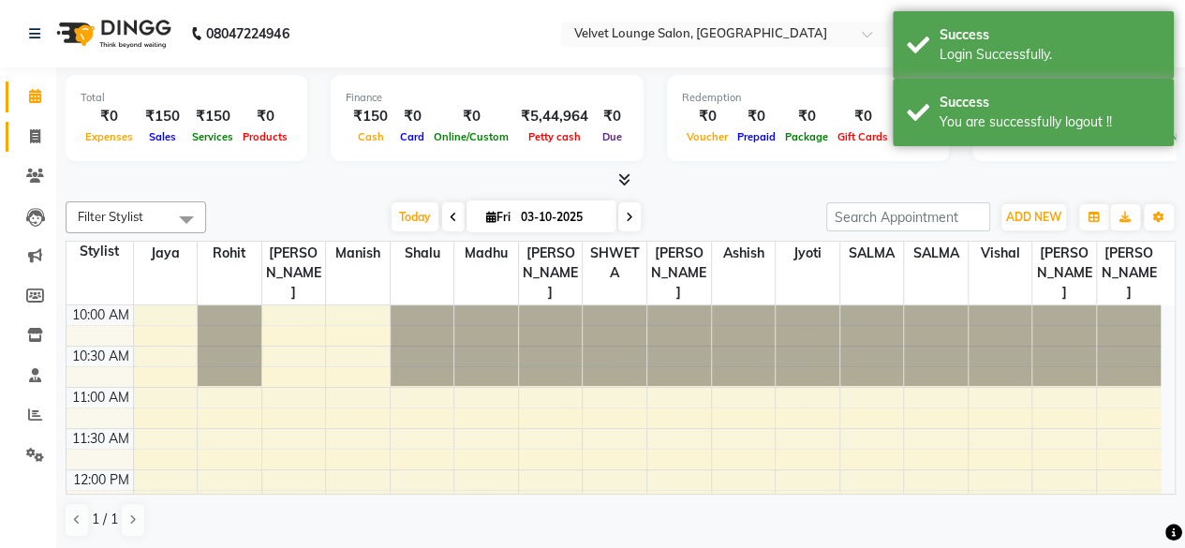
click at [19, 150] on link "Invoice" at bounding box center [28, 137] width 45 height 31
select select "service"
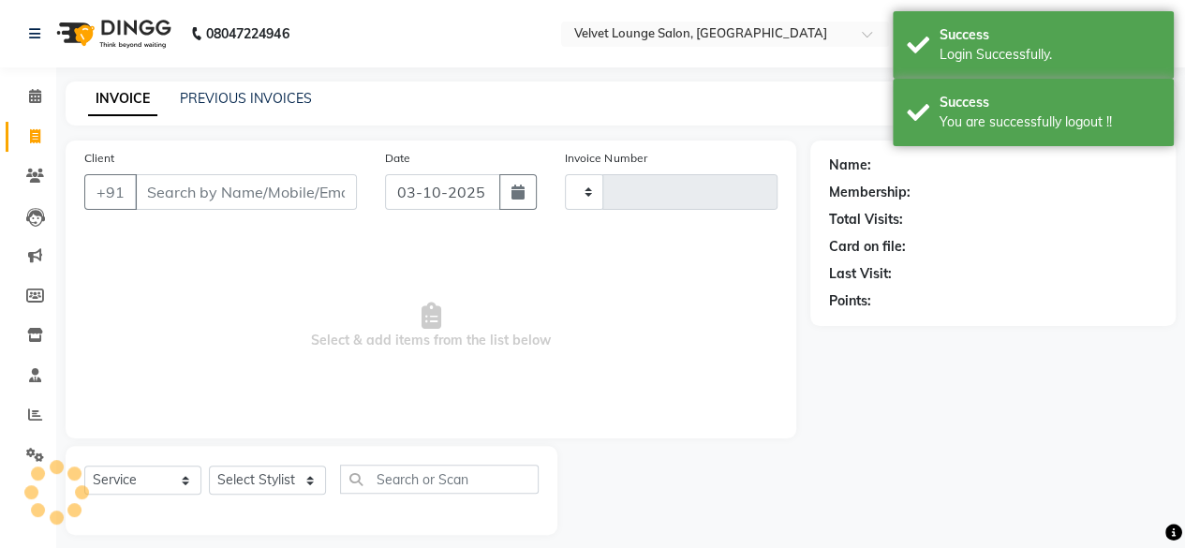
type input "2046"
select select "5962"
click at [221, 105] on link "PREVIOUS INVOICES" at bounding box center [246, 98] width 132 height 17
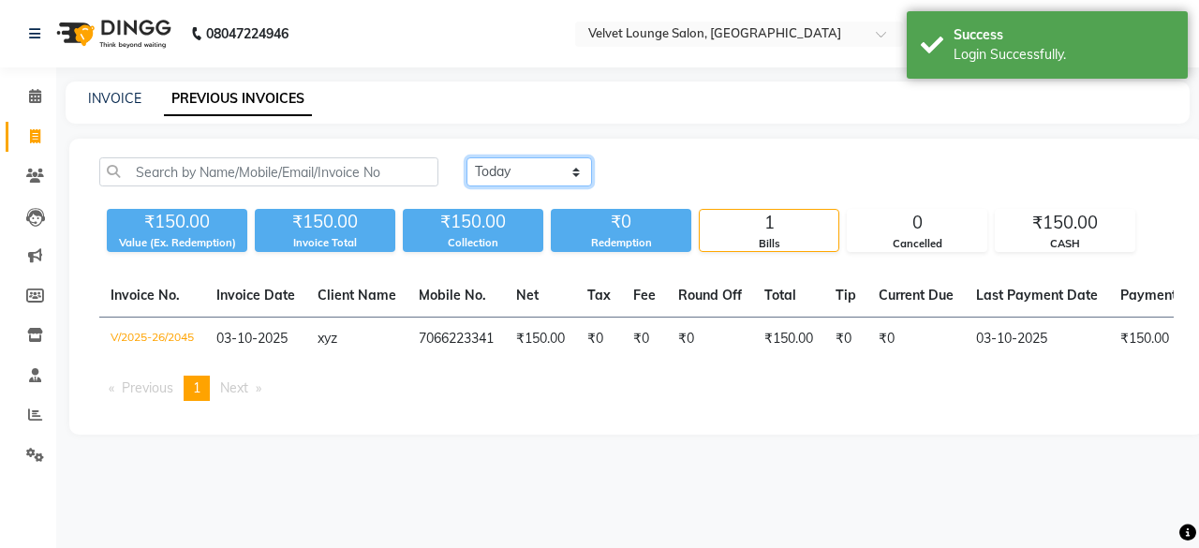
click at [508, 168] on select "[DATE] [DATE] Custom Range" at bounding box center [529, 171] width 126 height 29
select select "[DATE]"
click at [466, 157] on select "[DATE] [DATE] Custom Range" at bounding box center [529, 171] width 126 height 29
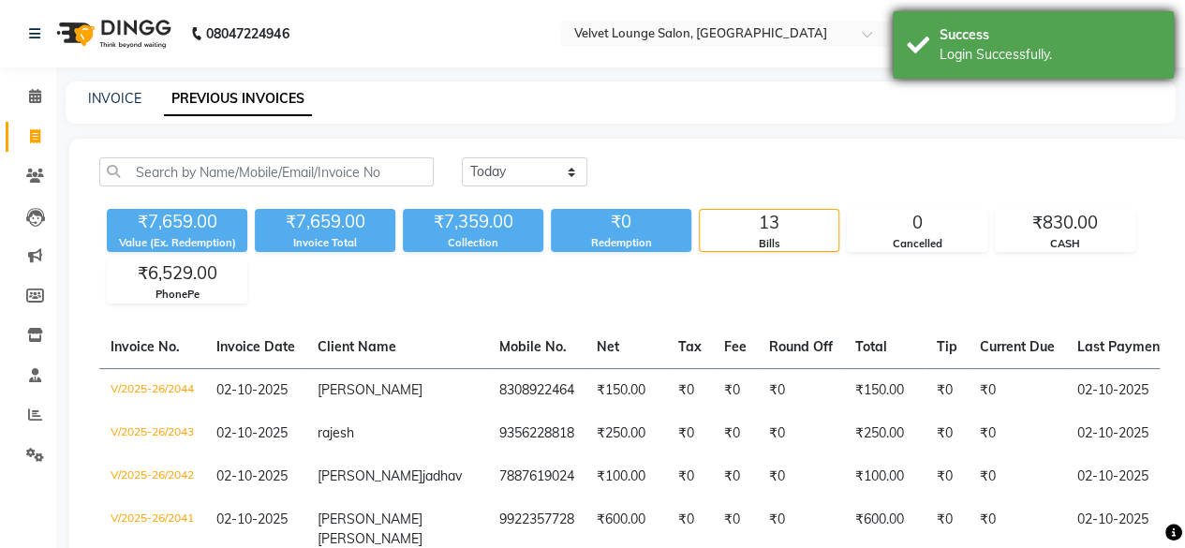
click at [1100, 22] on div "Success Login Successfully." at bounding box center [1033, 44] width 281 height 67
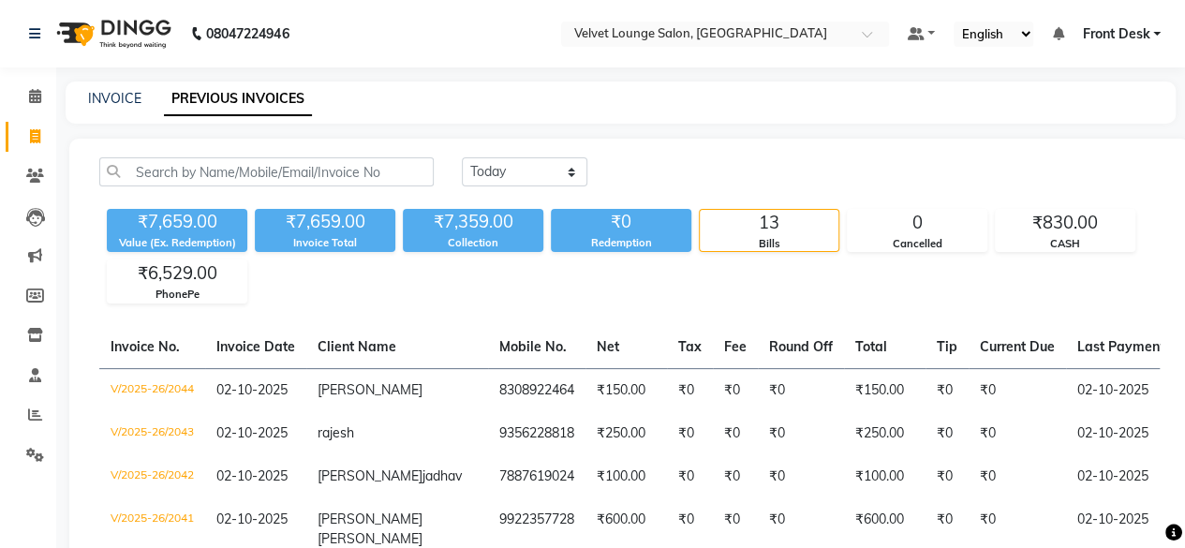
click at [1089, 37] on span "Front Desk" at bounding box center [1115, 34] width 67 height 20
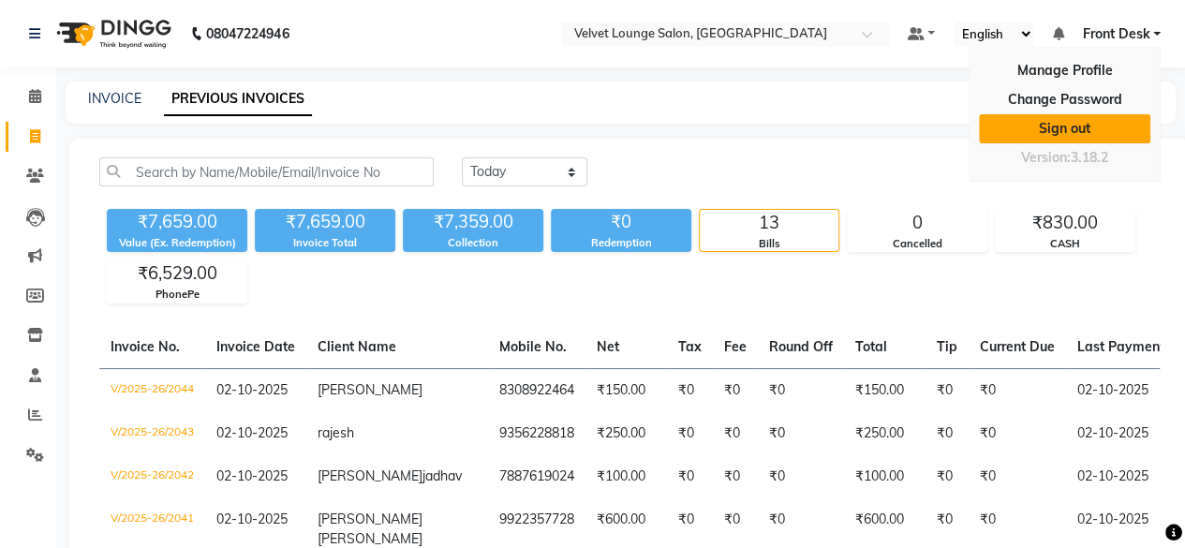
click at [1075, 123] on link "Sign out" at bounding box center [1064, 128] width 171 height 29
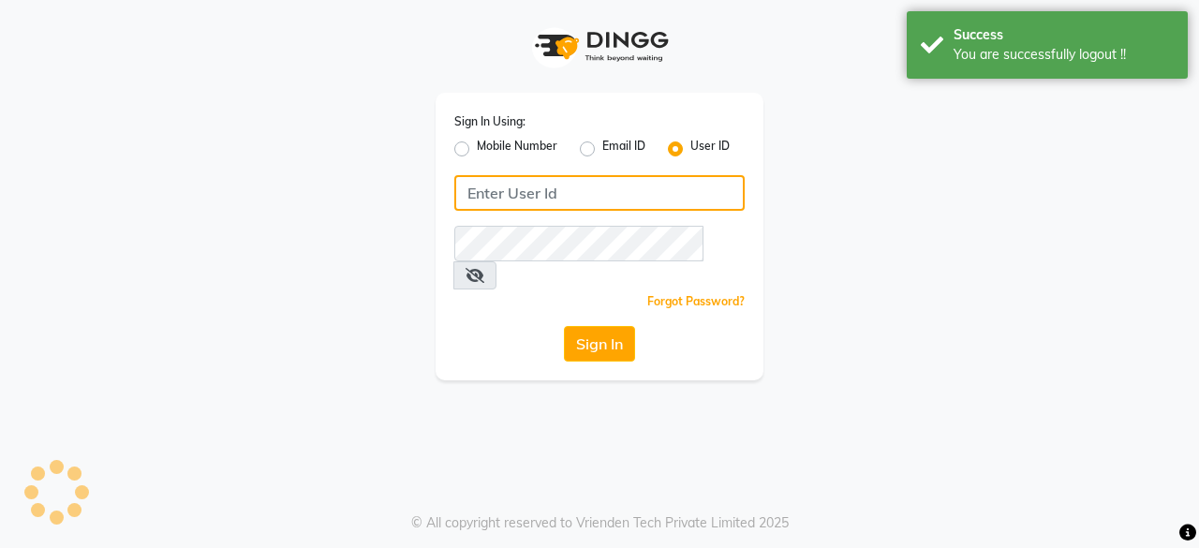
type input "7400009327"
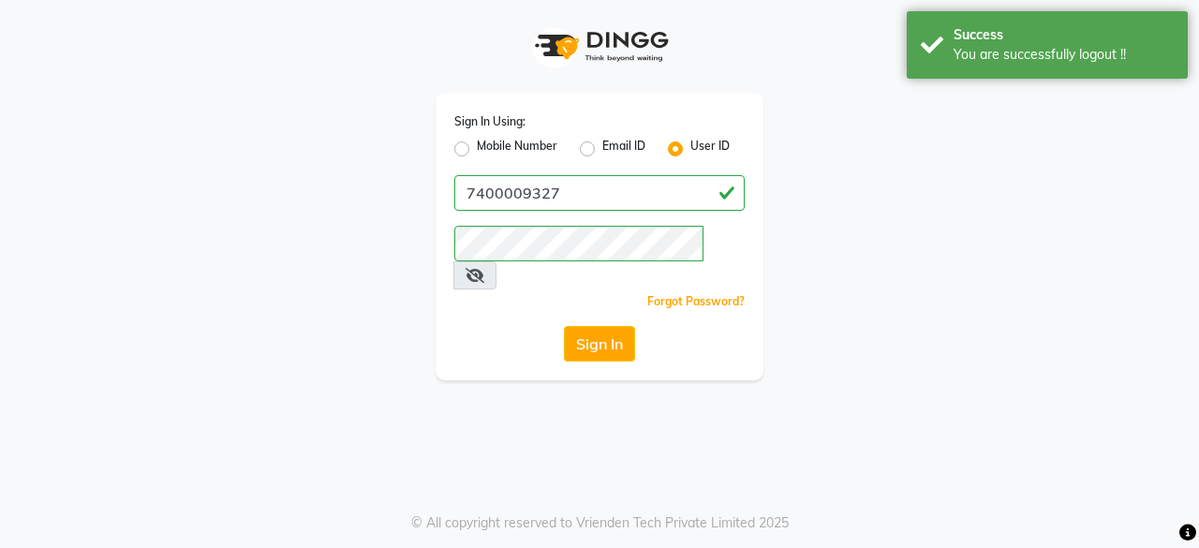
click at [477, 148] on label "Mobile Number" at bounding box center [517, 149] width 81 height 22
click at [477, 148] on input "Mobile Number" at bounding box center [483, 144] width 12 height 12
radio input "true"
radio input "false"
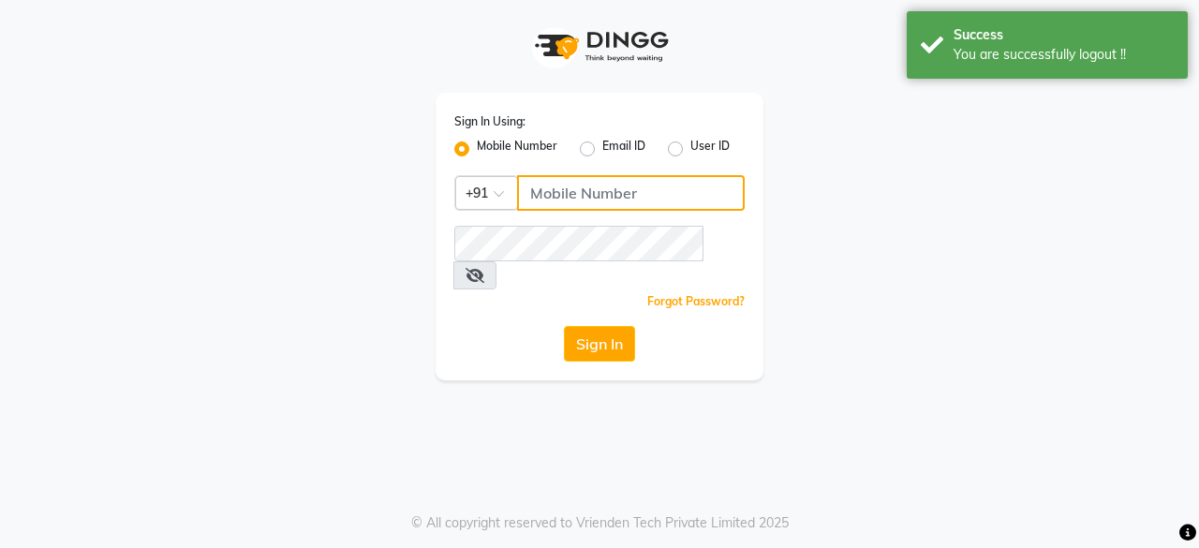
click at [611, 201] on input "Username" at bounding box center [631, 193] width 228 height 36
type input "7777092199"
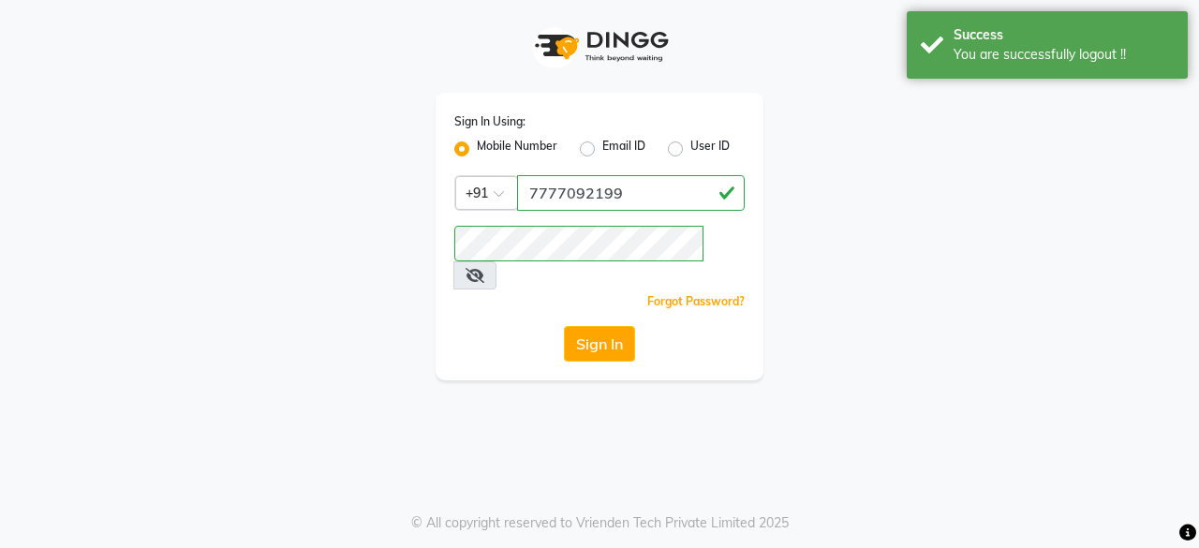
click at [614, 196] on input "7777092199" at bounding box center [631, 193] width 228 height 36
drag, startPoint x: 515, startPoint y: 291, endPoint x: 614, endPoint y: 304, distance: 100.2
click at [614, 304] on div "Sign In Using: Mobile Number Email ID User ID Country Code × [PHONE_NUMBER] Rem…" at bounding box center [600, 237] width 328 height 288
click at [614, 326] on button "Sign In" at bounding box center [599, 344] width 71 height 36
